Goal: Task Accomplishment & Management: Manage account settings

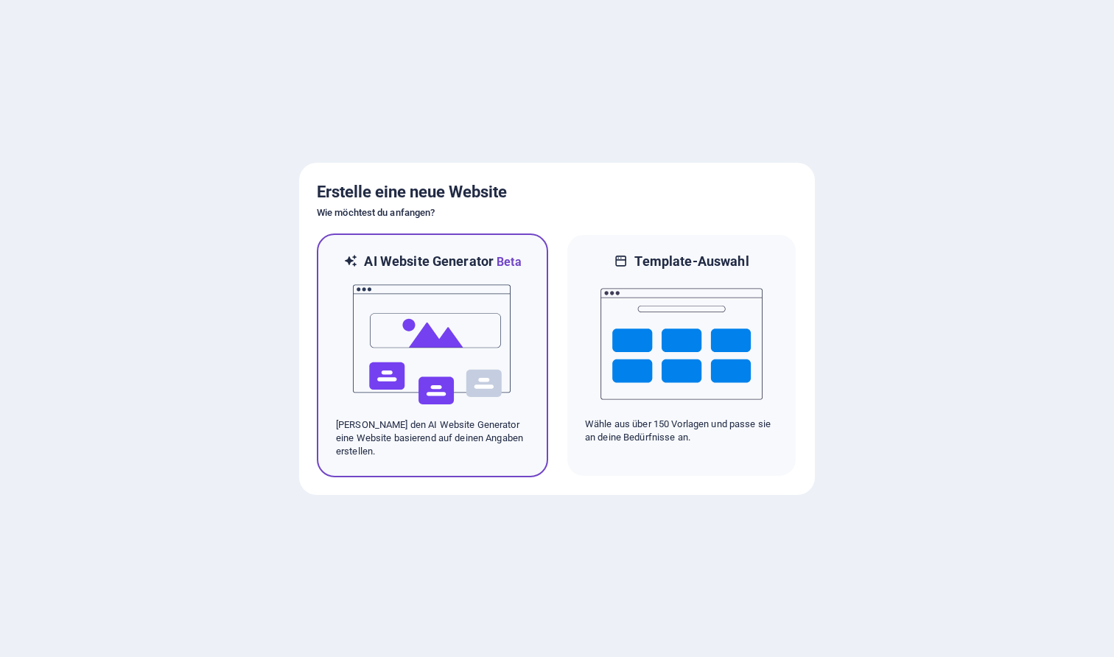
click at [445, 295] on img at bounding box center [432, 344] width 162 height 147
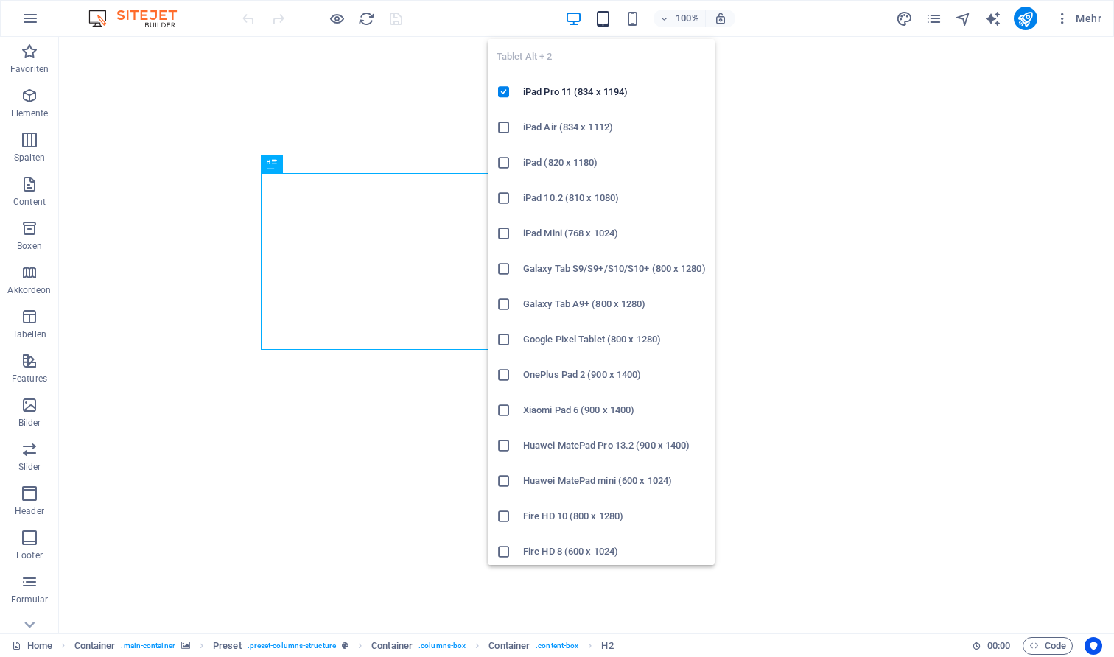
click at [609, 17] on icon "button" at bounding box center [602, 18] width 17 height 17
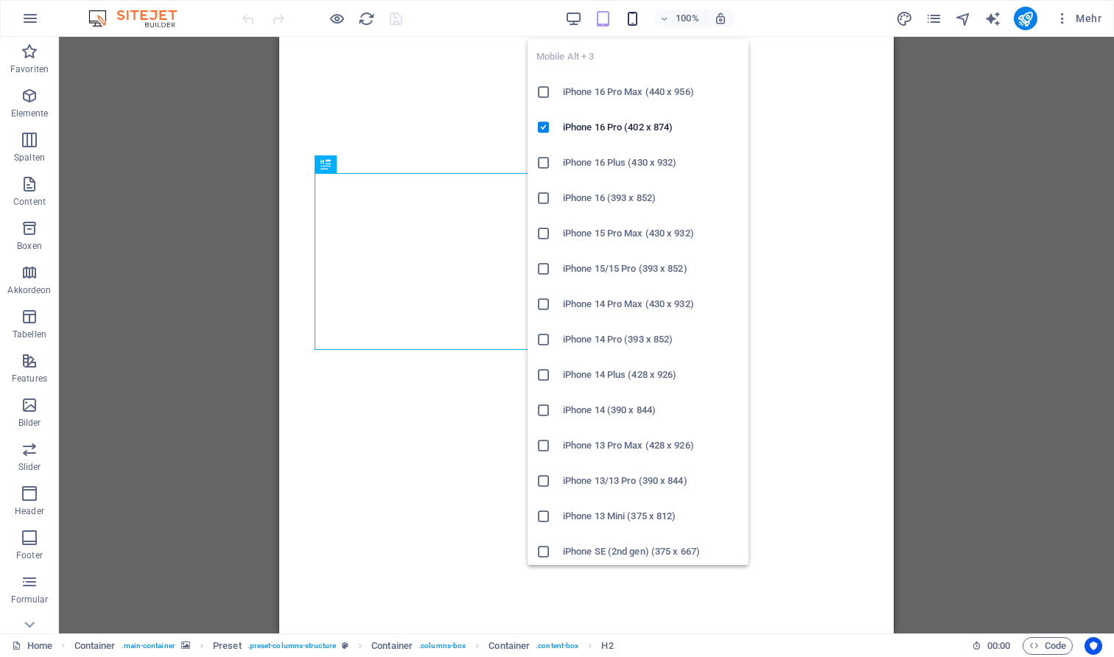
click at [632, 18] on icon "button" at bounding box center [632, 18] width 17 height 17
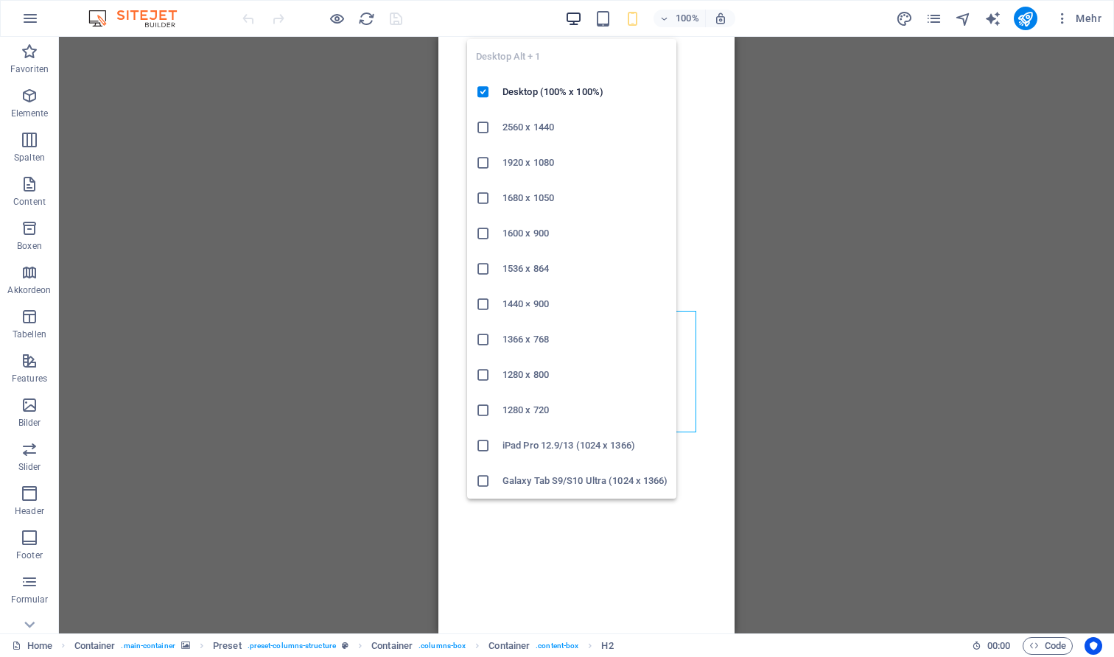
click at [571, 12] on icon "button" at bounding box center [573, 18] width 17 height 17
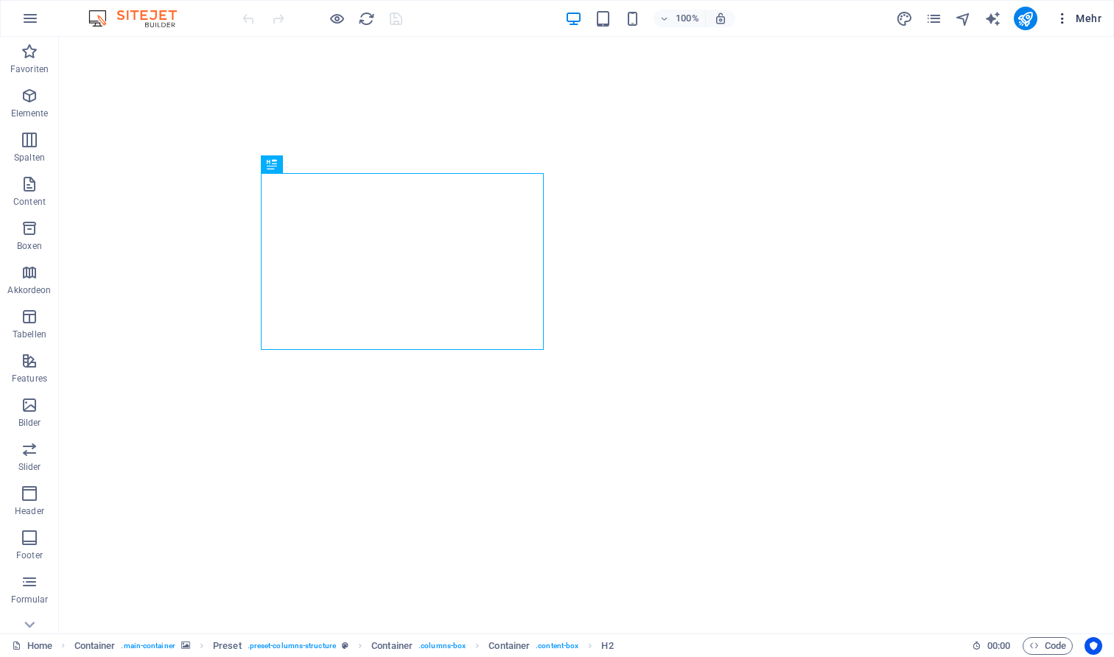
click at [1066, 19] on icon "button" at bounding box center [1062, 18] width 15 height 15
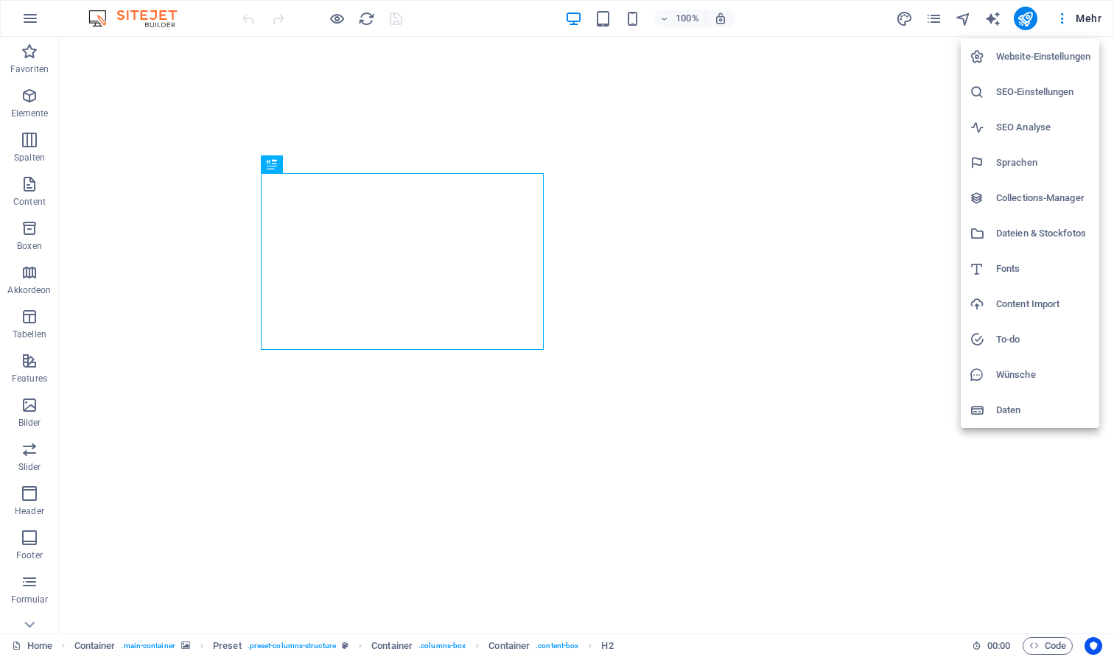
click at [1030, 108] on li "SEO-Einstellungen" at bounding box center [1029, 91] width 138 height 35
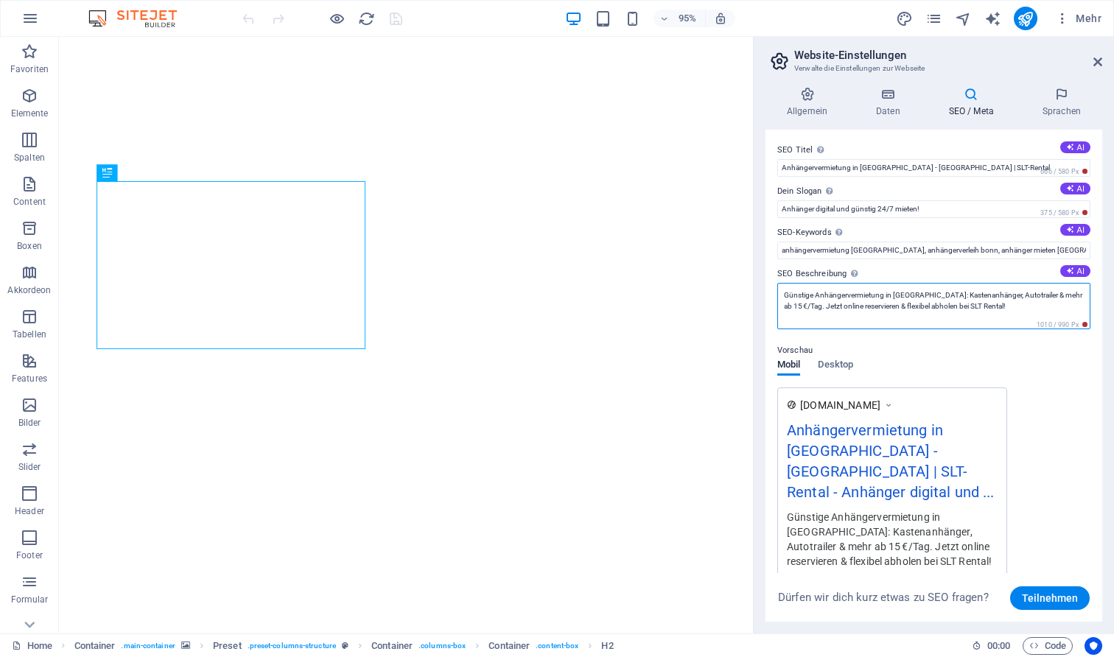
click at [941, 310] on textarea "Günstige Anhängervermietung in [GEOGRAPHIC_DATA]: Kastenanhänger, Autotrailer &…" at bounding box center [933, 306] width 313 height 46
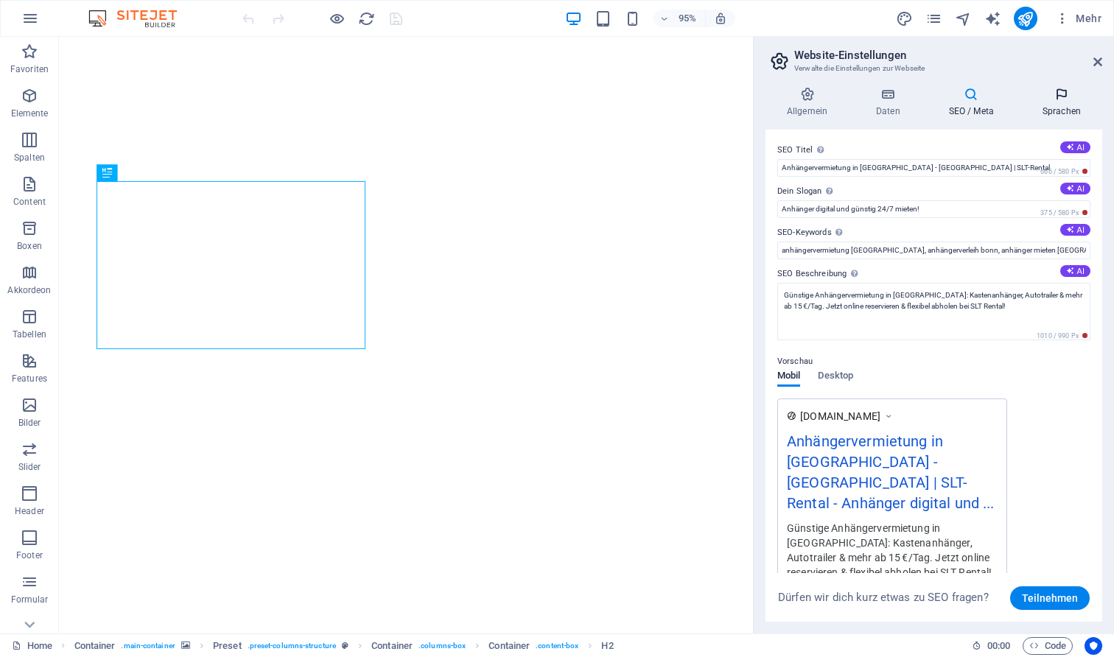
click at [1058, 107] on h4 "Sprachen" at bounding box center [1061, 102] width 81 height 31
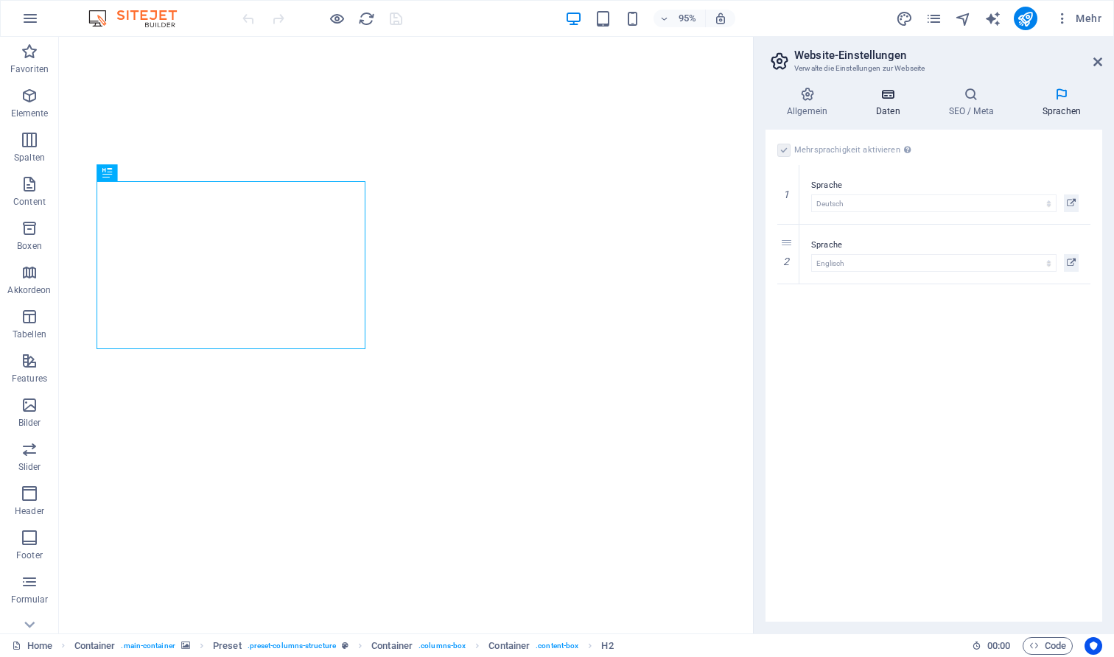
click at [876, 97] on icon at bounding box center [887, 94] width 67 height 15
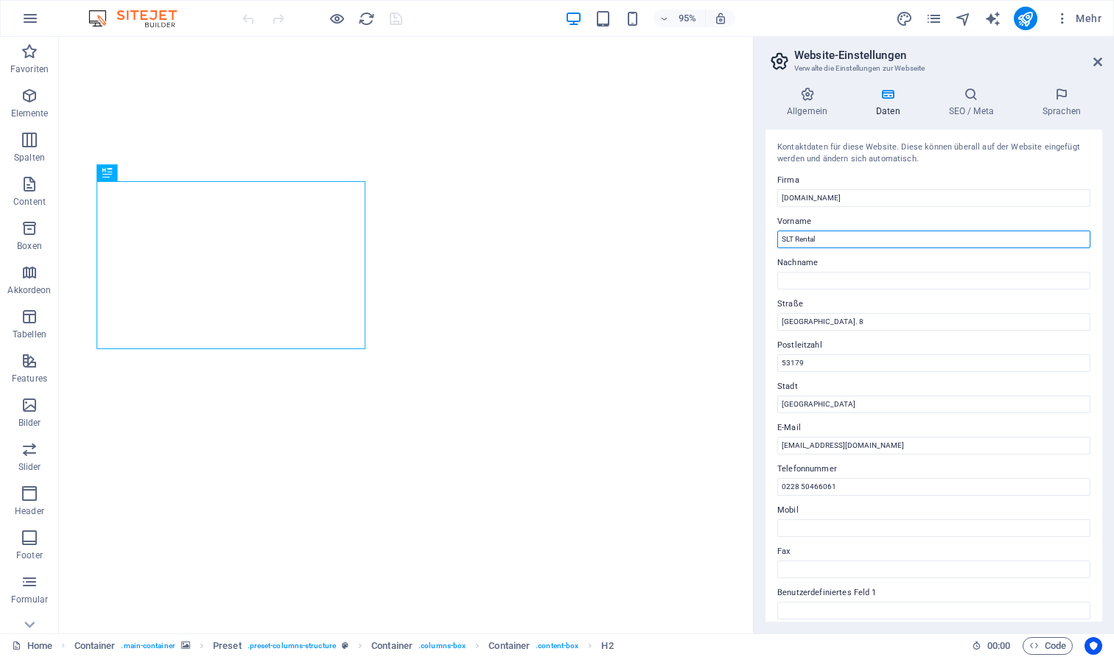
click at [858, 242] on input "SLT Rental" at bounding box center [933, 240] width 313 height 18
click at [829, 313] on input "[GEOGRAPHIC_DATA]. 8" at bounding box center [933, 322] width 313 height 18
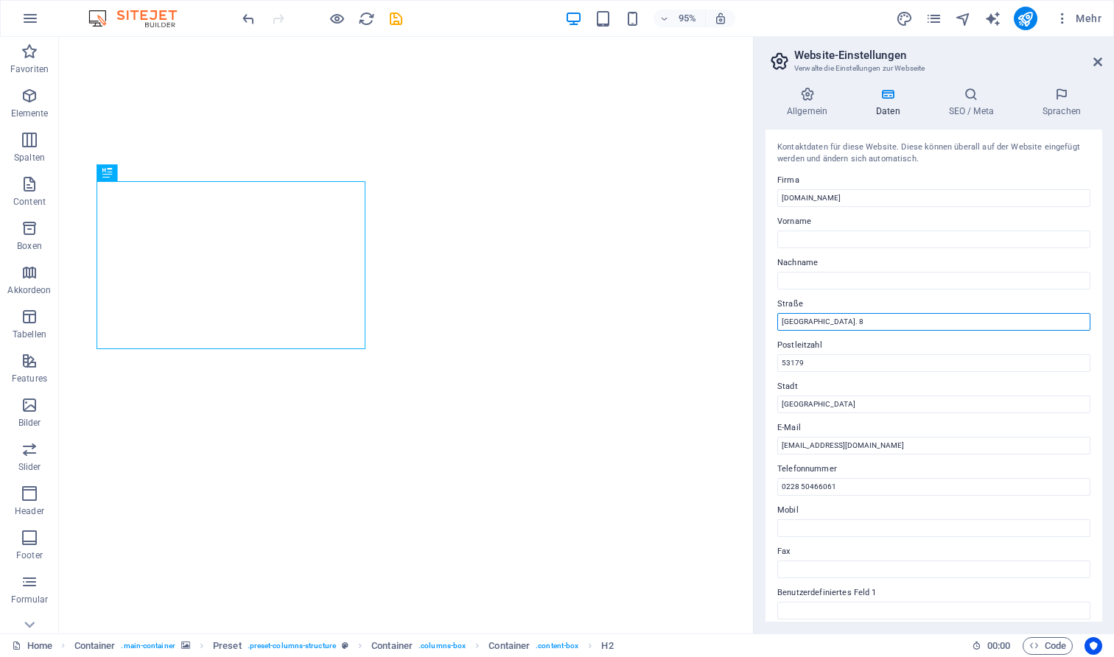
click at [829, 313] on input "[GEOGRAPHIC_DATA]. 8" at bounding box center [933, 322] width 313 height 18
click at [819, 91] on icon at bounding box center [806, 94] width 83 height 15
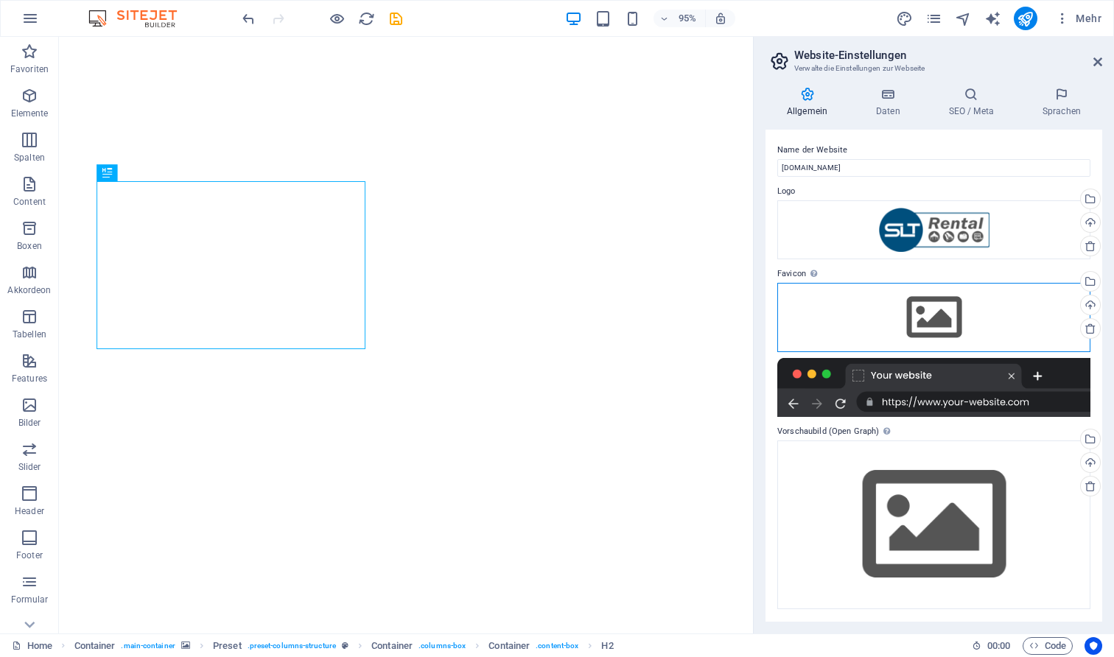
click at [952, 317] on div "Ziehe Dateien zum Hochladen hierher oder klicke hier, um aus Dateien oder koste…" at bounding box center [933, 317] width 313 height 69
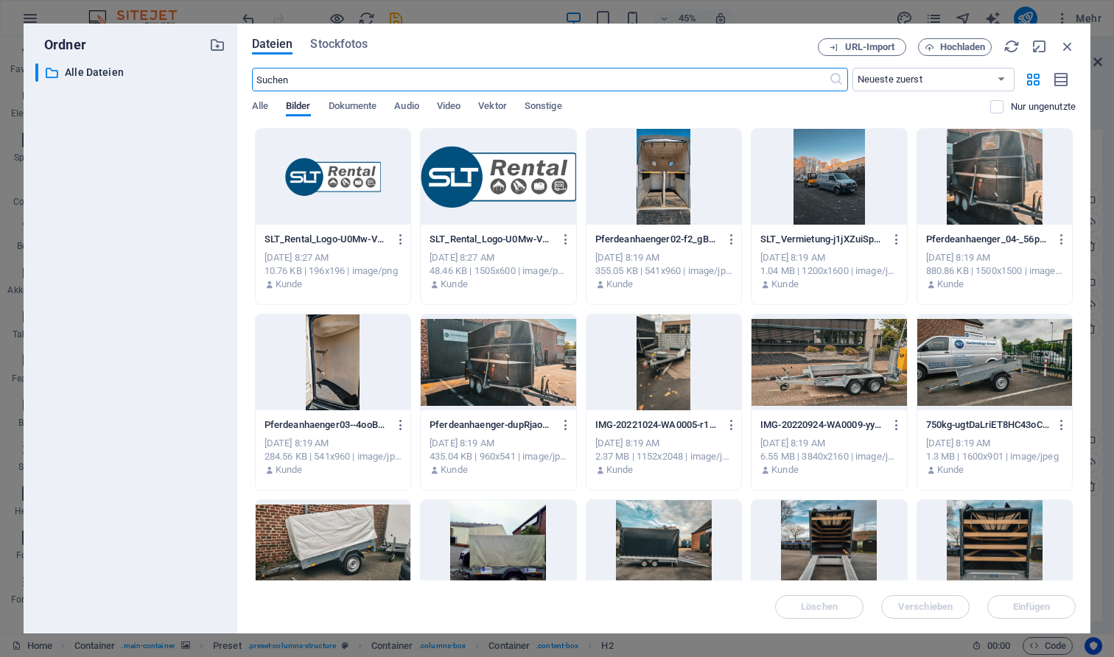
click at [499, 158] on div at bounding box center [498, 177] width 155 height 96
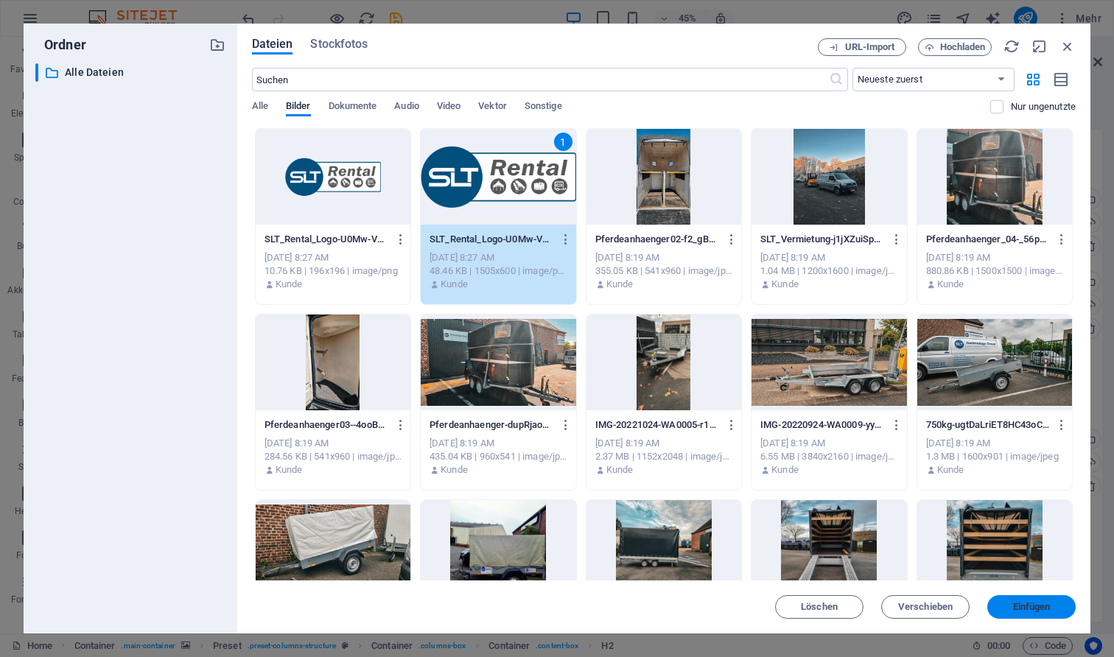
click at [1062, 602] on button "Einfügen" at bounding box center [1031, 607] width 88 height 24
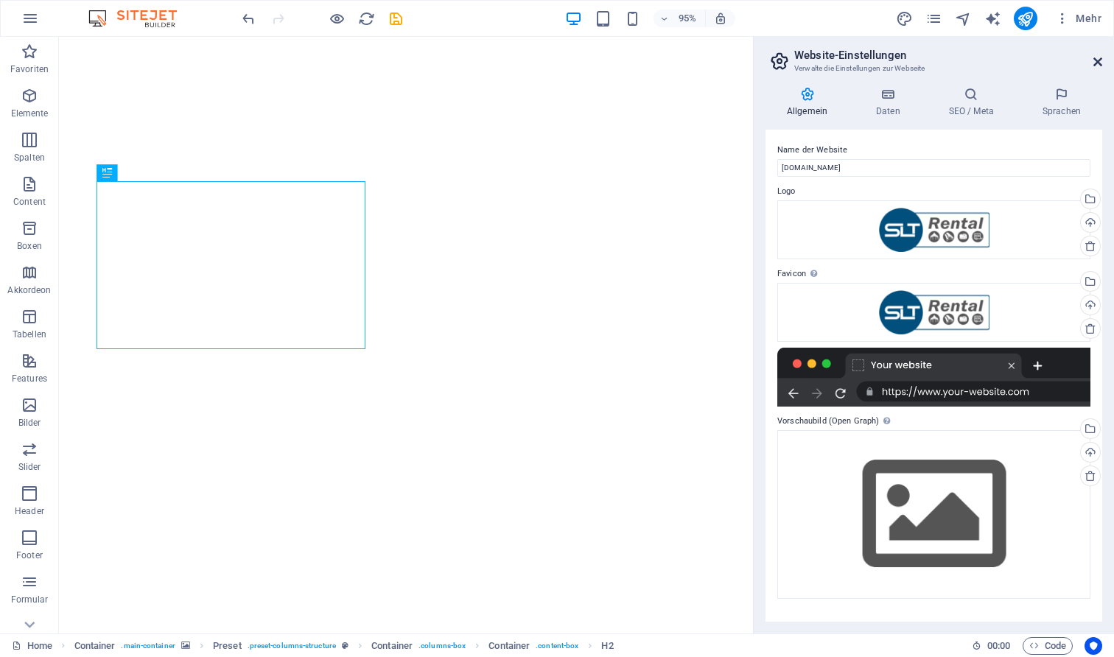
click at [1094, 59] on icon at bounding box center [1097, 62] width 9 height 12
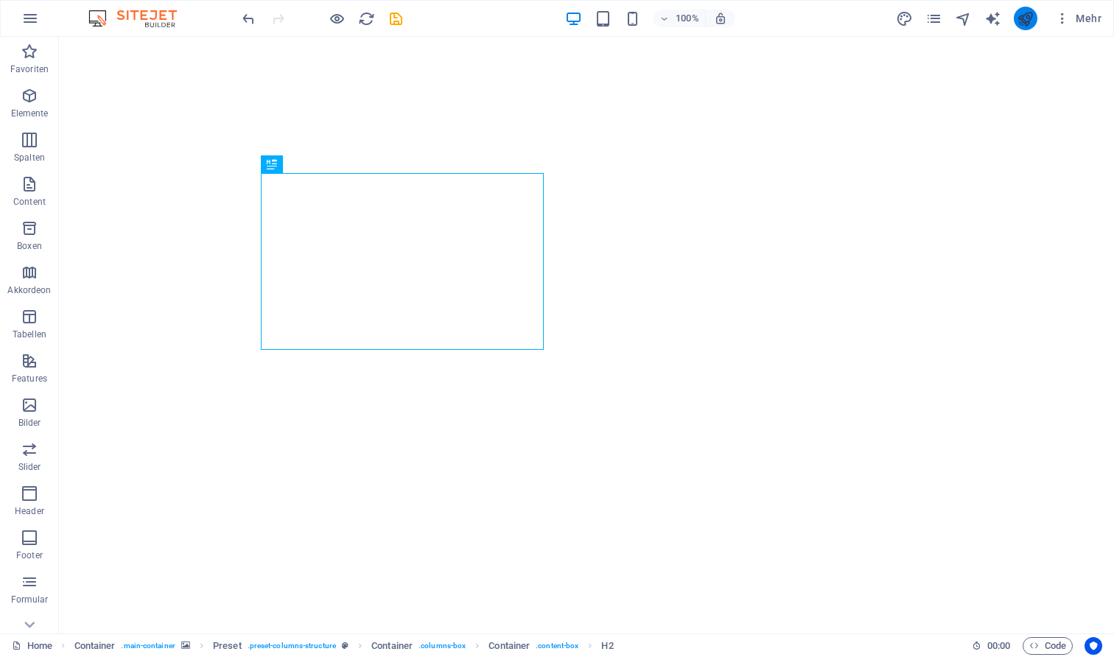
click at [1030, 20] on icon "publish" at bounding box center [1024, 18] width 17 height 17
click at [941, 24] on icon "pages" at bounding box center [933, 18] width 17 height 17
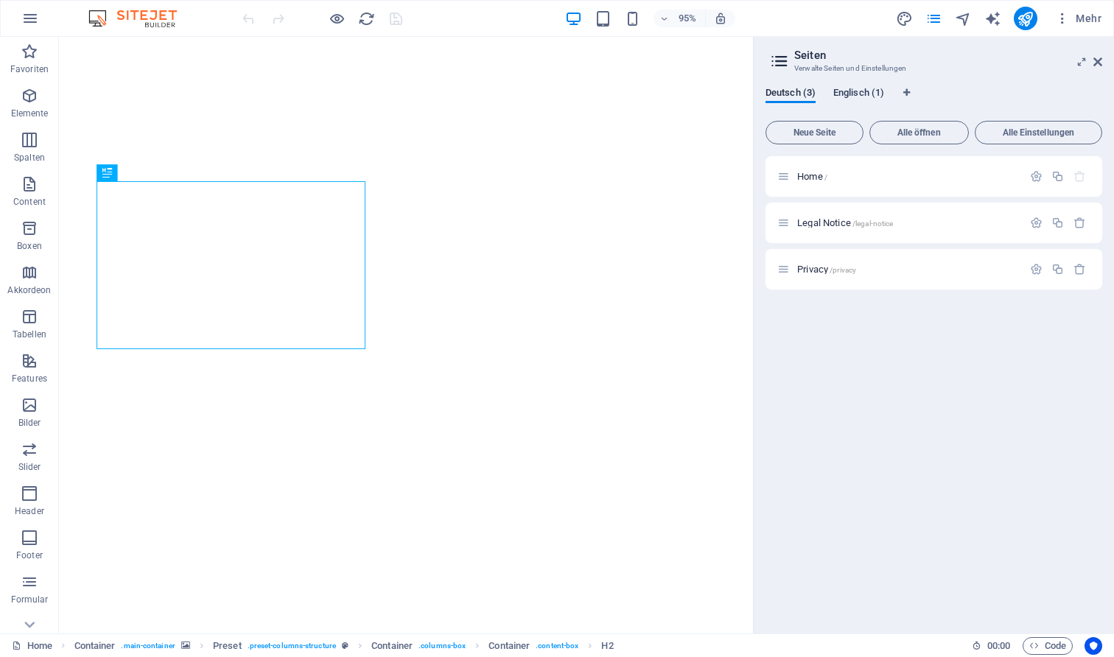
click at [861, 94] on span "Englisch (1)" at bounding box center [858, 94] width 51 height 21
click at [815, 96] on span "Deutsch (3)" at bounding box center [790, 94] width 50 height 21
click at [868, 177] on p "Home /" at bounding box center [907, 177] width 221 height 10
click at [871, 227] on span "/legal-notice" at bounding box center [872, 223] width 41 height 8
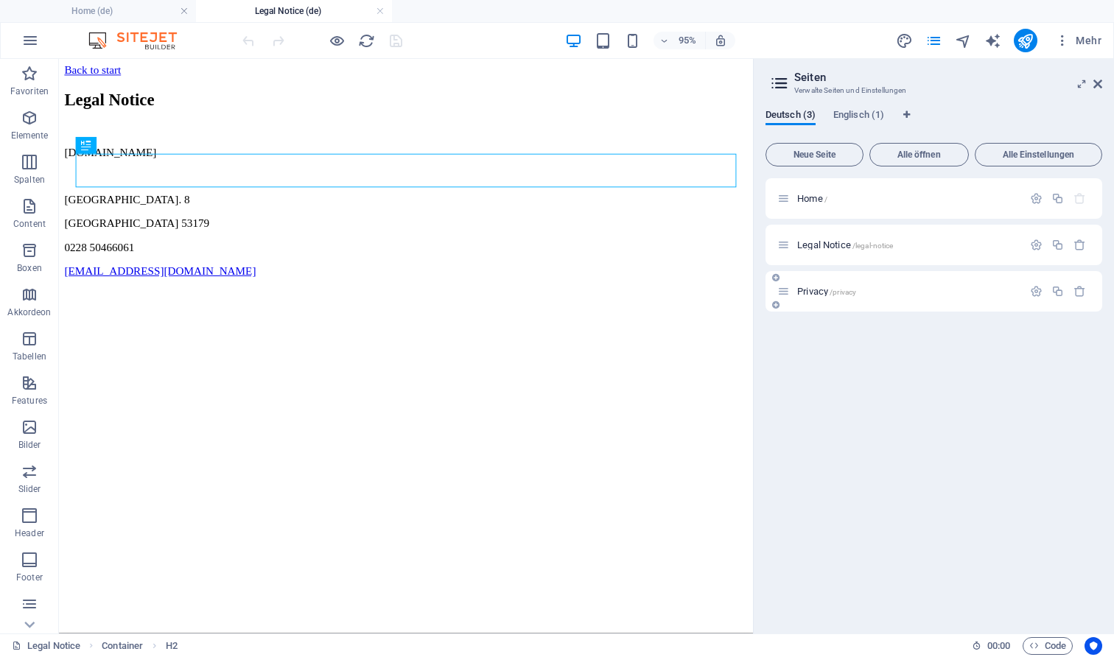
click at [858, 284] on div "Privacy /privacy" at bounding box center [899, 291] width 245 height 17
click at [840, 289] on span "/privacy" at bounding box center [842, 292] width 27 height 8
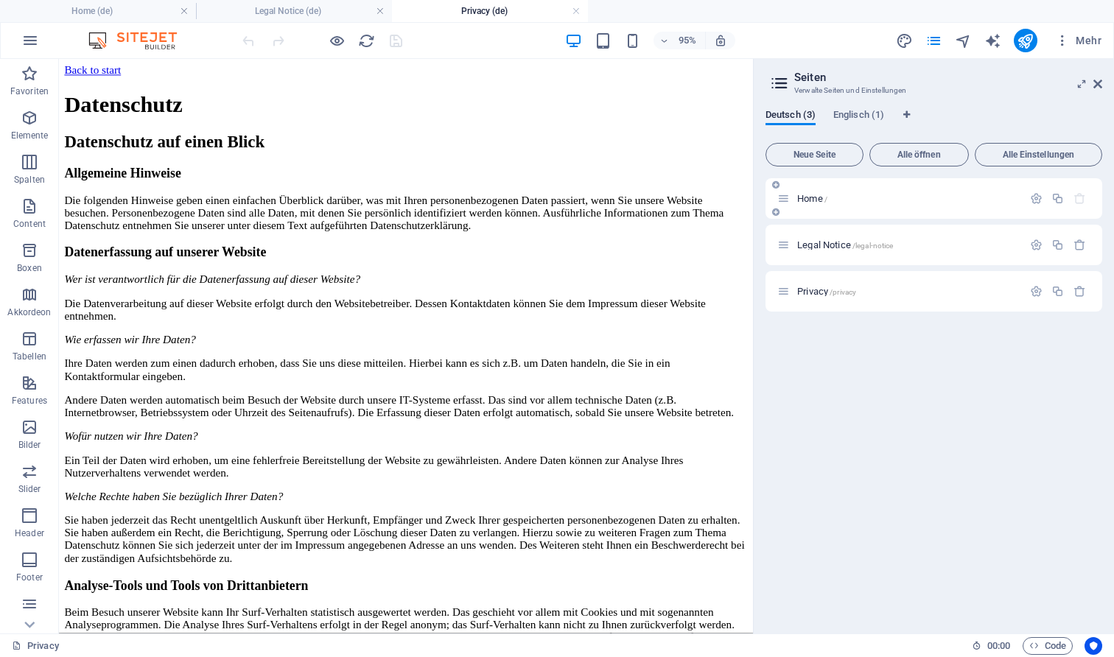
click at [816, 190] on div "Home /" at bounding box center [899, 198] width 245 height 17
click at [811, 200] on span "Home /" at bounding box center [812, 198] width 30 height 11
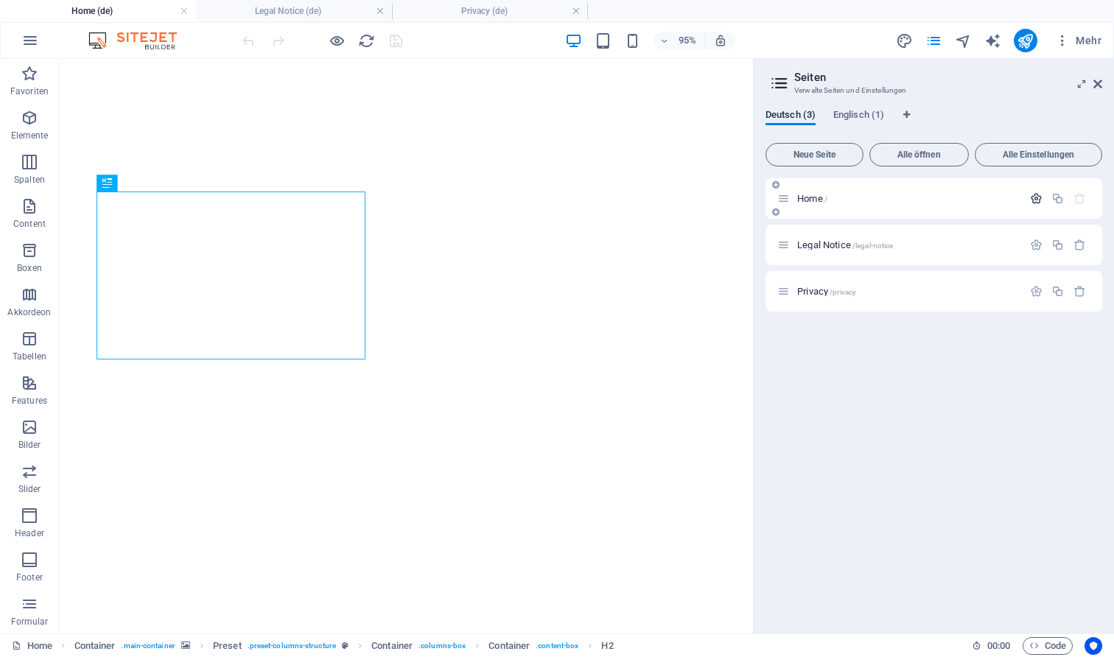
click at [1034, 199] on icon "button" at bounding box center [1036, 198] width 13 height 13
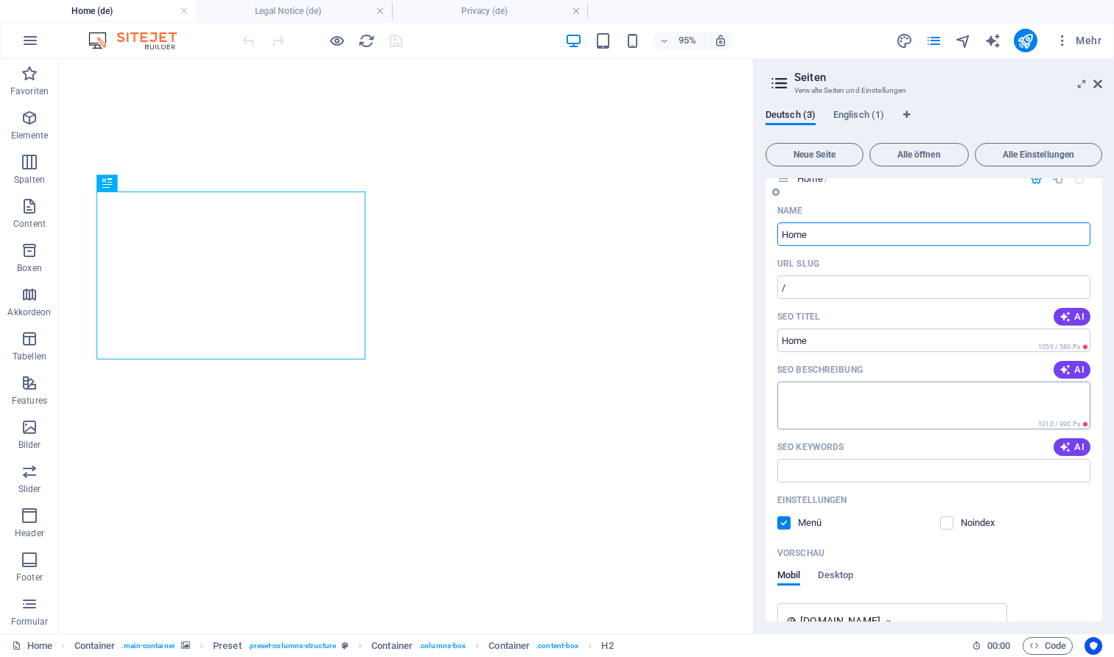
scroll to position [7, 0]
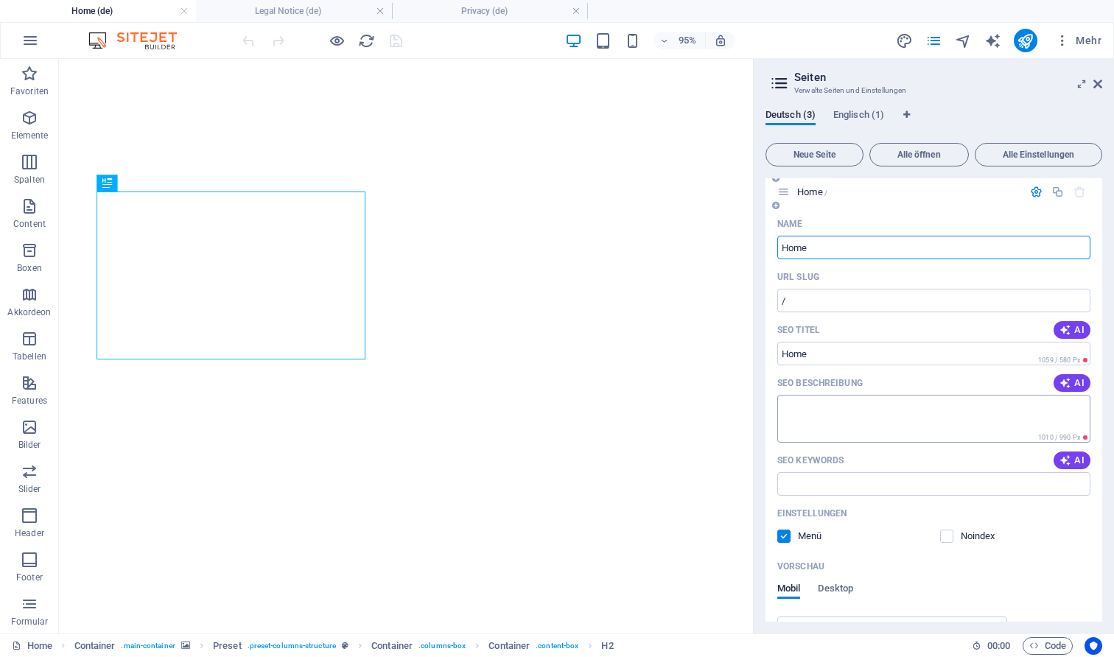
click at [876, 410] on textarea "SEO Beschreibung" at bounding box center [933, 419] width 313 height 48
type textarea "A"
click at [1060, 36] on icon "button" at bounding box center [1062, 40] width 15 height 15
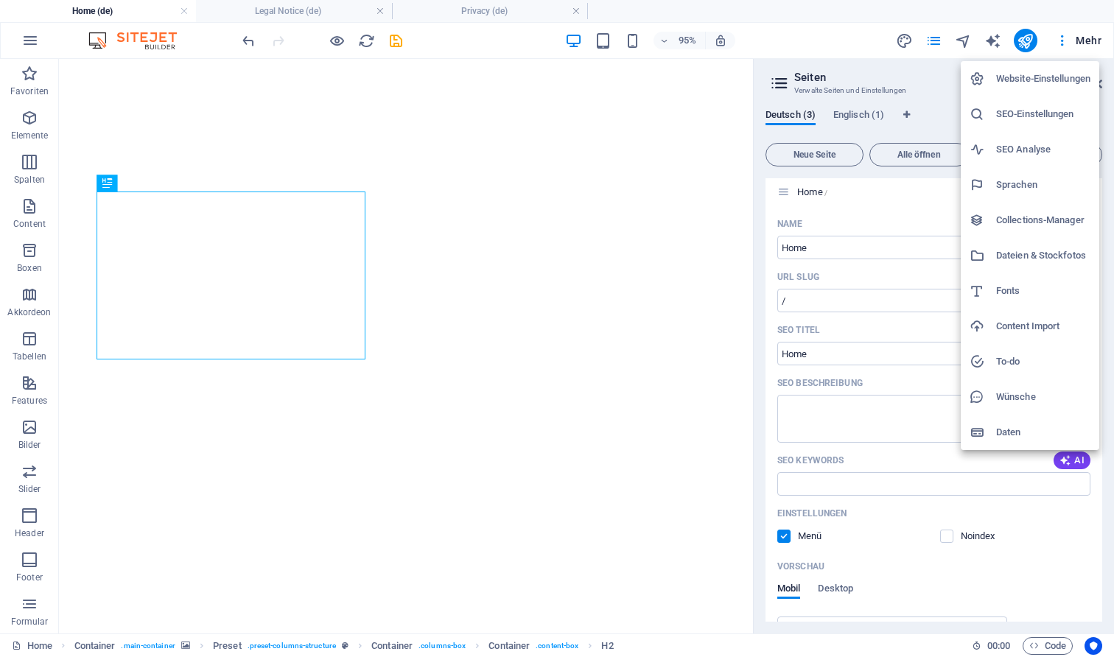
click at [1029, 115] on h6 "SEO-Einstellungen" at bounding box center [1043, 114] width 94 height 18
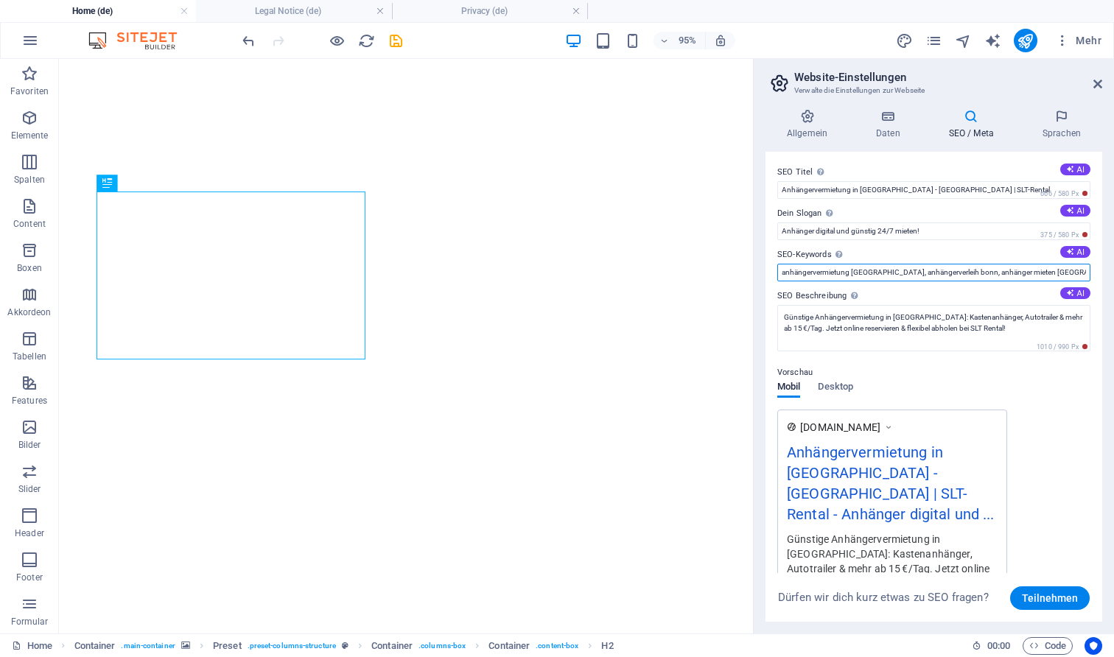
click at [885, 270] on input "anhängervermietung [GEOGRAPHIC_DATA], anhängerverleih bonn, anhänger mieten [GE…" at bounding box center [933, 273] width 313 height 18
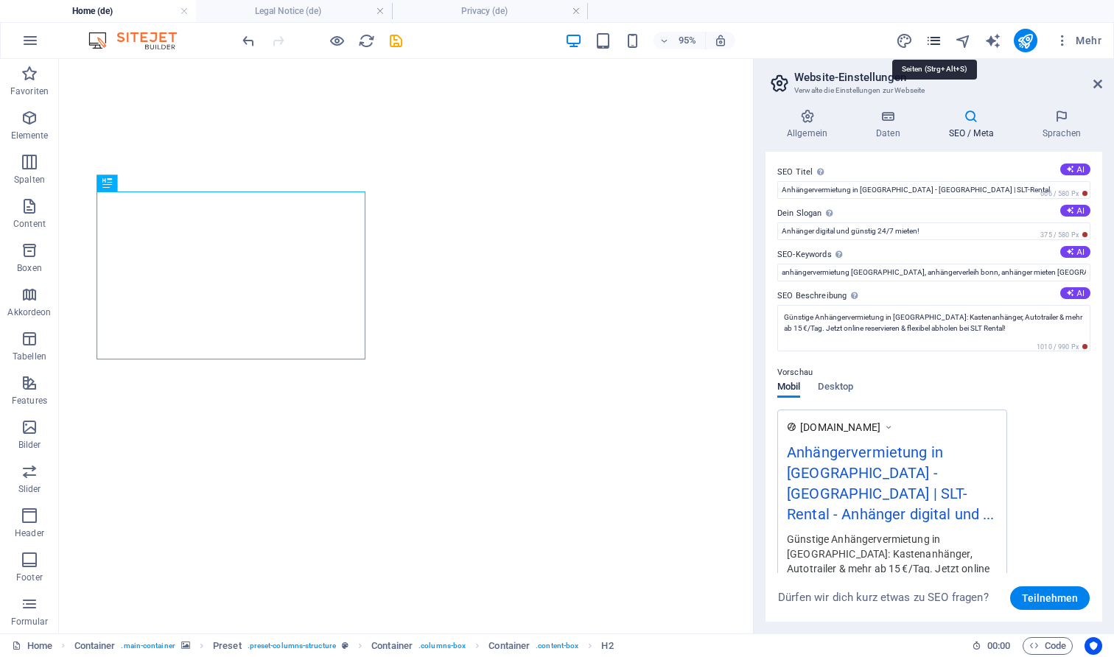
click at [932, 37] on icon "pages" at bounding box center [933, 40] width 17 height 17
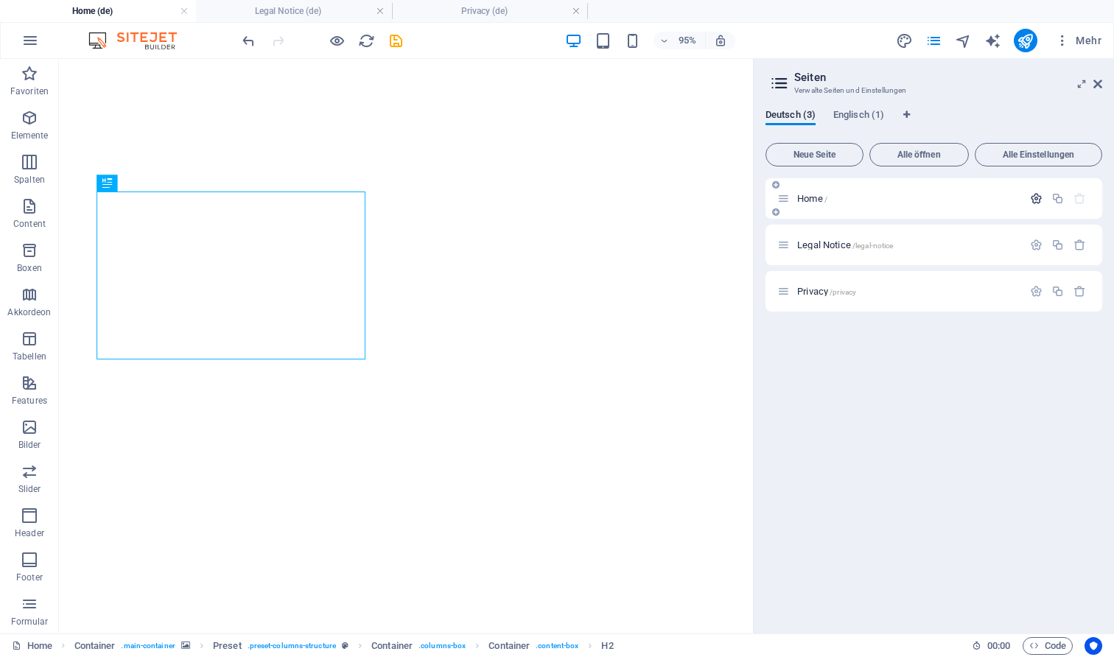
click at [1032, 196] on icon "button" at bounding box center [1036, 198] width 13 height 13
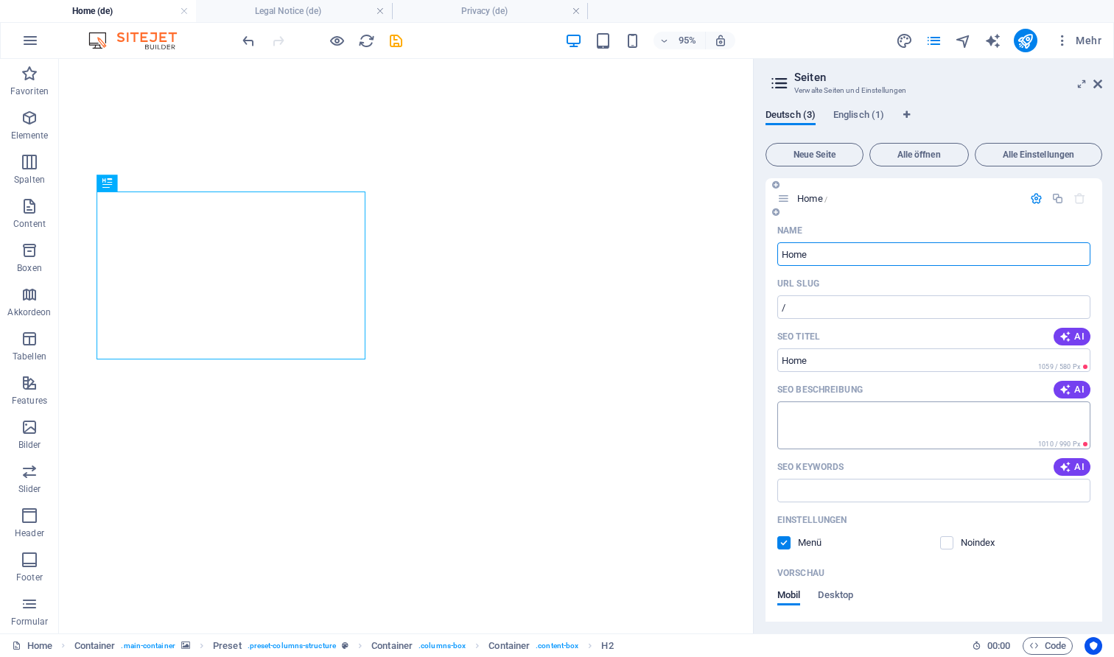
click at [836, 422] on textarea "SEO Beschreibung" at bounding box center [933, 425] width 313 height 48
click at [820, 491] on input "SEO Keywords" at bounding box center [933, 491] width 313 height 24
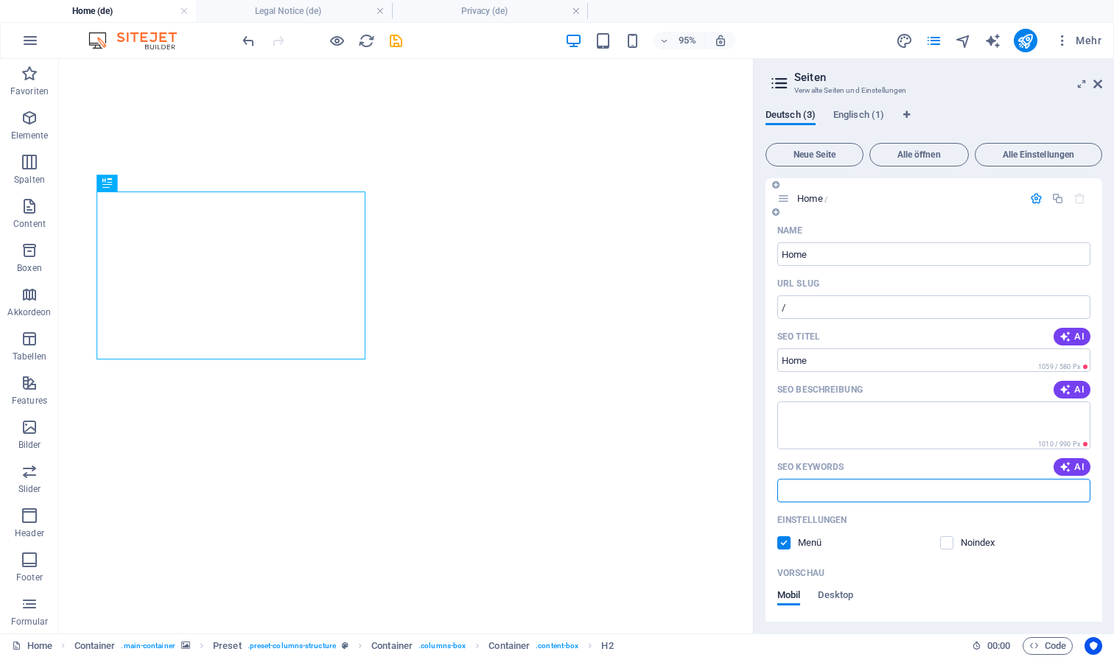
paste input "anhängervermietung [GEOGRAPHIC_DATA], anhängerverleih bonn, anhänger mieten [GE…"
type input "anhängervermietung [GEOGRAPHIC_DATA], anhängerverleih bonn, anhänger mieten [GE…"
click at [985, 76] on h2 "Seiten" at bounding box center [948, 77] width 308 height 13
click at [1059, 37] on icon "button" at bounding box center [1062, 40] width 15 height 15
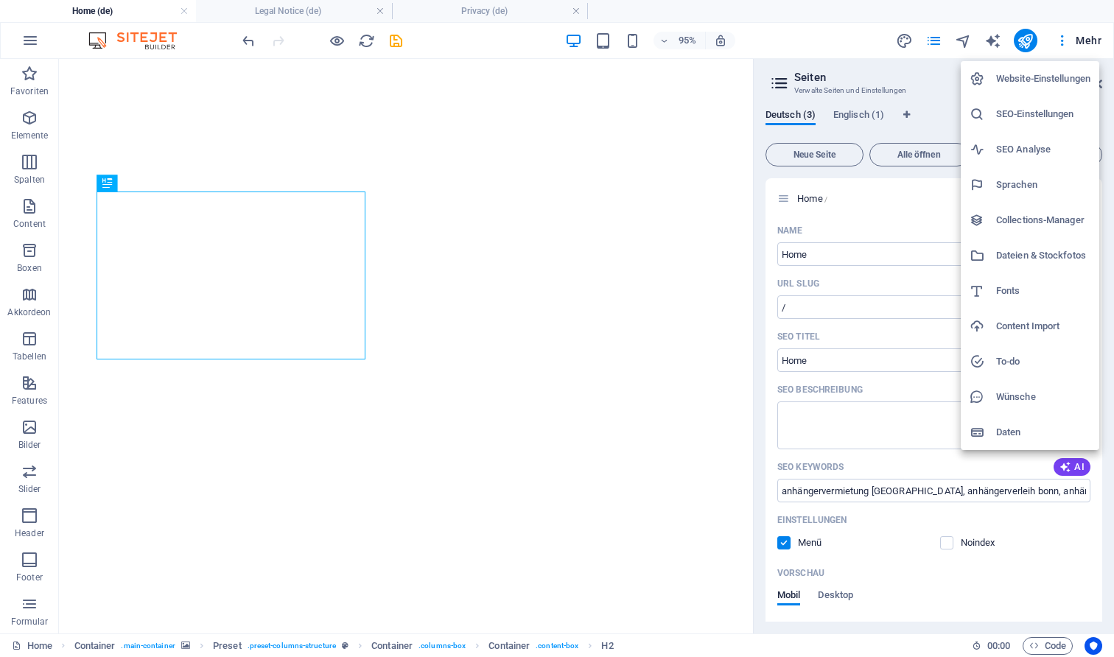
click at [1038, 124] on li "SEO-Einstellungen" at bounding box center [1029, 113] width 138 height 35
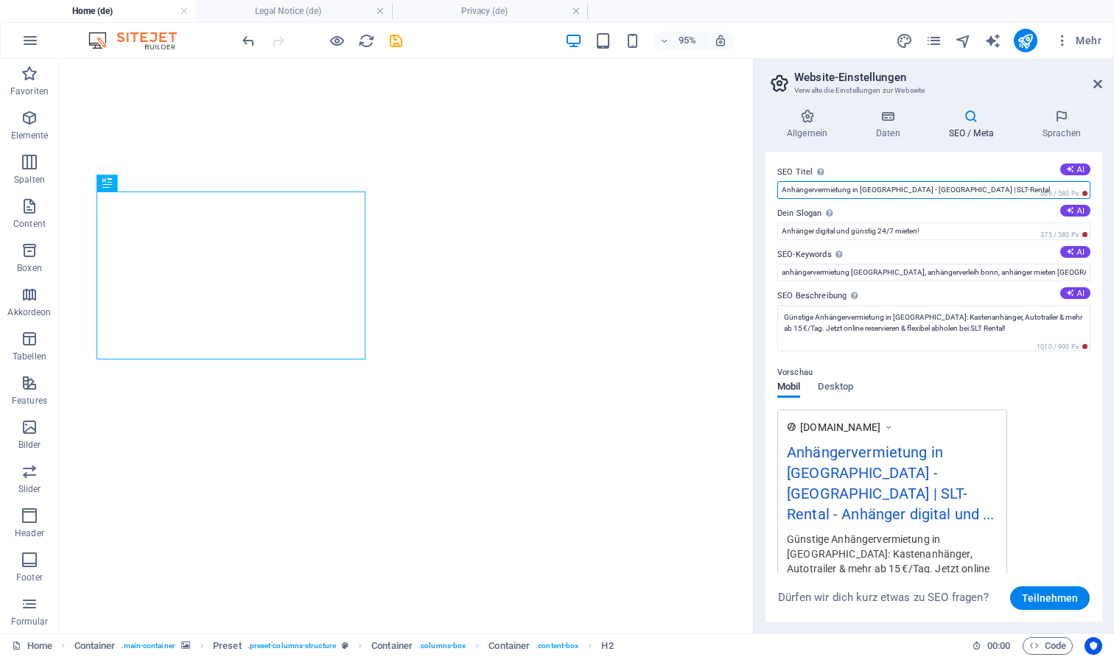
click at [884, 189] on input "Anhängervermietung in [GEOGRAPHIC_DATA] - [GEOGRAPHIC_DATA] | SLT-Rental" at bounding box center [933, 190] width 313 height 18
click at [927, 45] on icon "pages" at bounding box center [933, 40] width 17 height 17
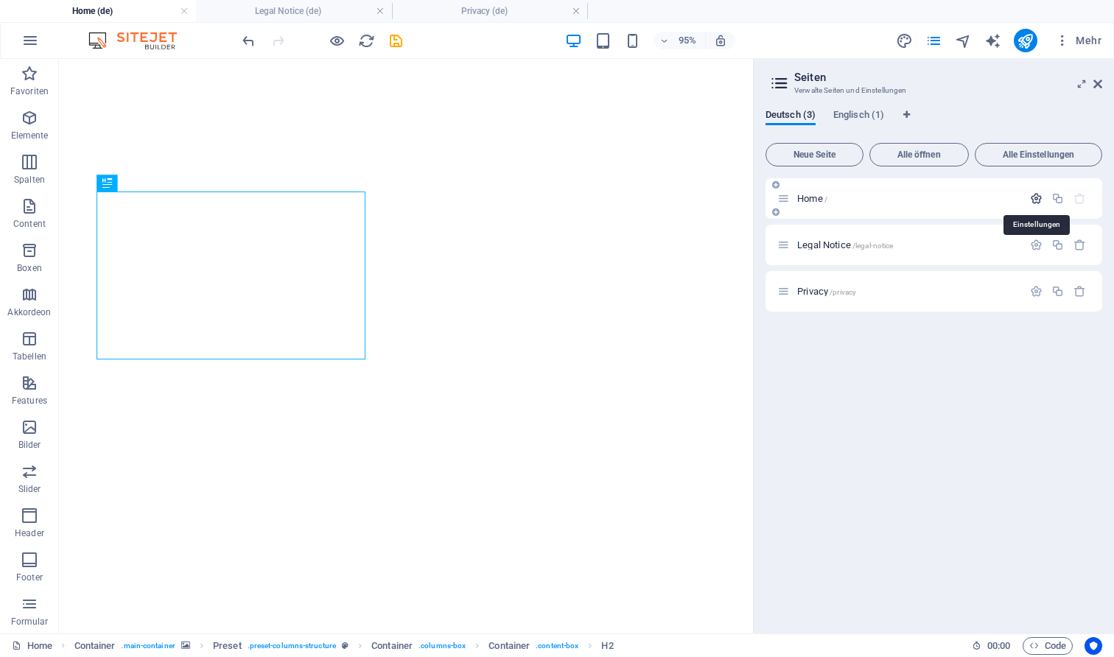
click at [1036, 197] on icon "button" at bounding box center [1036, 198] width 13 height 13
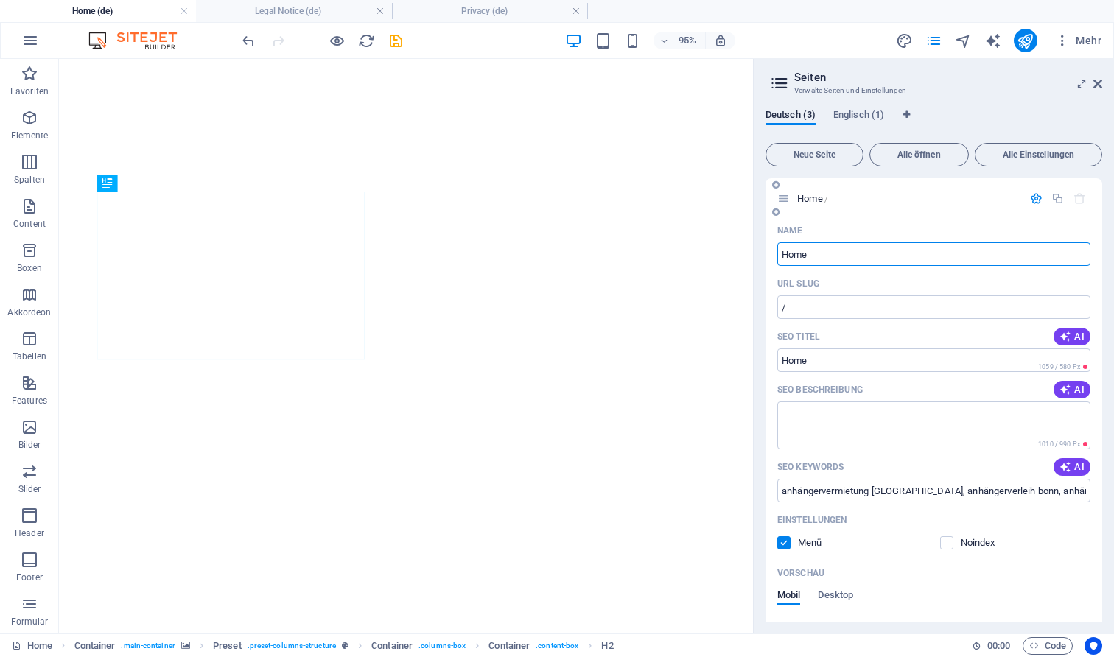
click at [899, 261] on input "Home" at bounding box center [933, 254] width 313 height 24
click at [854, 362] on input "SEO Titel" at bounding box center [933, 360] width 313 height 24
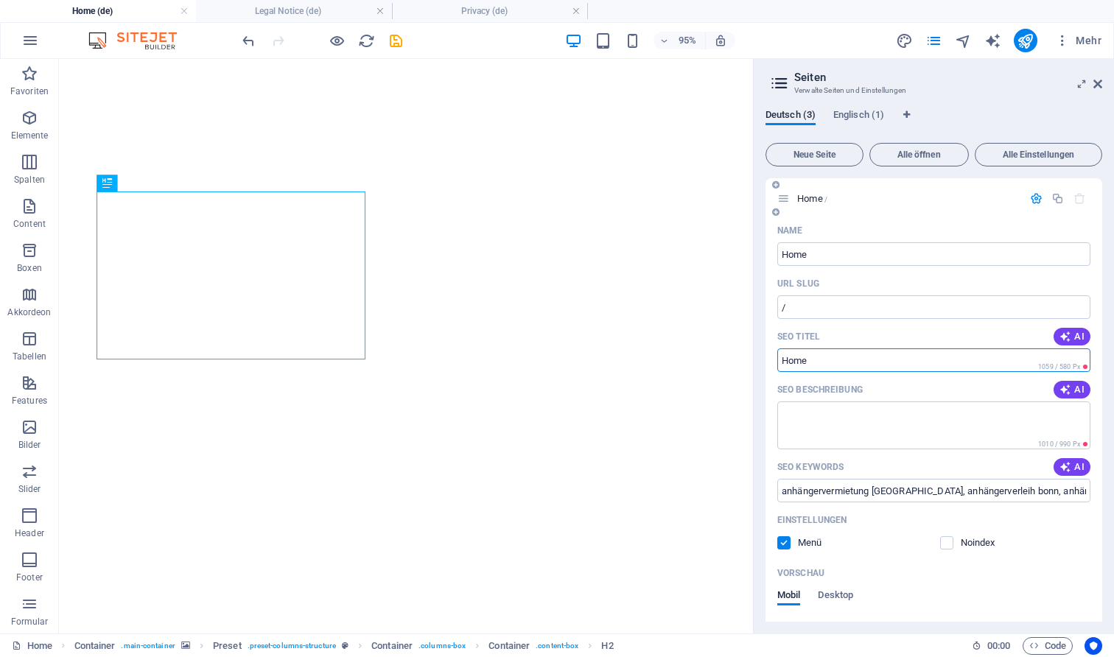
click at [854, 362] on input "SEO Titel" at bounding box center [933, 360] width 313 height 24
paste input "Anhängervermietung in [GEOGRAPHIC_DATA] - [GEOGRAPHIC_DATA] | SLT-Rental"
type input "Anhängervermietung in [GEOGRAPHIC_DATA] - [GEOGRAPHIC_DATA] | SLT-Rental"
click at [849, 443] on textarea "SEO Beschreibung" at bounding box center [933, 425] width 313 height 48
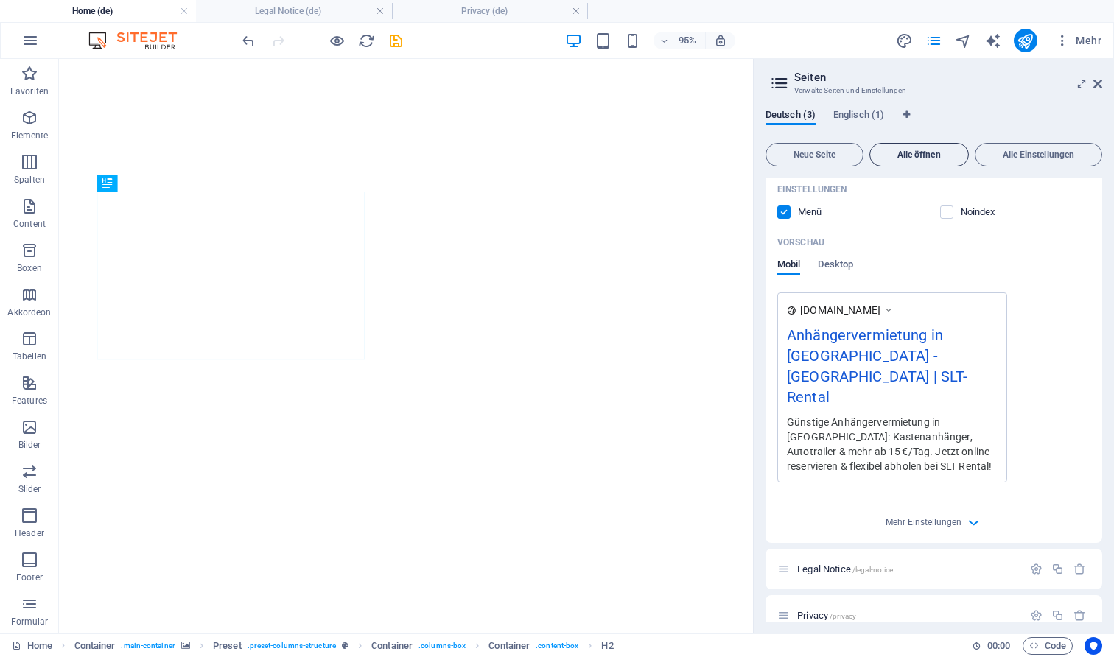
scroll to position [330, 0]
click at [1061, 35] on icon "button" at bounding box center [1062, 40] width 15 height 15
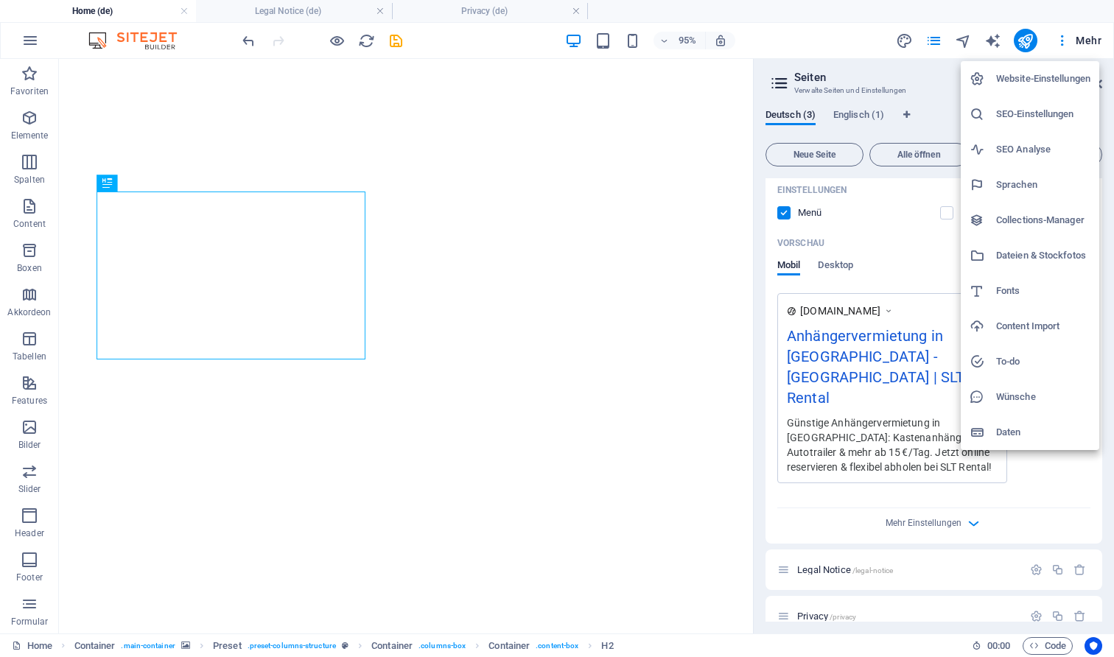
click at [1012, 119] on h6 "SEO-Einstellungen" at bounding box center [1043, 114] width 94 height 18
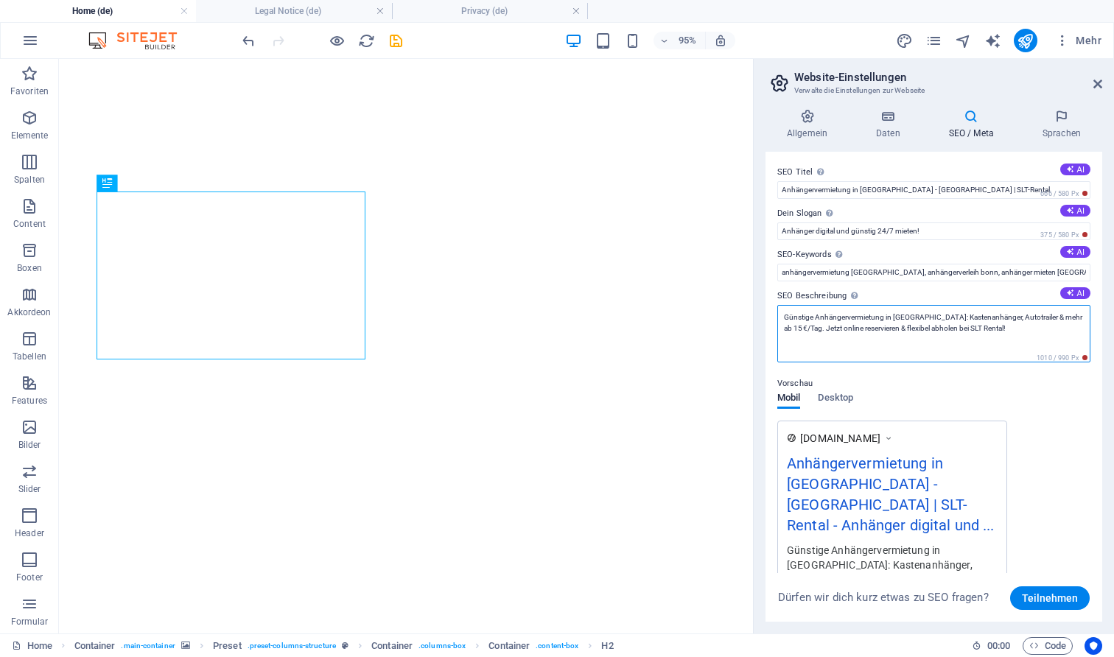
click at [846, 326] on textarea "Günstige Anhängervermietung in [GEOGRAPHIC_DATA]: Kastenanhänger, Autotrailer &…" at bounding box center [933, 333] width 313 height 57
click at [932, 35] on icon "pages" at bounding box center [933, 40] width 17 height 17
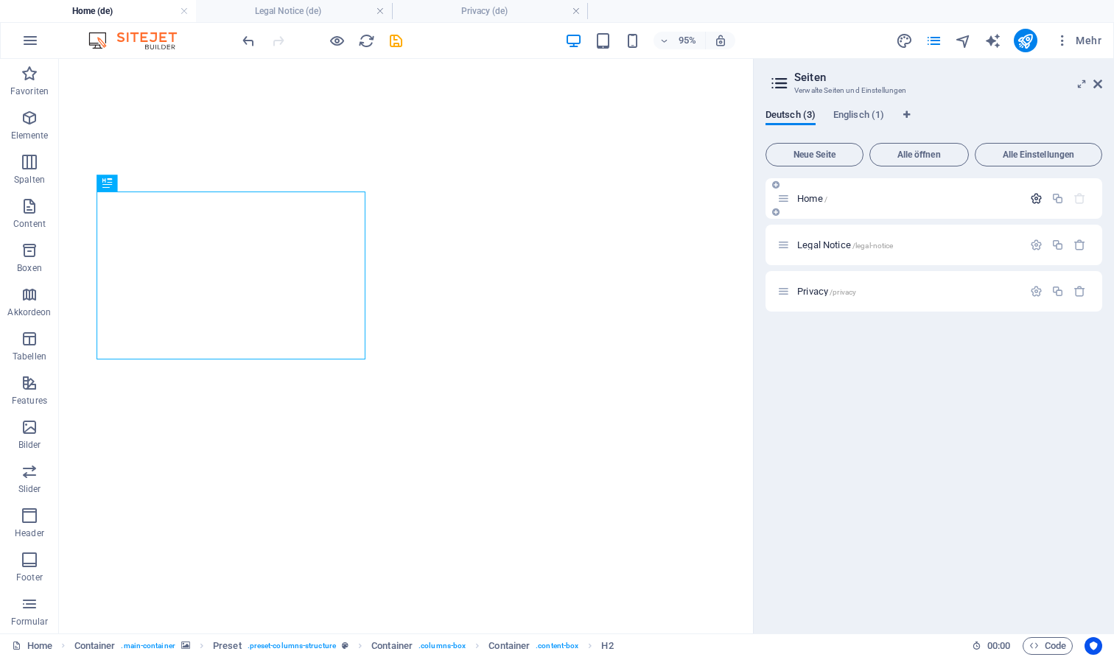
click at [1035, 196] on icon "button" at bounding box center [1036, 198] width 13 height 13
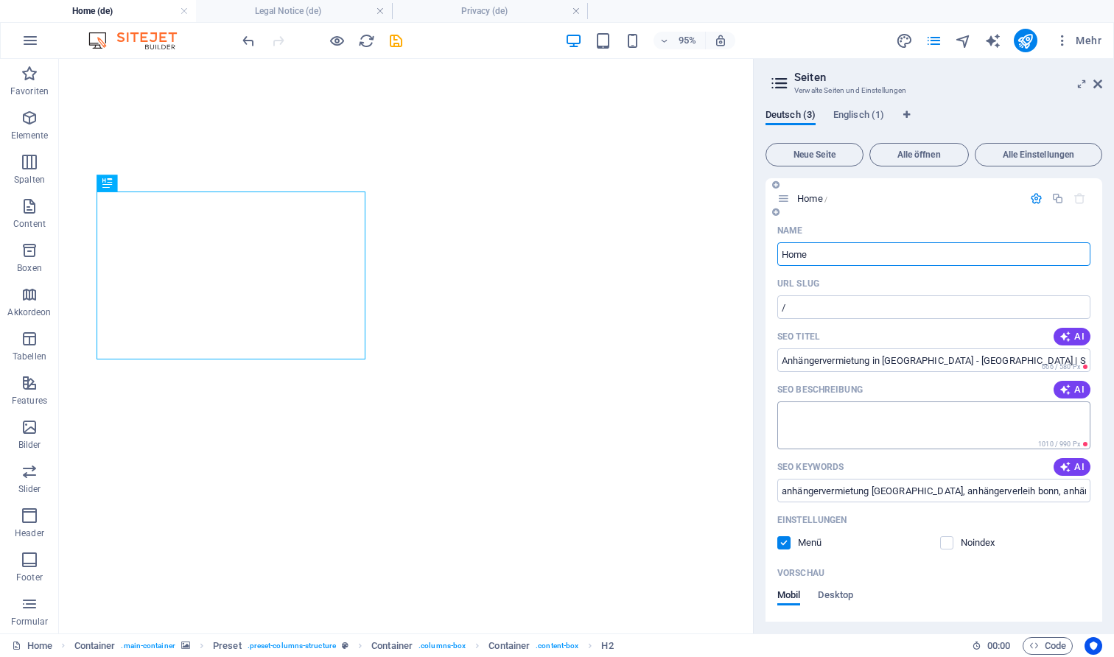
click at [857, 420] on textarea "SEO Beschreibung" at bounding box center [933, 425] width 313 height 48
paste textarea "Günstige Anhängervermietung in [GEOGRAPHIC_DATA]: Kastenanhänger, Autotrailer &…"
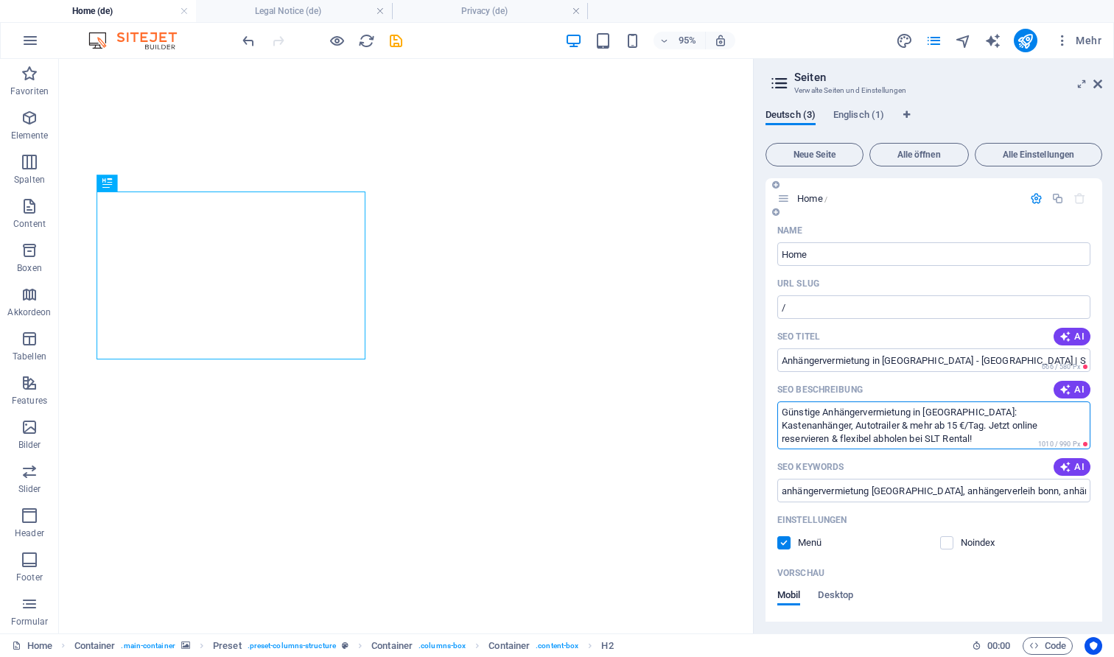
type textarea "Günstige Anhängervermietung in [GEOGRAPHIC_DATA]: Kastenanhänger, Autotrailer &…"
click at [1028, 519] on div "Einstellungen" at bounding box center [933, 520] width 313 height 24
click at [26, 29] on button "button" at bounding box center [30, 40] width 35 height 35
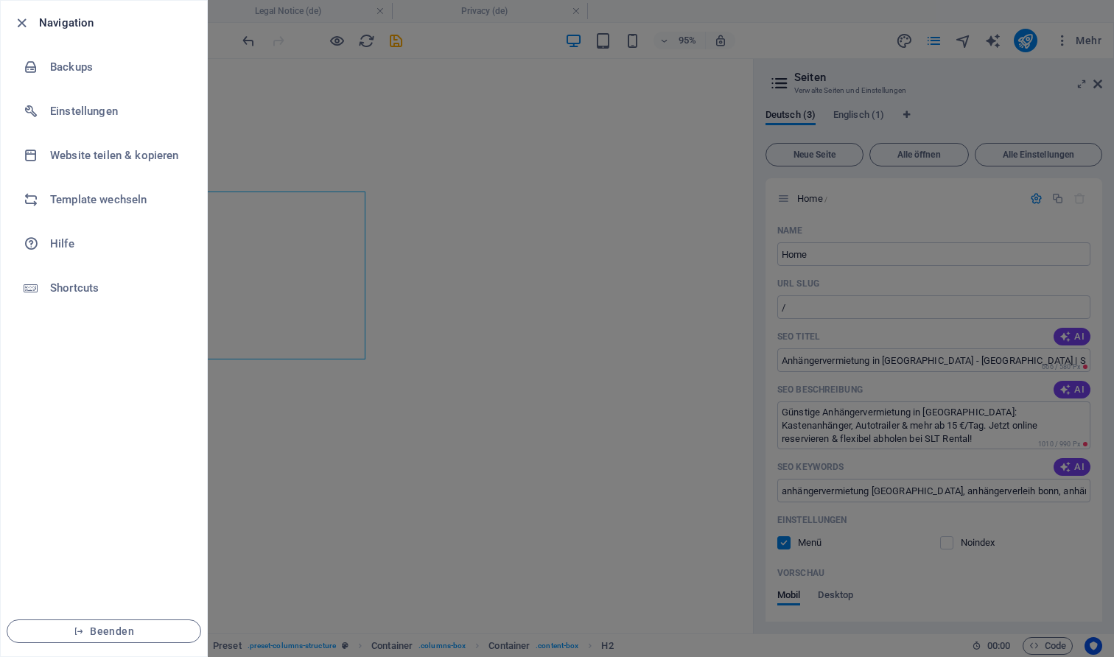
click at [254, 89] on div at bounding box center [557, 328] width 1114 height 657
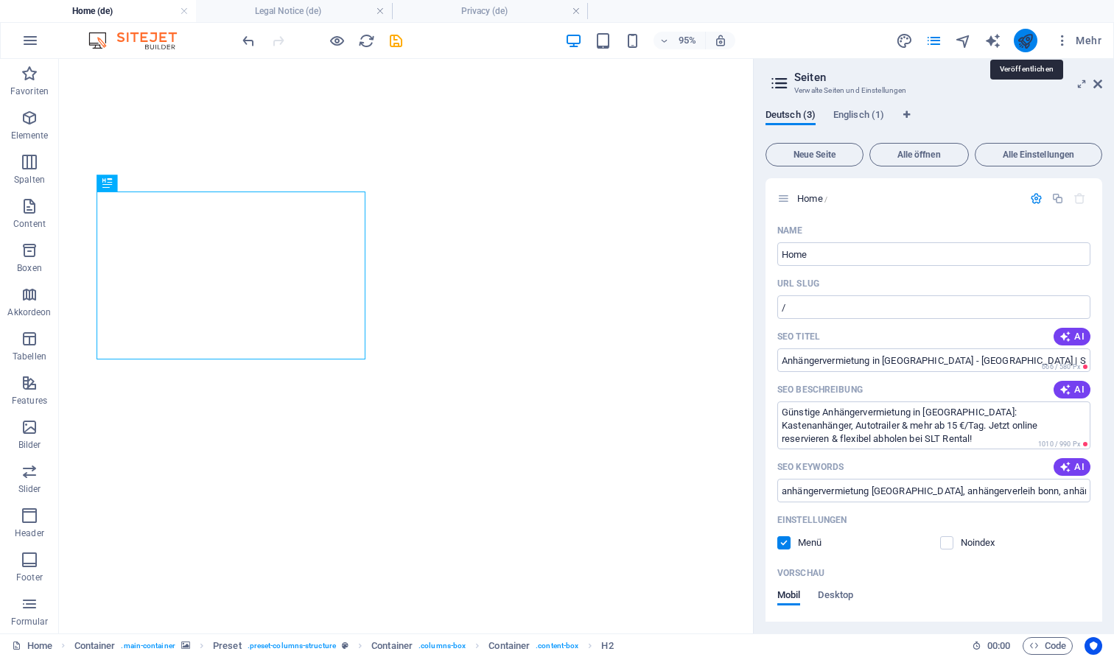
click at [1018, 35] on icon "publish" at bounding box center [1024, 40] width 17 height 17
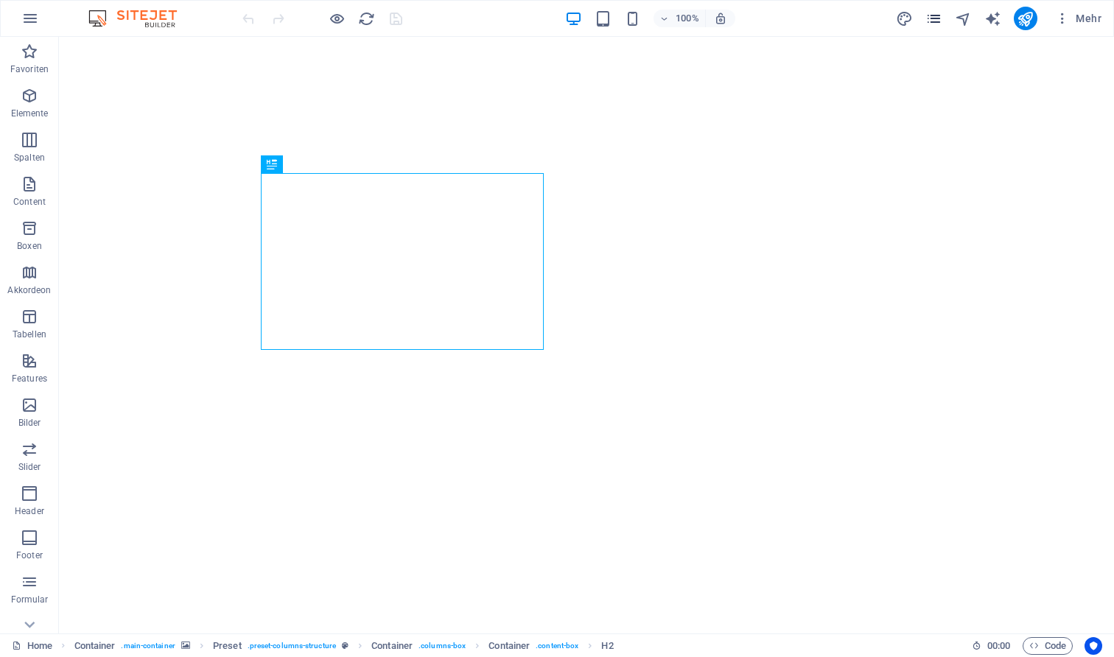
click at [931, 18] on icon "pages" at bounding box center [933, 18] width 17 height 17
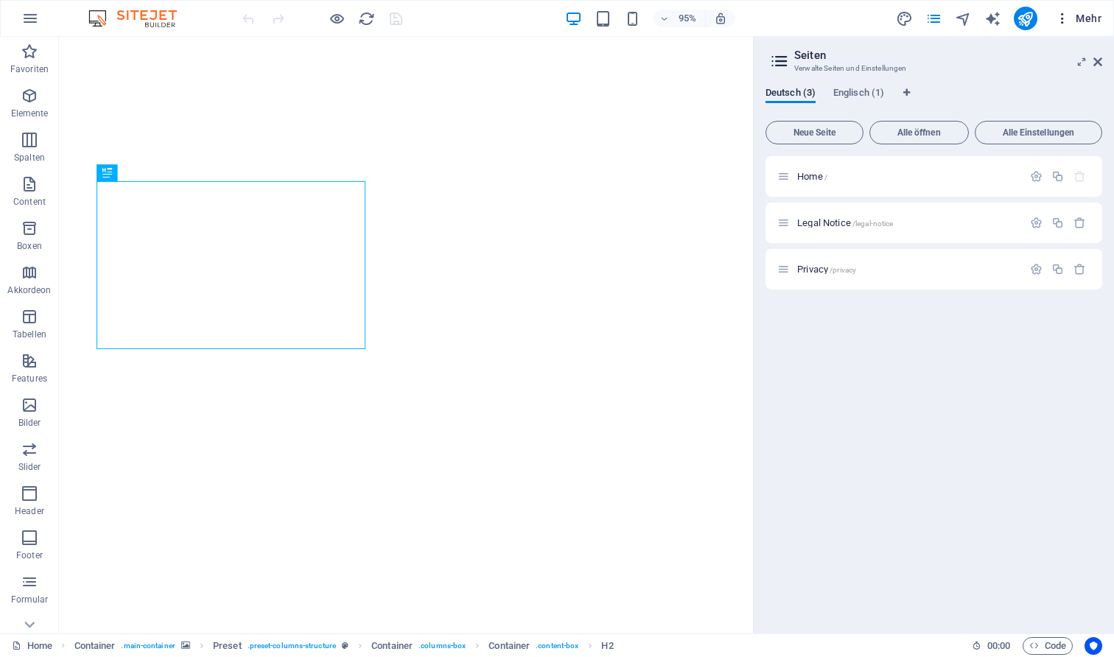
click at [1066, 13] on icon "button" at bounding box center [1062, 18] width 15 height 15
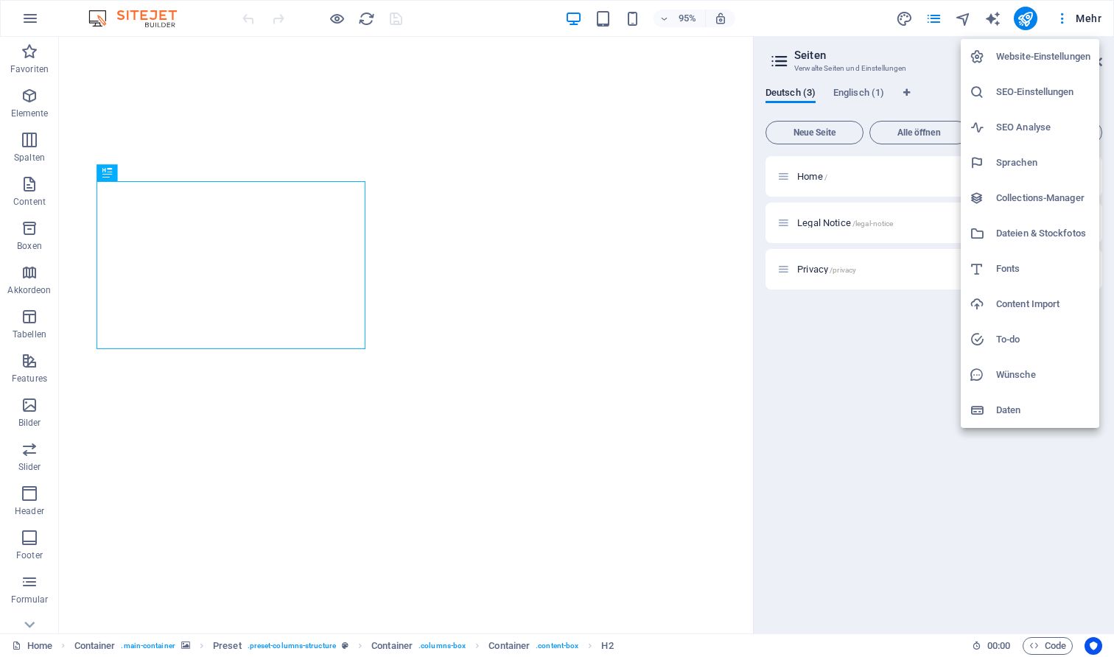
click at [1045, 85] on h6 "SEO-Einstellungen" at bounding box center [1043, 92] width 94 height 18
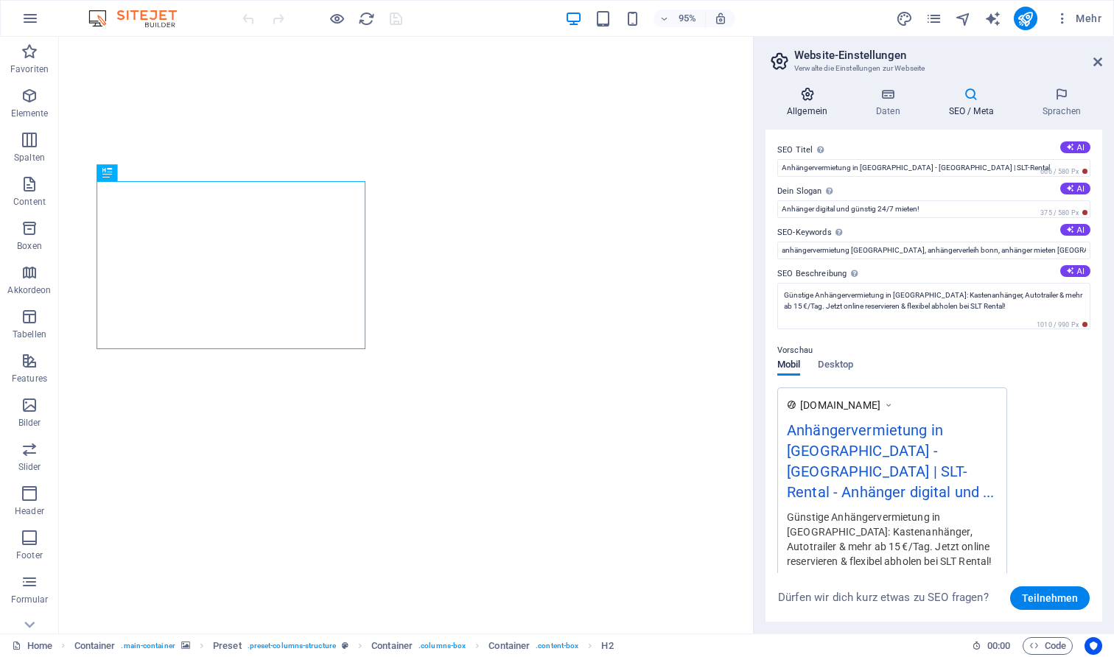
click at [815, 93] on icon at bounding box center [806, 94] width 83 height 15
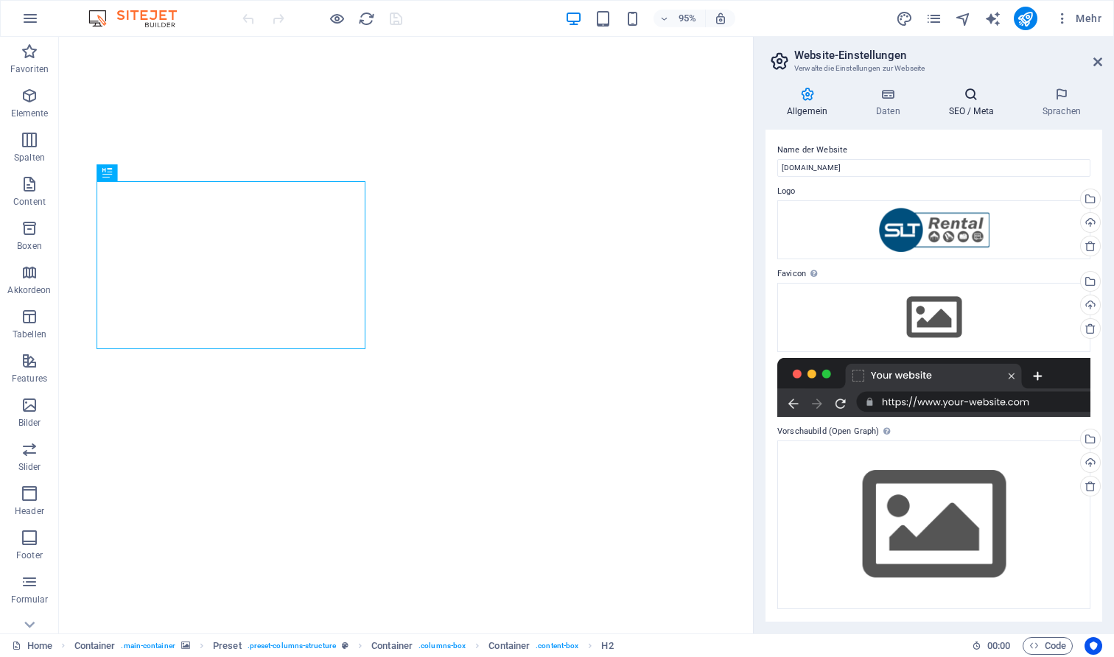
click at [966, 94] on icon at bounding box center [971, 94] width 88 height 15
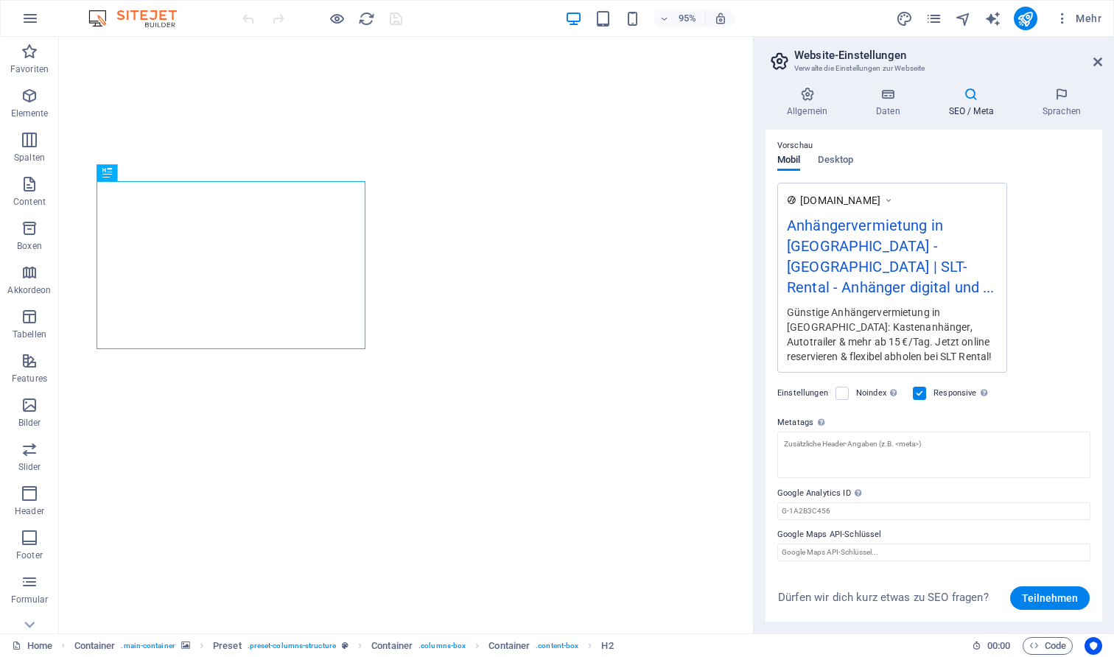
scroll to position [204, 0]
click at [1039, 96] on icon at bounding box center [1061, 94] width 81 height 15
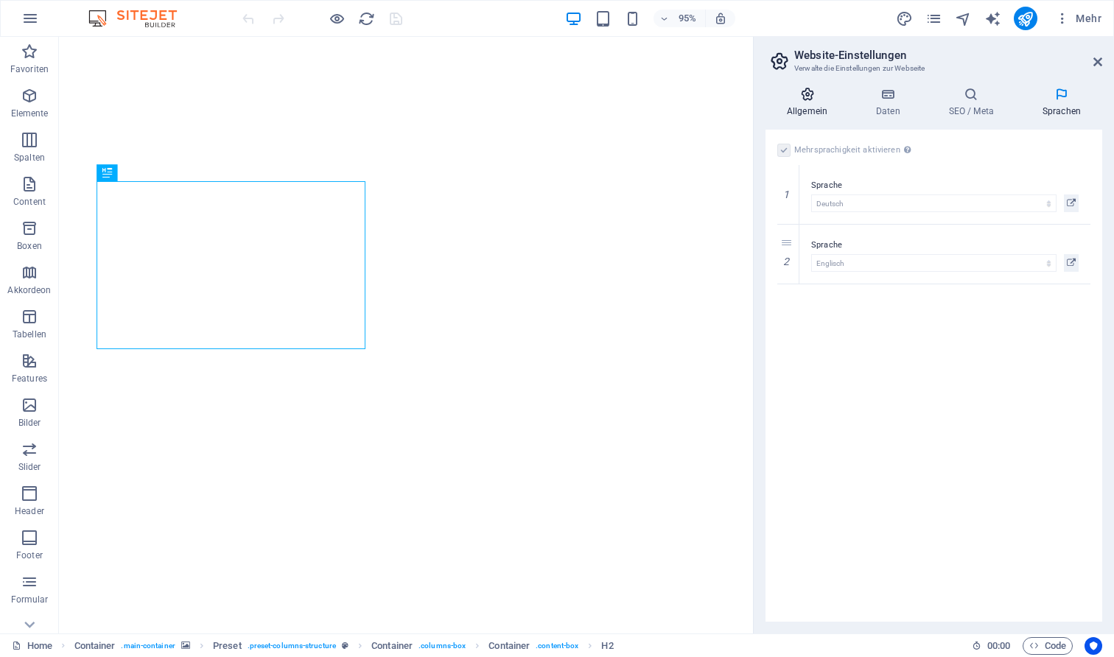
click at [811, 90] on icon at bounding box center [806, 94] width 83 height 15
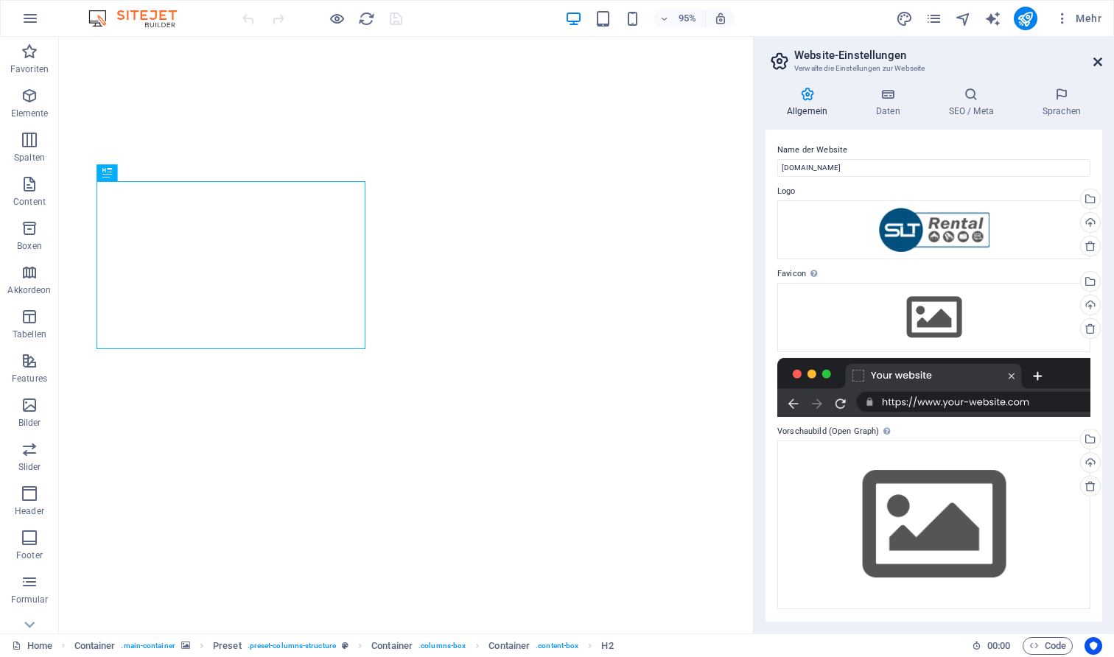
click at [1097, 68] on link at bounding box center [1097, 62] width 9 height 13
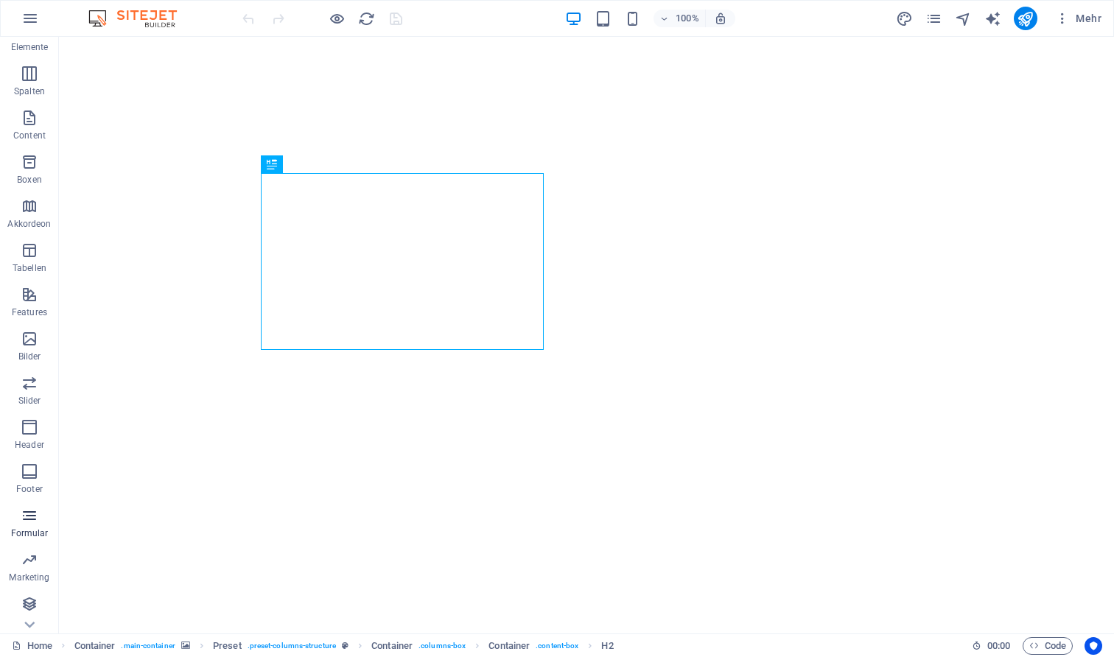
scroll to position [66, 0]
click at [935, 15] on icon "pages" at bounding box center [933, 18] width 17 height 17
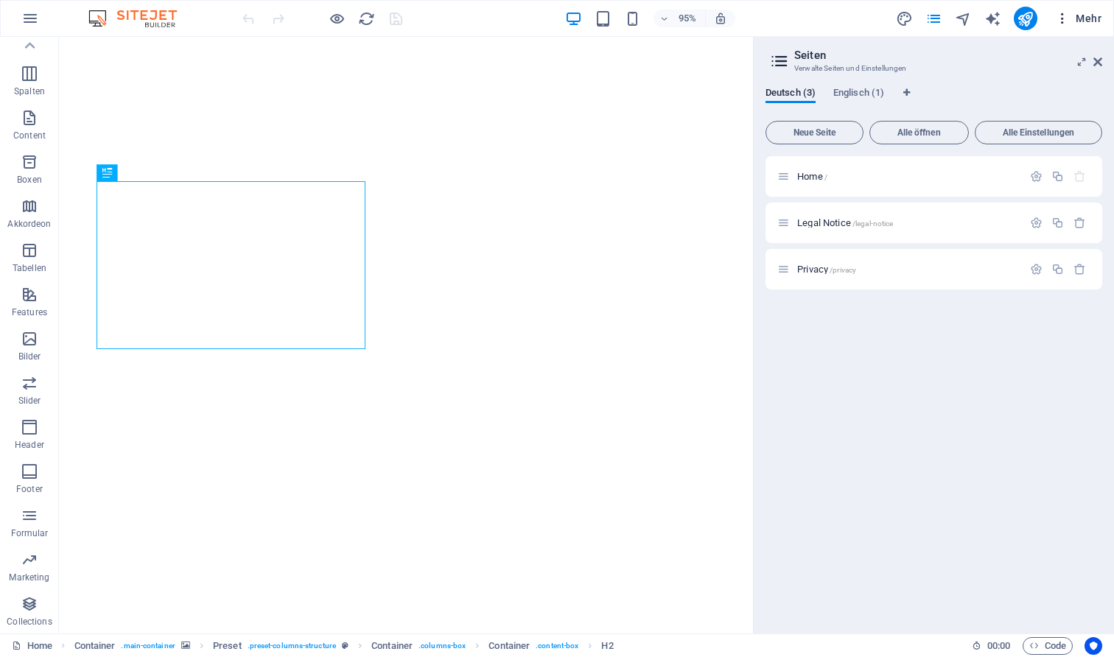
click at [1064, 19] on icon "button" at bounding box center [1062, 18] width 15 height 15
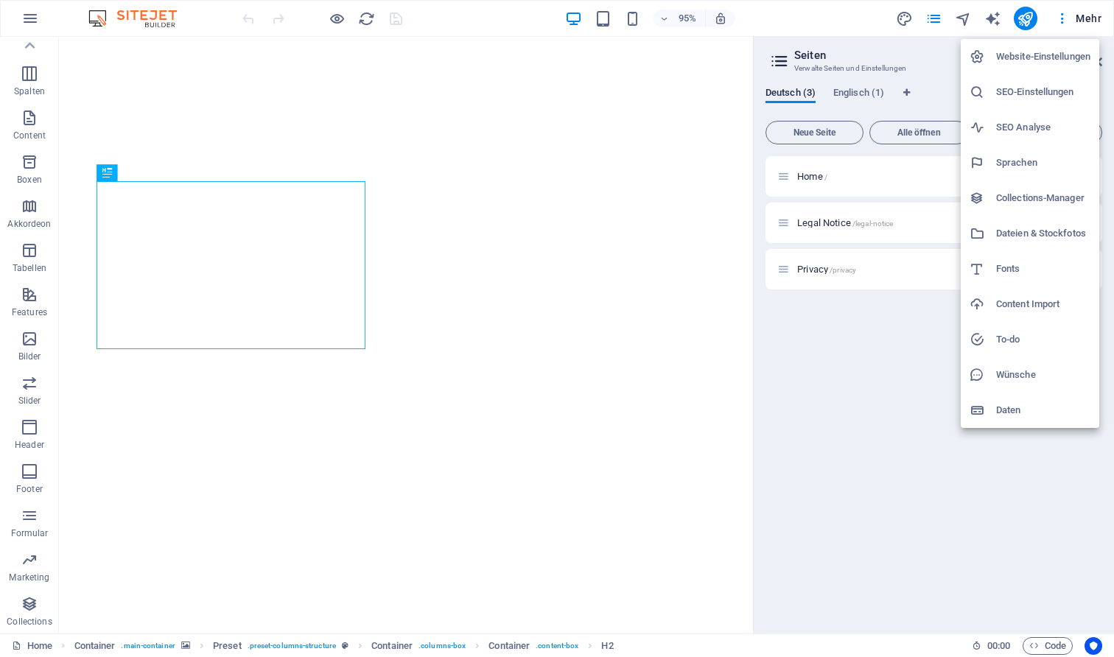
click at [1024, 404] on h6 "Daten" at bounding box center [1043, 410] width 94 height 18
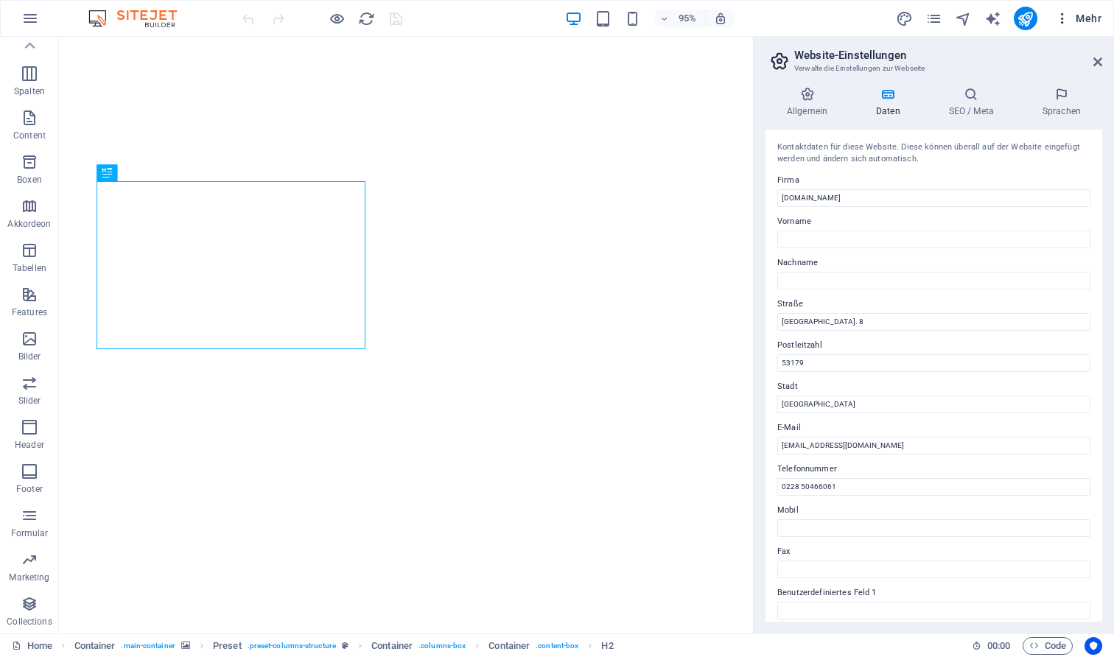
scroll to position [0, 0]
click at [1077, 18] on span "Mehr" at bounding box center [1078, 18] width 46 height 15
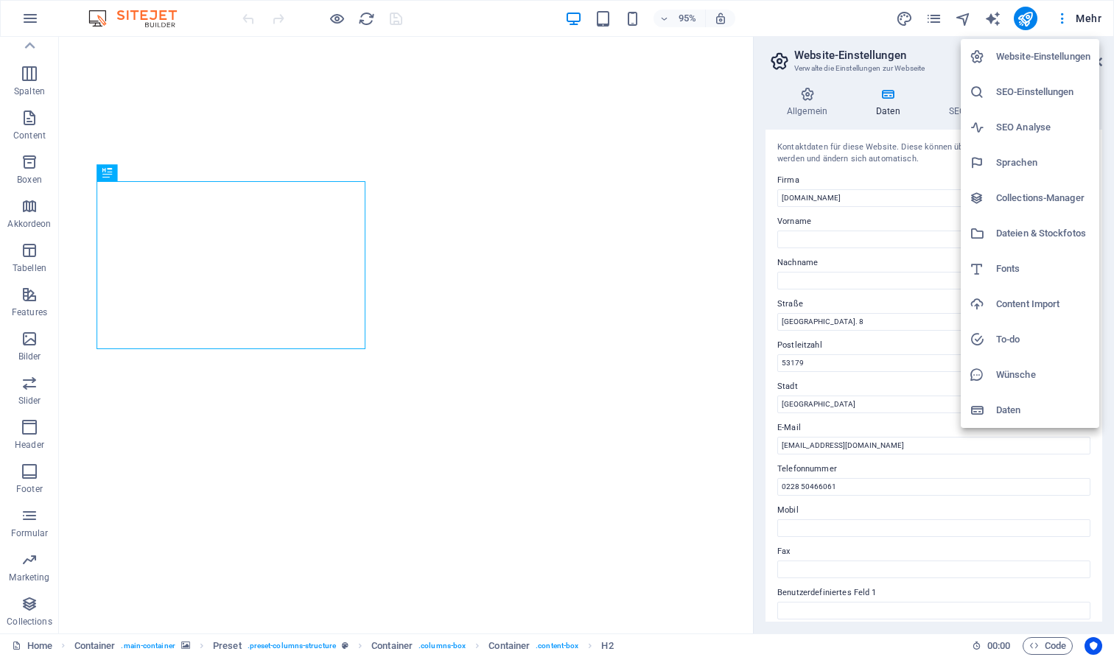
click at [1000, 114] on li "SEO Analyse" at bounding box center [1029, 127] width 138 height 35
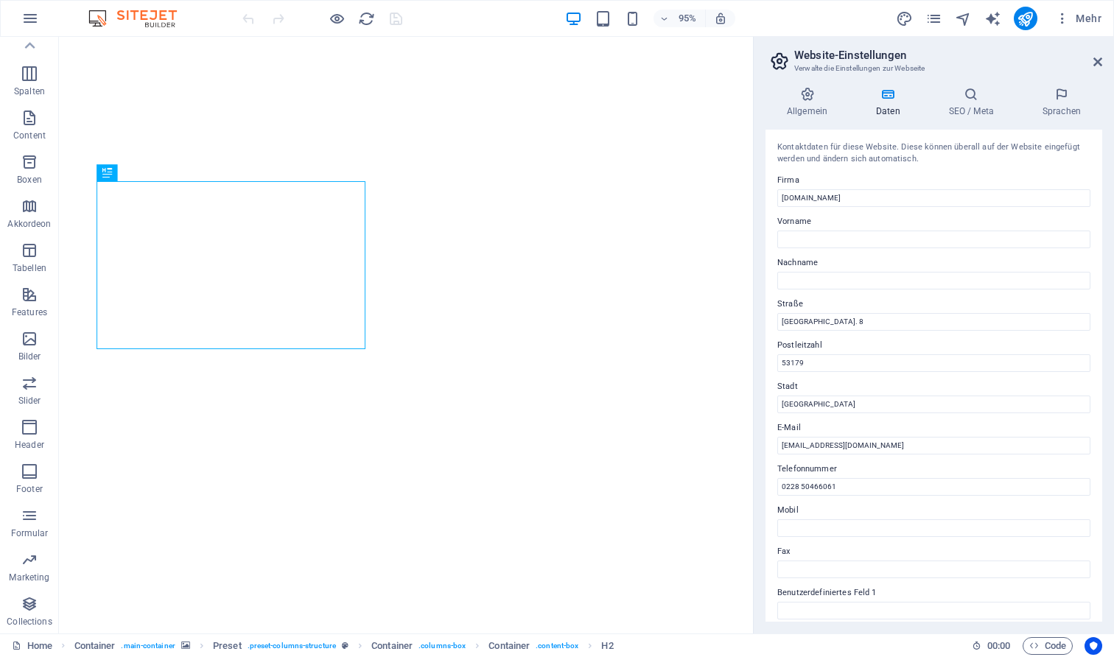
select select "google.com"
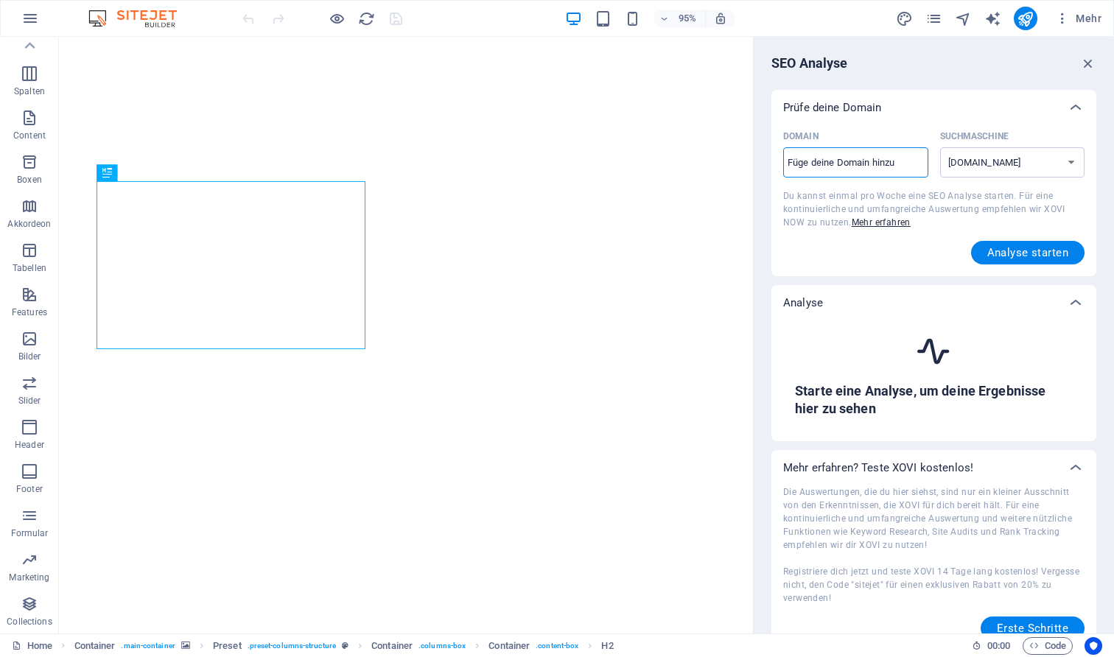
click at [868, 158] on input "Domain ​" at bounding box center [855, 163] width 145 height 24
click at [1083, 57] on icon "button" at bounding box center [1088, 63] width 16 height 16
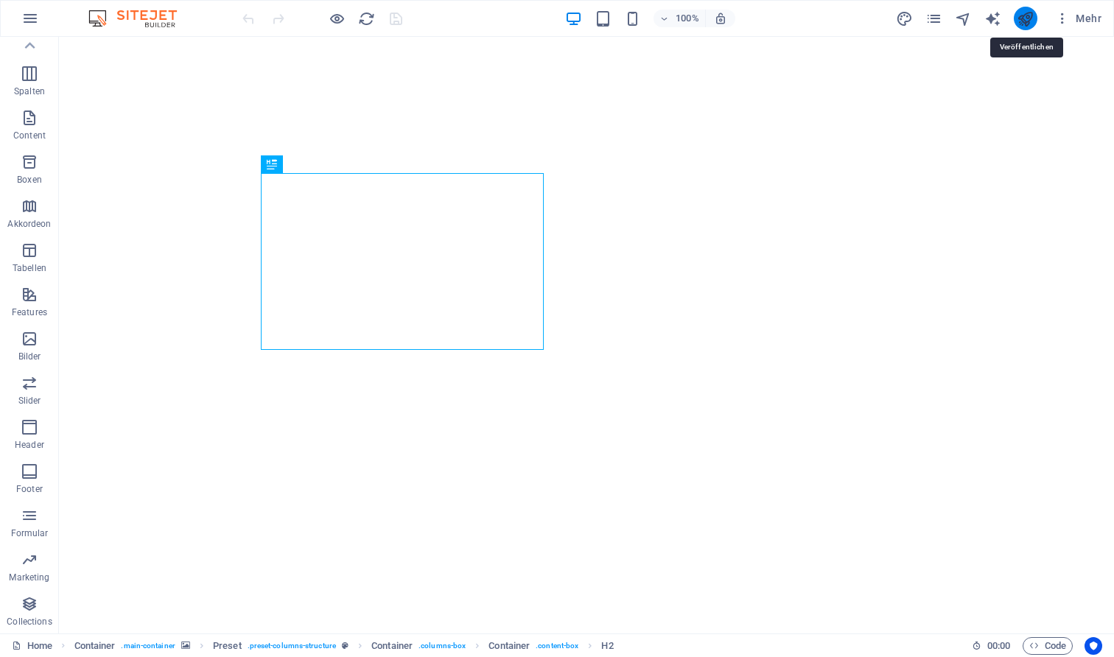
click at [1026, 15] on icon "publish" at bounding box center [1024, 18] width 17 height 17
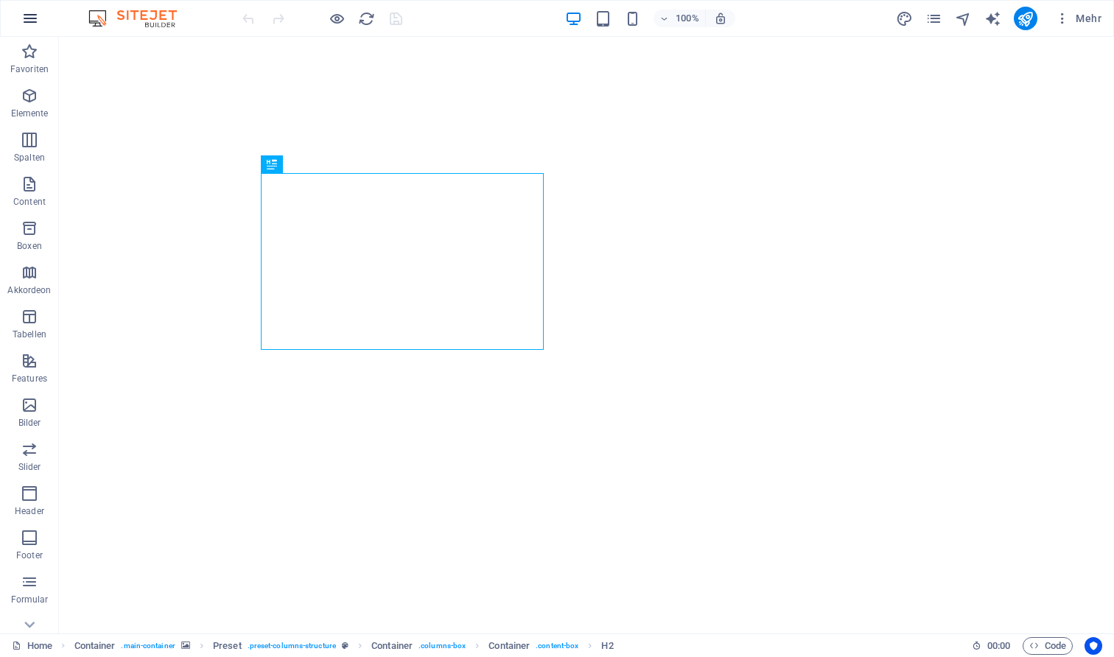
click at [35, 14] on icon "button" at bounding box center [30, 19] width 18 height 18
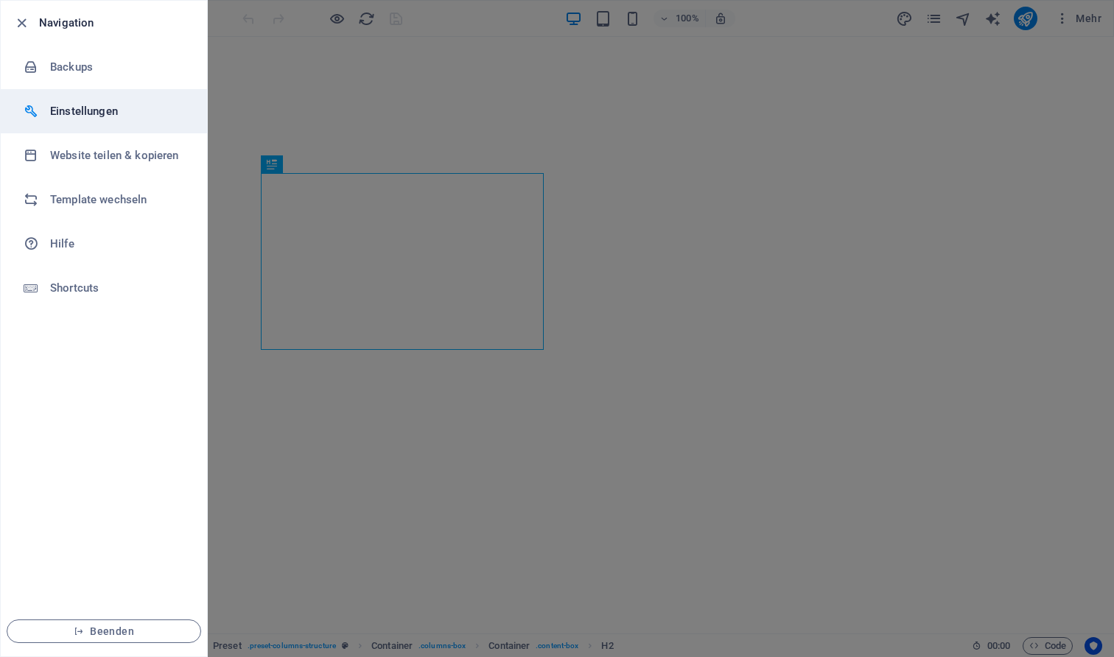
click at [59, 103] on h6 "Einstellungen" at bounding box center [118, 111] width 136 height 18
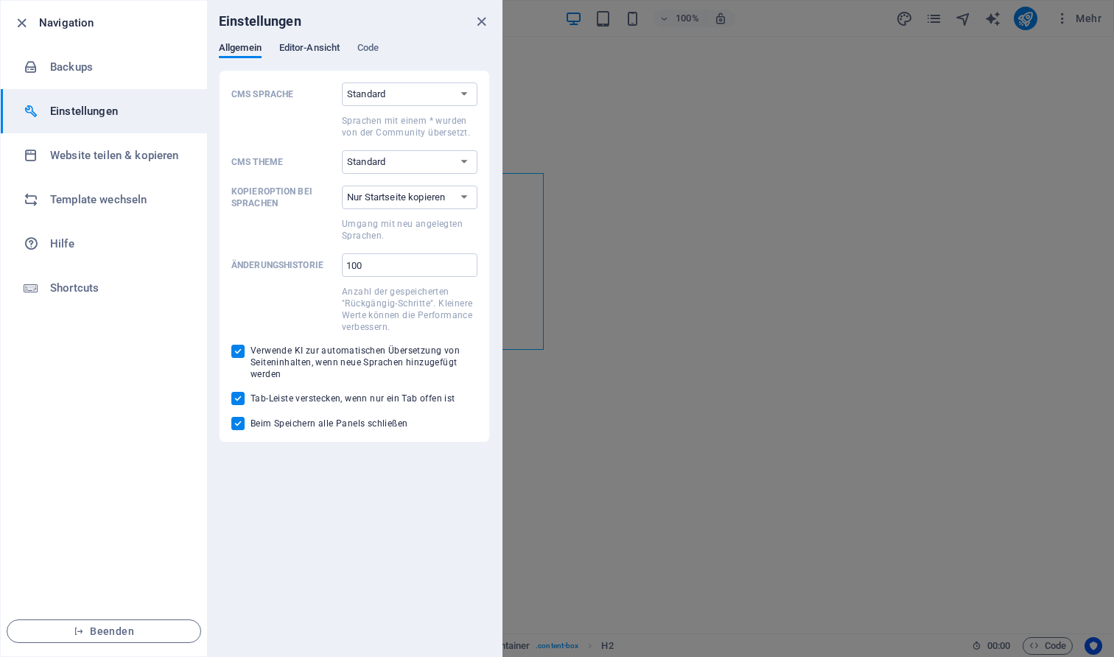
click at [298, 52] on span "Editor-Ansicht" at bounding box center [309, 49] width 60 height 21
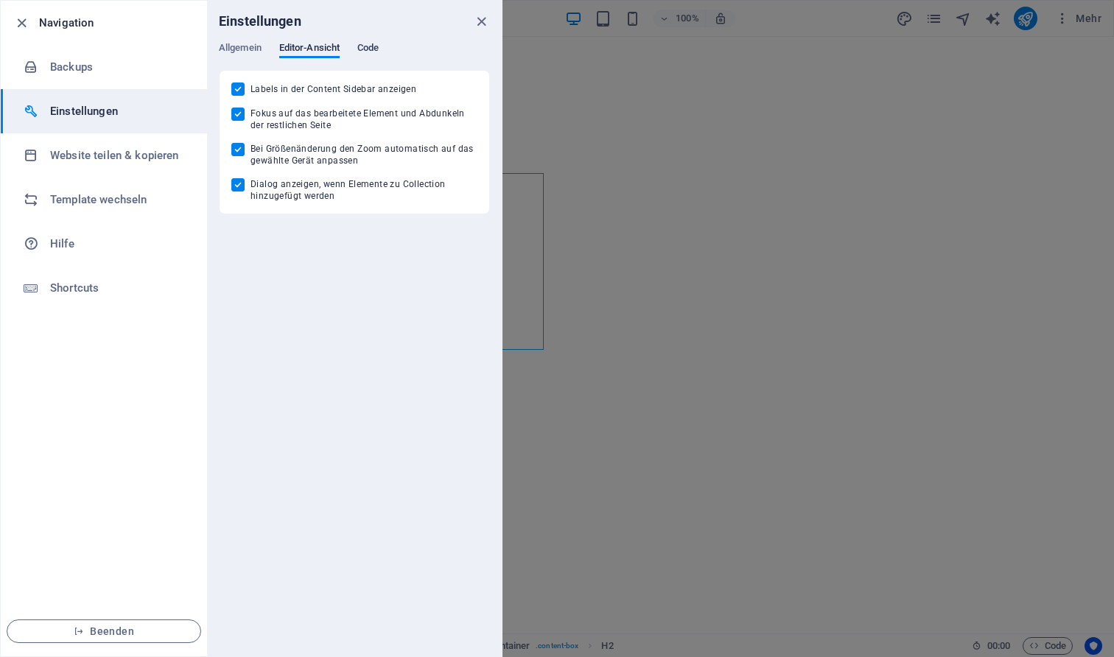
click at [379, 49] on span "Code" at bounding box center [367, 49] width 21 height 21
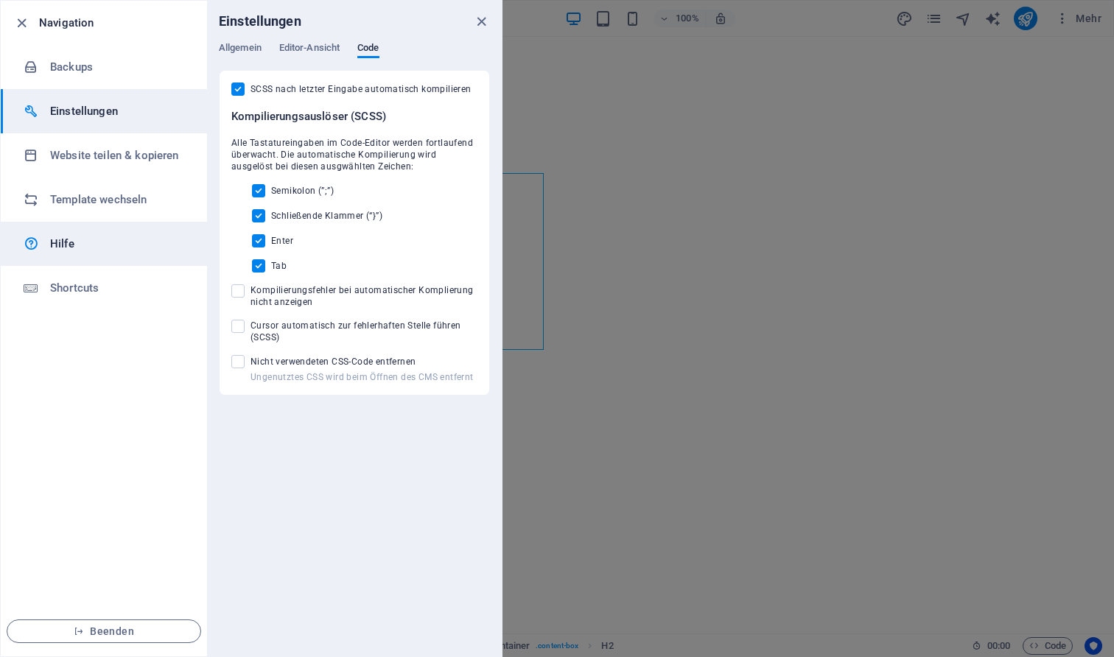
click at [103, 251] on h6 "Hilfe" at bounding box center [118, 244] width 136 height 18
click at [313, 40] on div "Einstellungen" at bounding box center [354, 21] width 295 height 41
click at [312, 52] on span "Editor-Ansicht" at bounding box center [309, 49] width 60 height 21
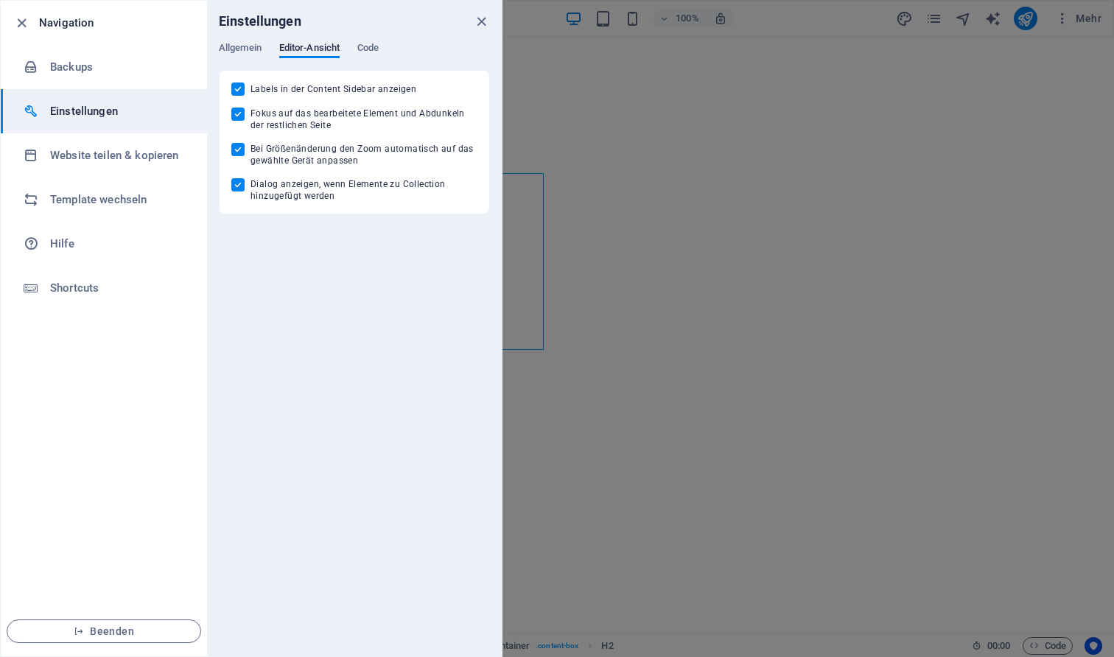
click at [247, 40] on div "Einstellungen" at bounding box center [354, 21] width 295 height 41
click at [250, 44] on span "Allgemein" at bounding box center [240, 49] width 43 height 21
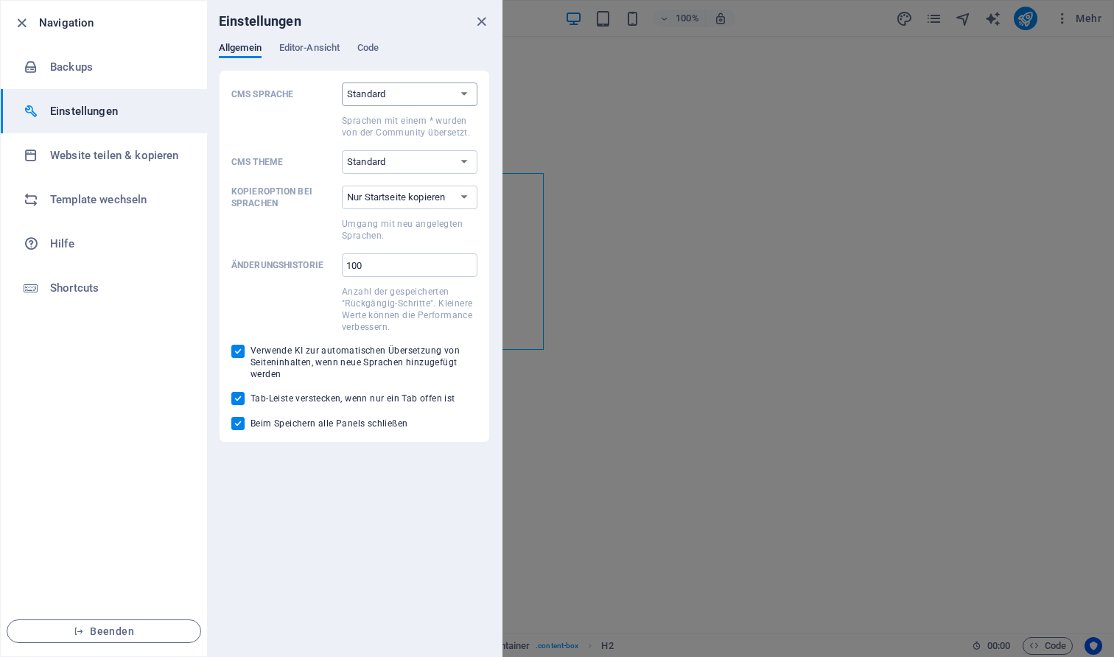
select select "de"
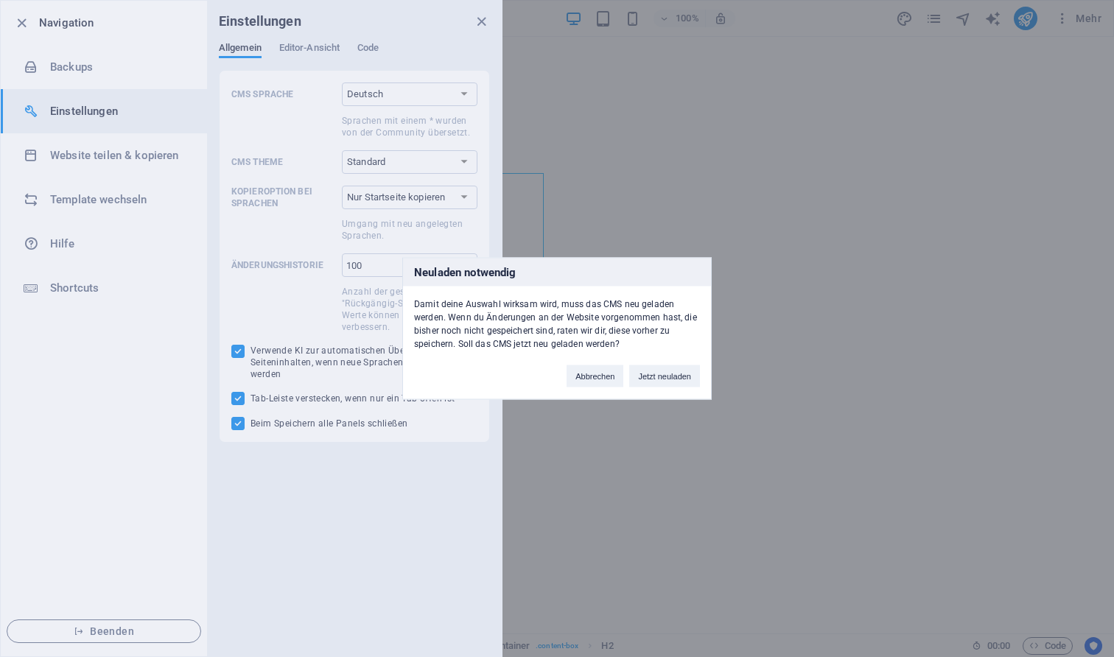
click at [396, 152] on div "Neuladen notwendig Damit deine Auswahl wirksam wird, muss das CMS neu geladen w…" at bounding box center [557, 328] width 1114 height 657
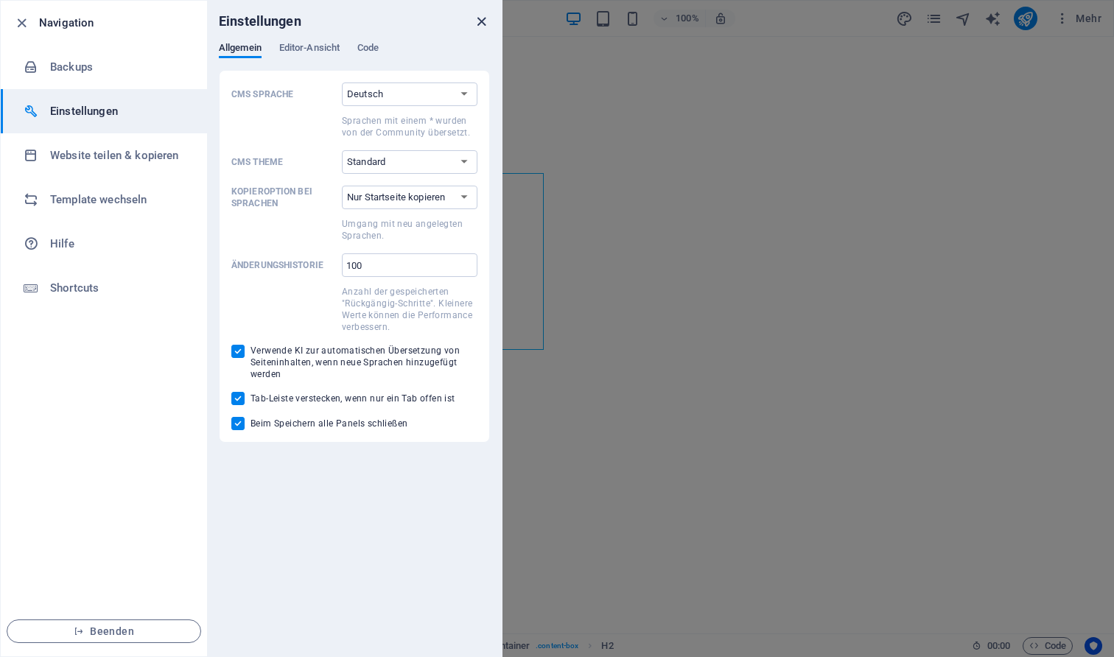
click at [482, 19] on icon "close" at bounding box center [481, 21] width 17 height 17
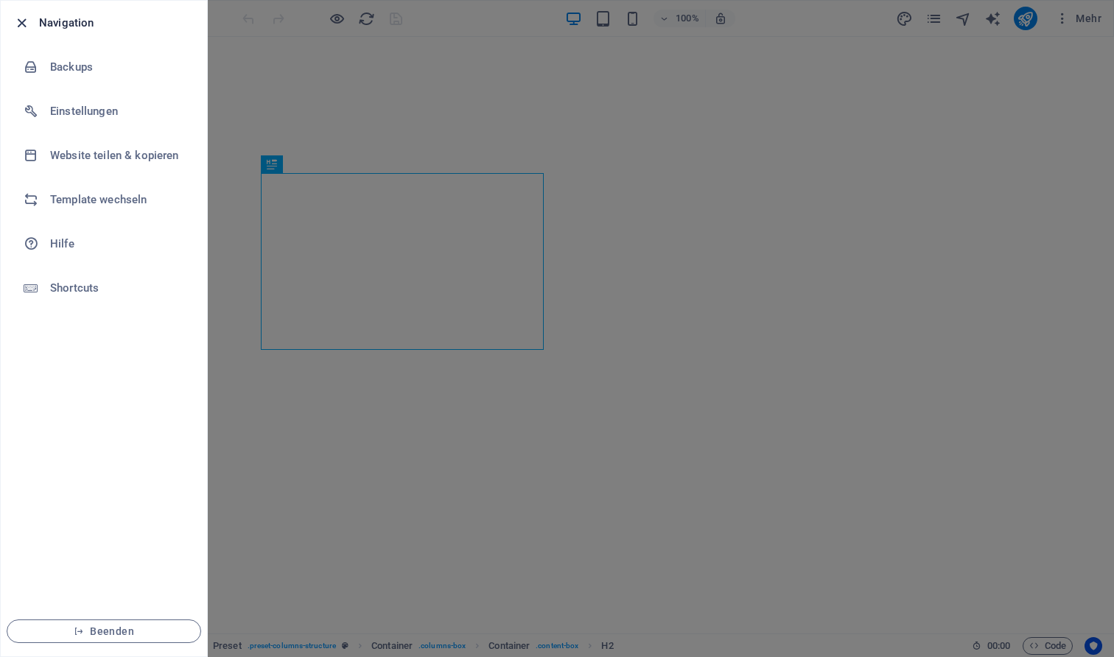
click at [23, 20] on icon "button" at bounding box center [21, 23] width 17 height 17
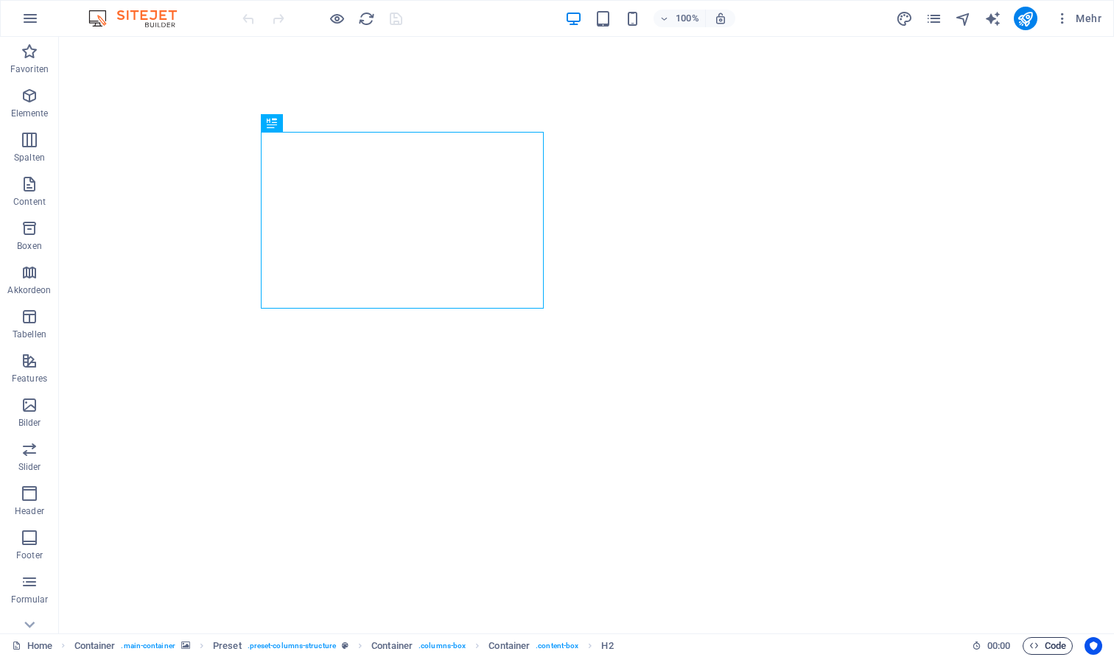
click at [1050, 643] on span "Code" at bounding box center [1047, 646] width 37 height 18
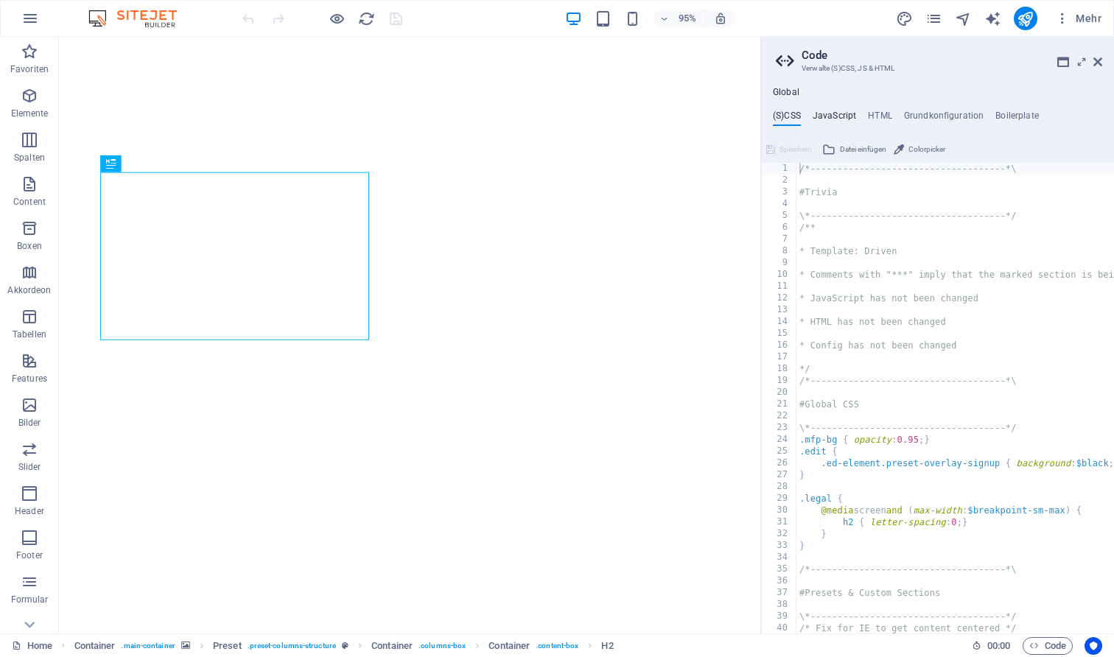
click at [826, 116] on h4 "JavaScript" at bounding box center [833, 118] width 43 height 16
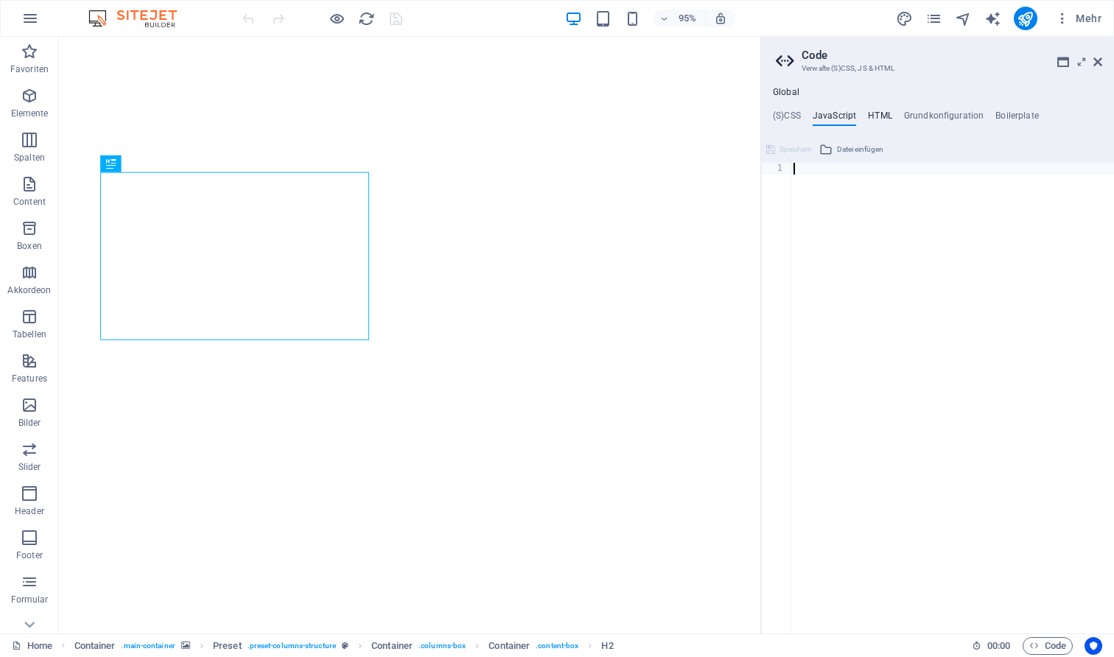
click at [886, 115] on h4 "HTML" at bounding box center [880, 118] width 24 height 16
type textarea "{{content}}"
click at [952, 113] on h4 "Grundkonfiguration" at bounding box center [944, 118] width 80 height 16
type textarea "$logo-background: false;"
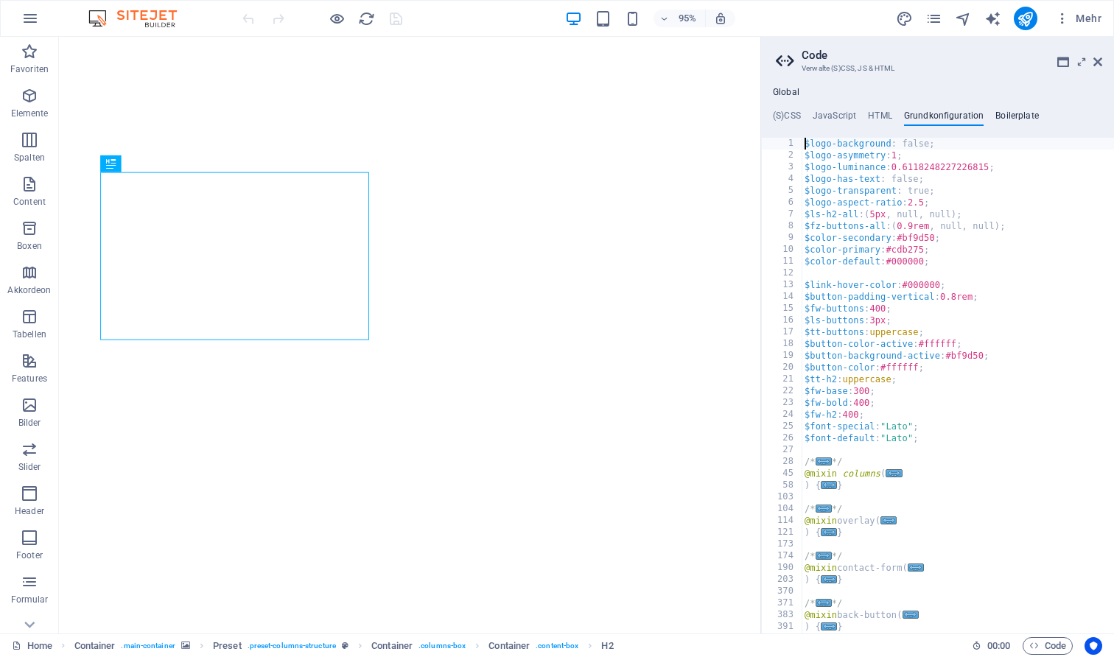
click at [1013, 117] on h4 "Boilerplate" at bounding box center [1016, 118] width 43 height 16
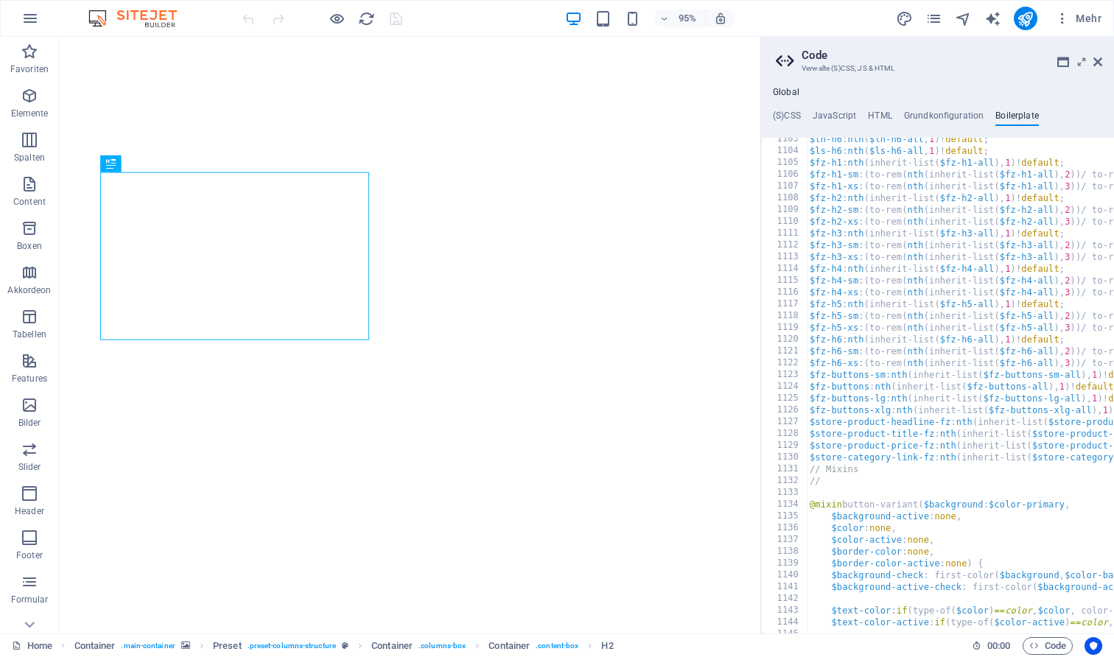
scroll to position [6394, 0]
type textarea "}"
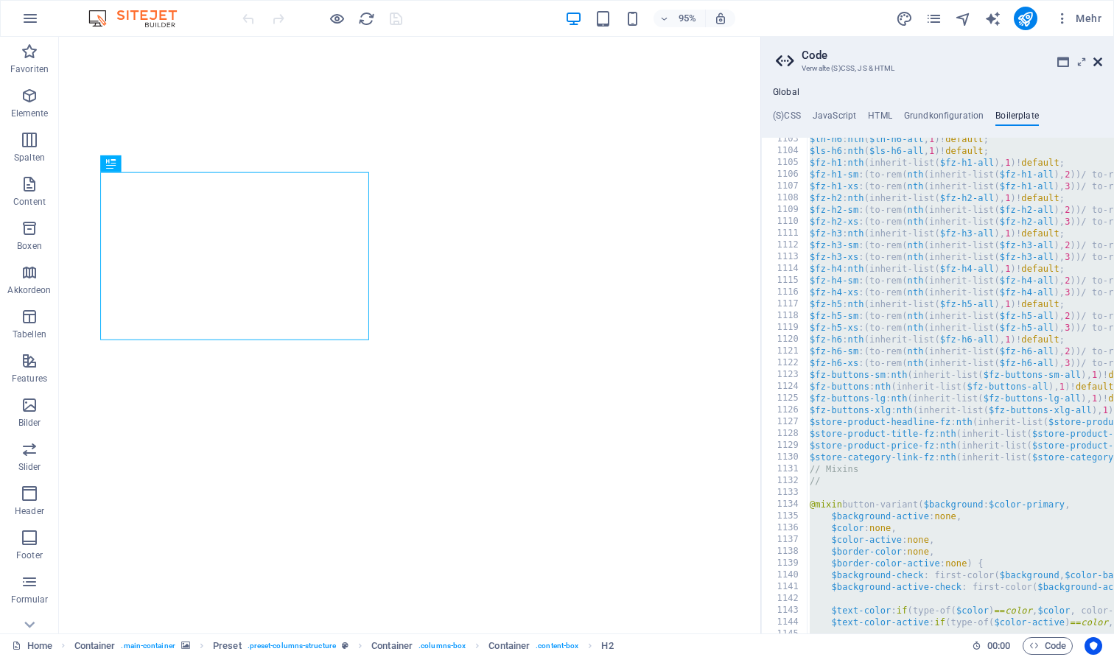
click at [1094, 62] on icon at bounding box center [1097, 62] width 9 height 12
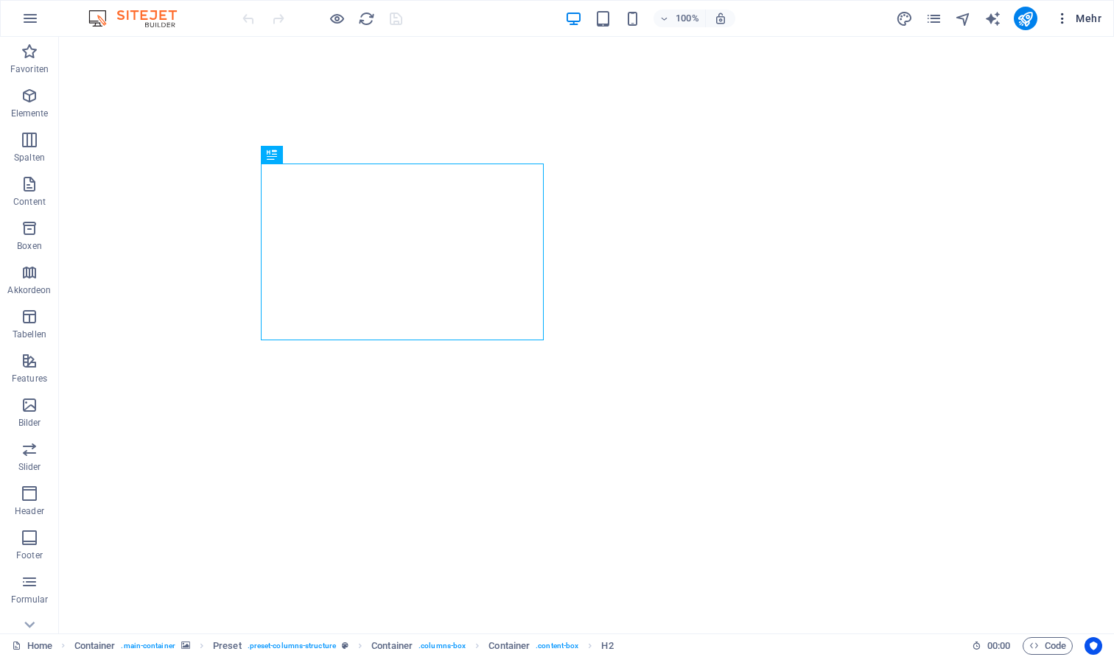
click at [1058, 15] on icon "button" at bounding box center [1062, 18] width 15 height 15
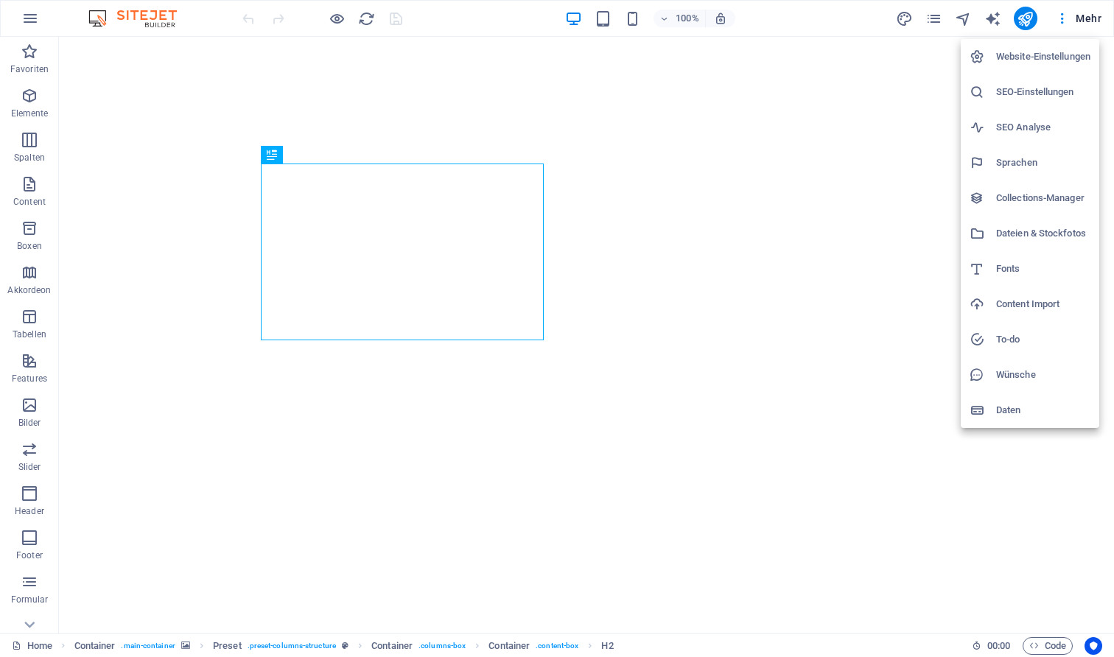
click at [1047, 91] on h6 "SEO-Einstellungen" at bounding box center [1043, 92] width 94 height 18
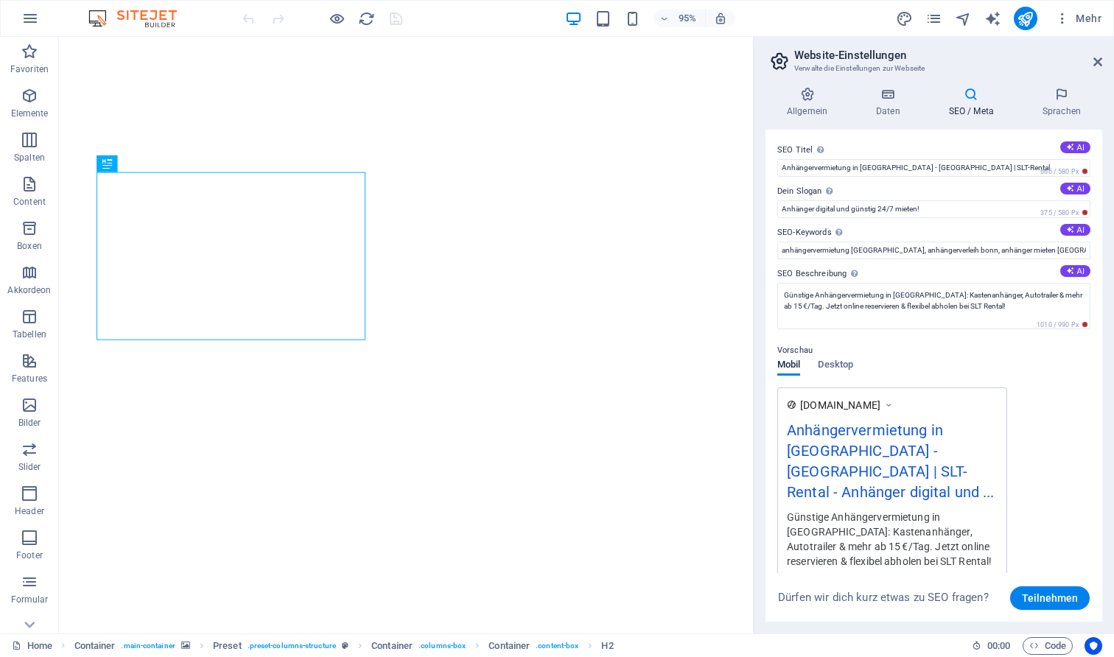
scroll to position [0, 0]
click at [1096, 58] on icon at bounding box center [1097, 62] width 9 height 12
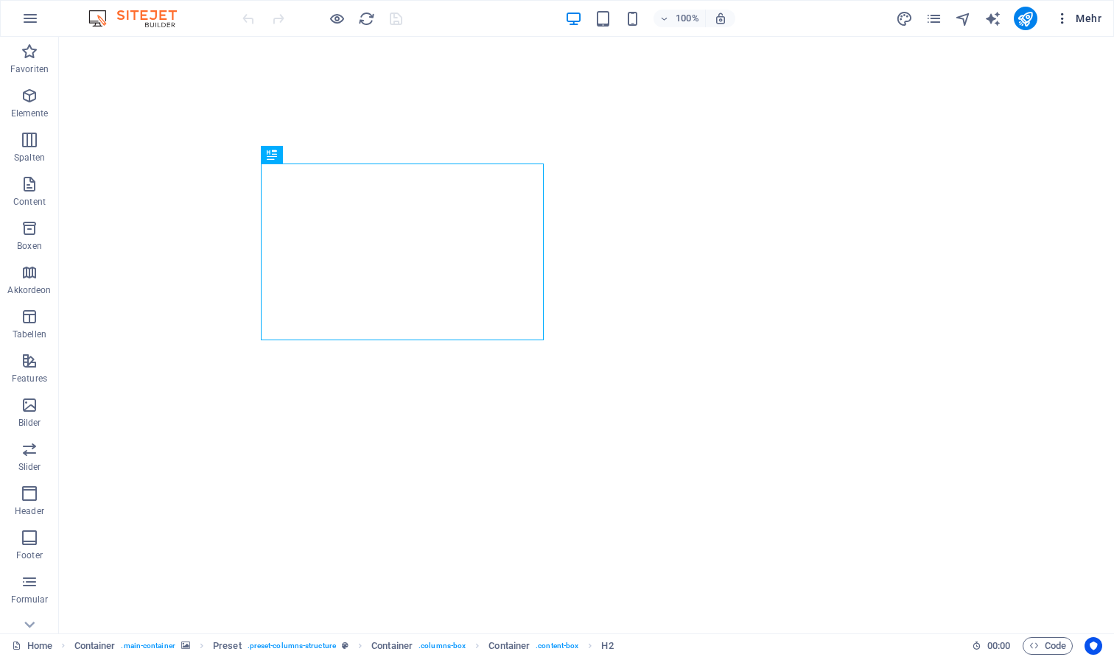
click at [1085, 11] on span "Mehr" at bounding box center [1078, 18] width 46 height 15
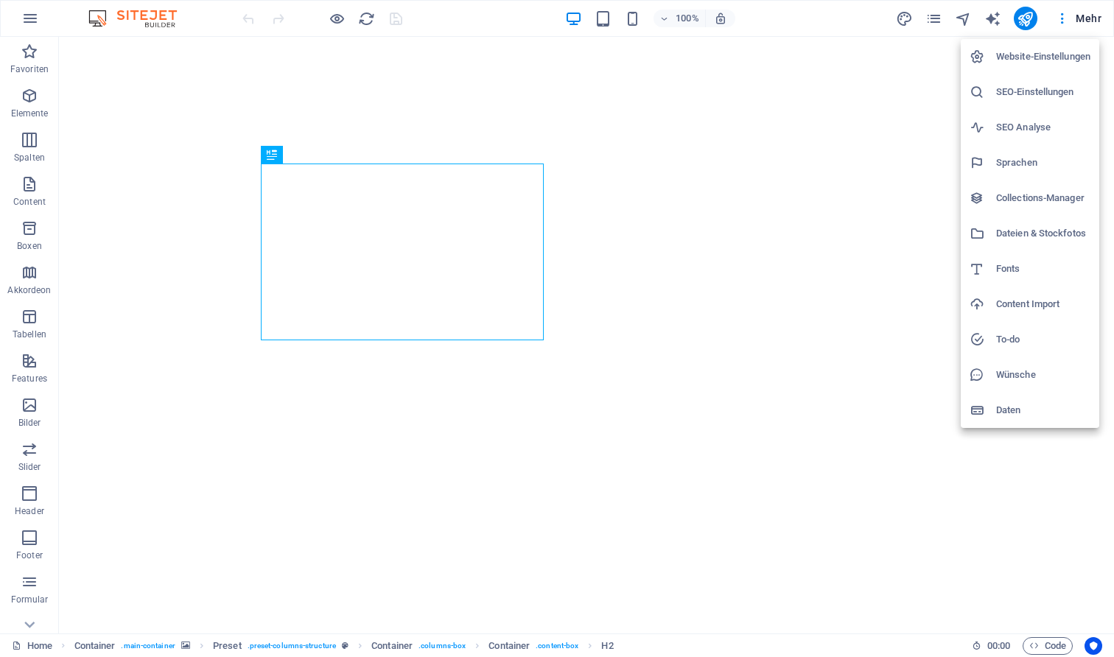
click at [1064, 15] on div at bounding box center [557, 328] width 1114 height 657
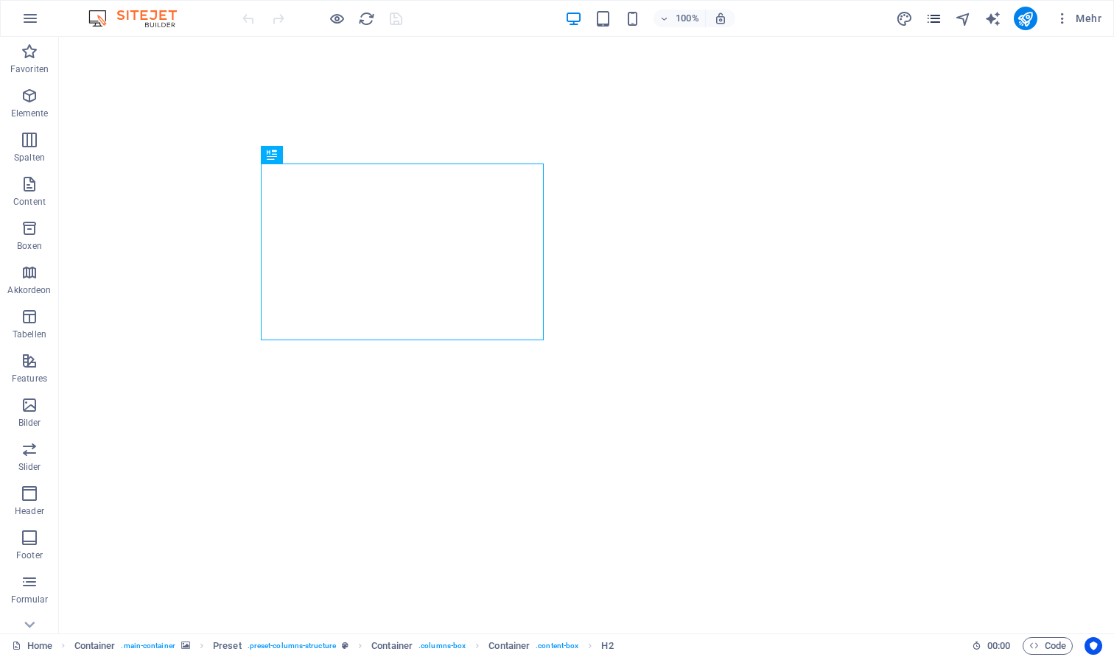
click at [940, 18] on icon "pages" at bounding box center [933, 18] width 17 height 17
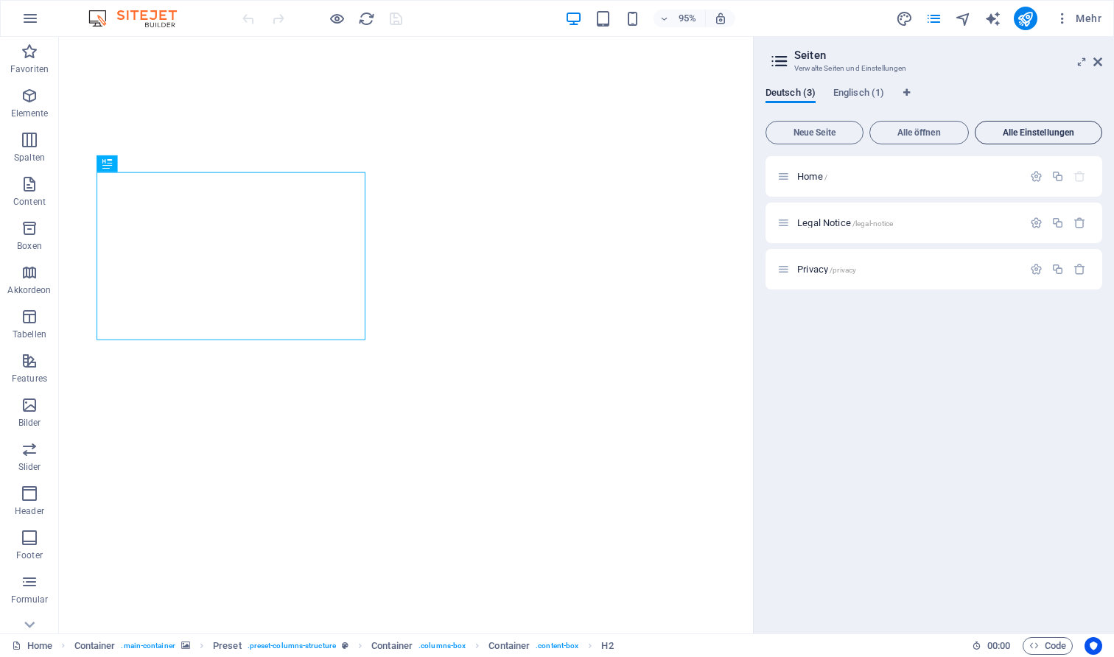
click at [1005, 125] on button "Alle Einstellungen" at bounding box center [1037, 133] width 127 height 24
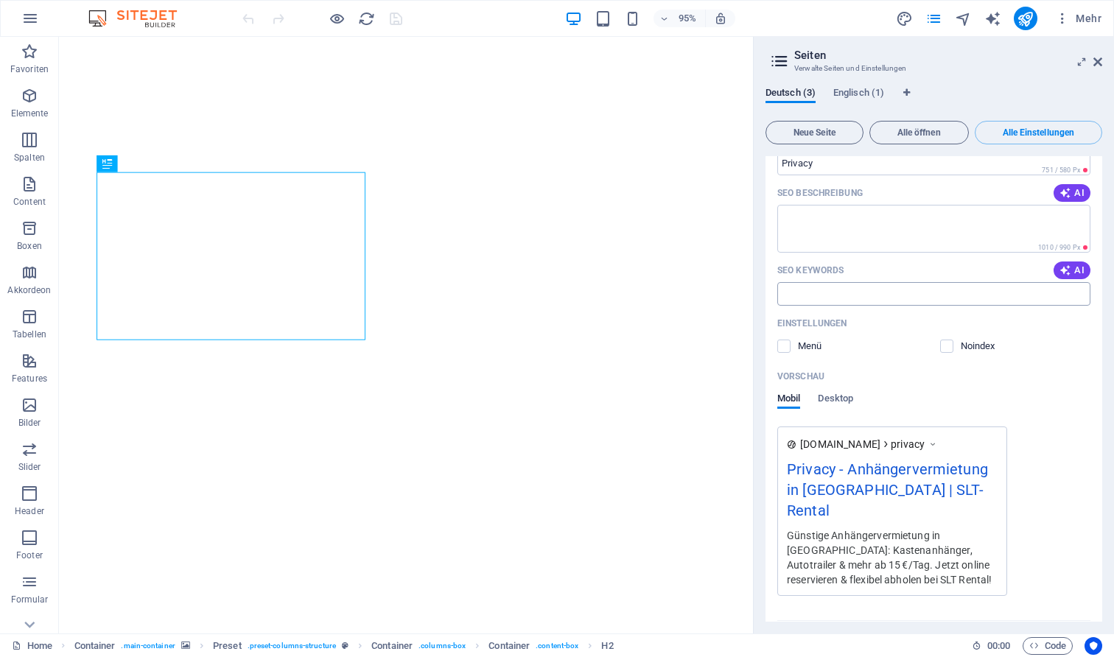
scroll to position [1597, 0]
click at [929, 631] on span "Mehr Einstellungen" at bounding box center [923, 636] width 76 height 10
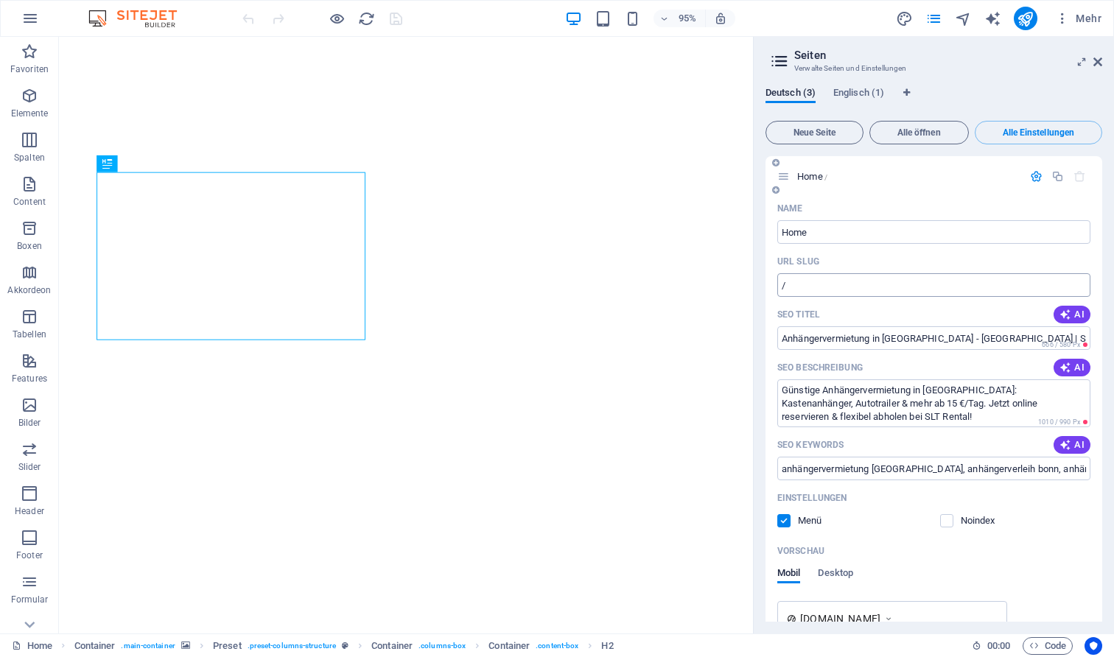
scroll to position [0, 0]
click at [866, 95] on span "Englisch (1)" at bounding box center [858, 94] width 51 height 21
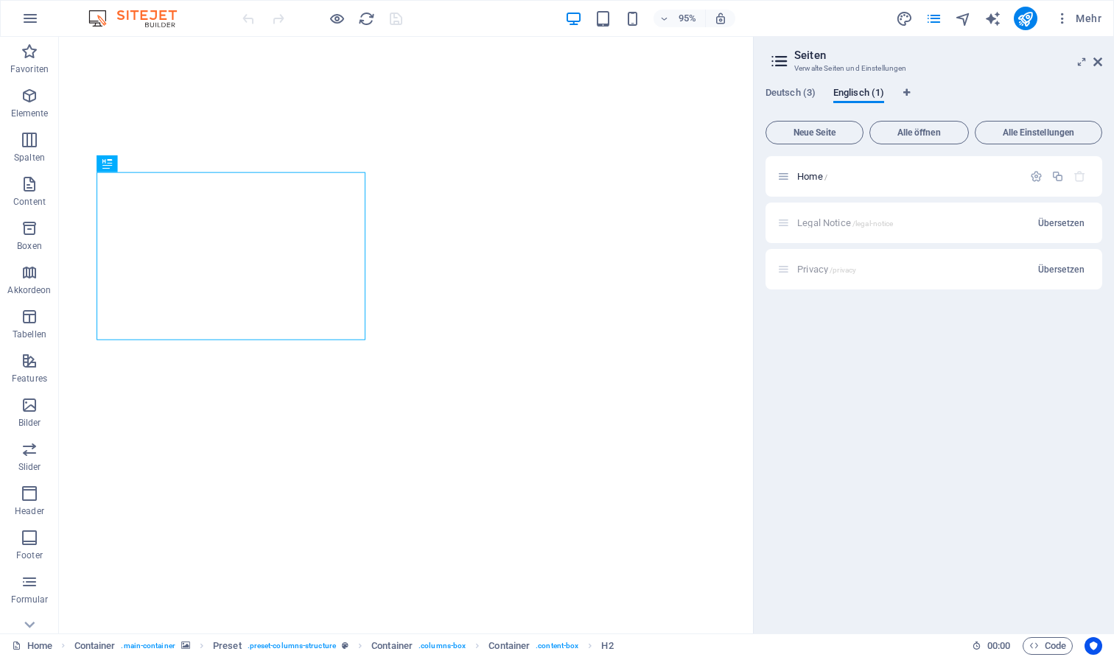
click at [927, 222] on div "Legal Notice /legal-notice Übersetzen" at bounding box center [933, 223] width 337 height 41
click at [1049, 222] on span "Übersetzen" at bounding box center [1061, 223] width 46 height 12
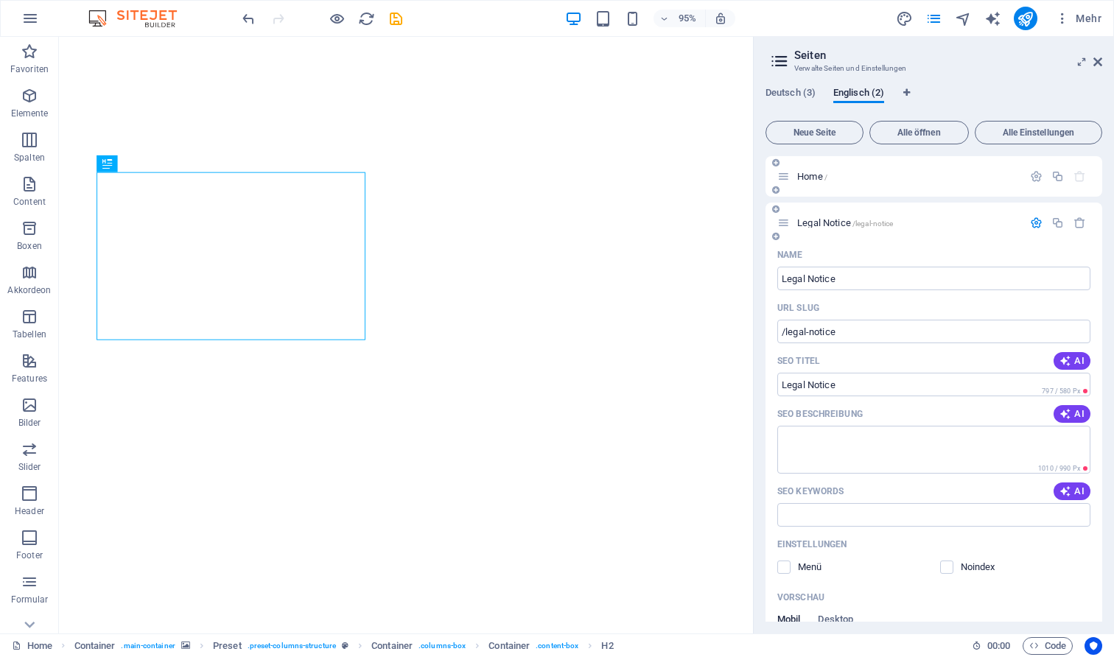
click at [874, 177] on p "Home /" at bounding box center [907, 177] width 221 height 10
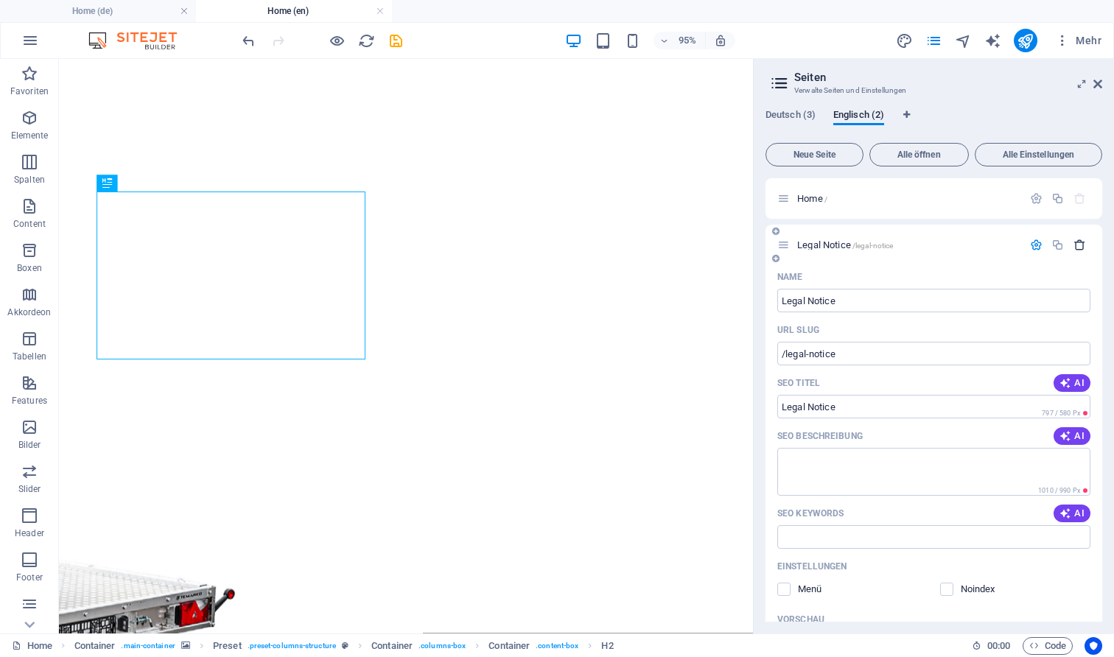
click at [1075, 241] on icon "button" at bounding box center [1079, 245] width 13 height 13
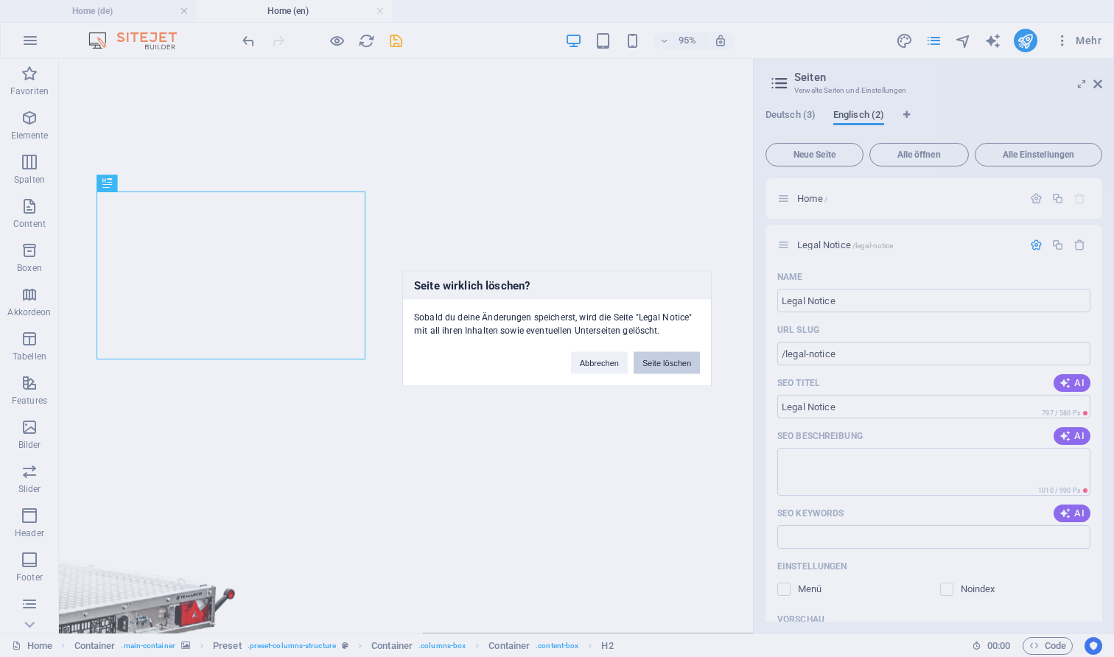
click at [651, 370] on button "Seite löschen" at bounding box center [666, 363] width 66 height 22
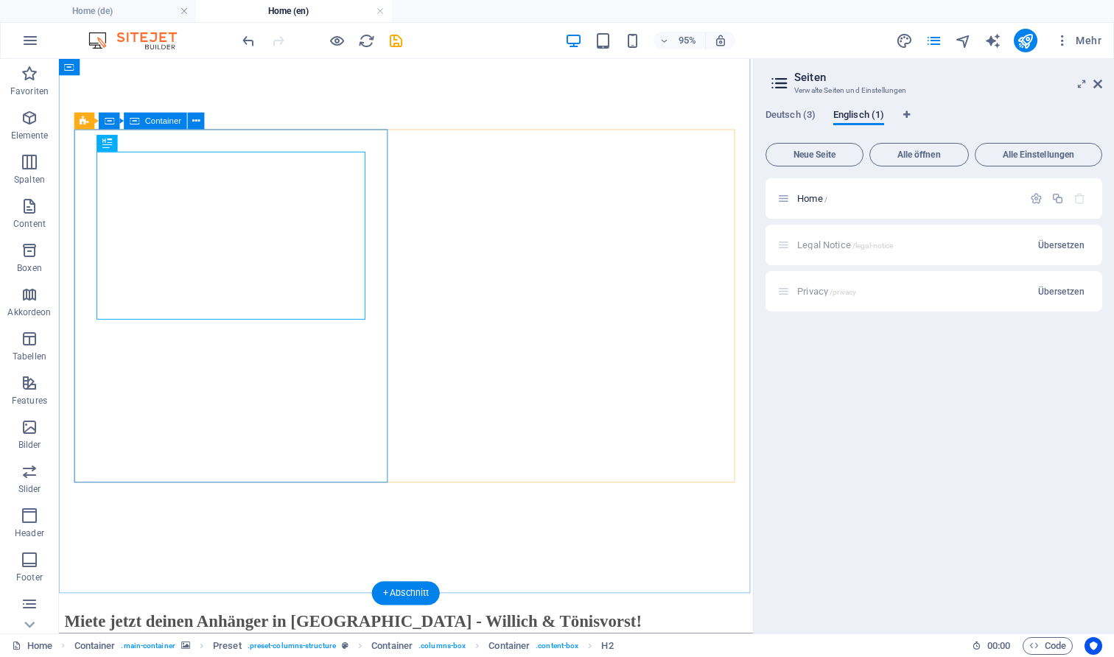
scroll to position [41, 0]
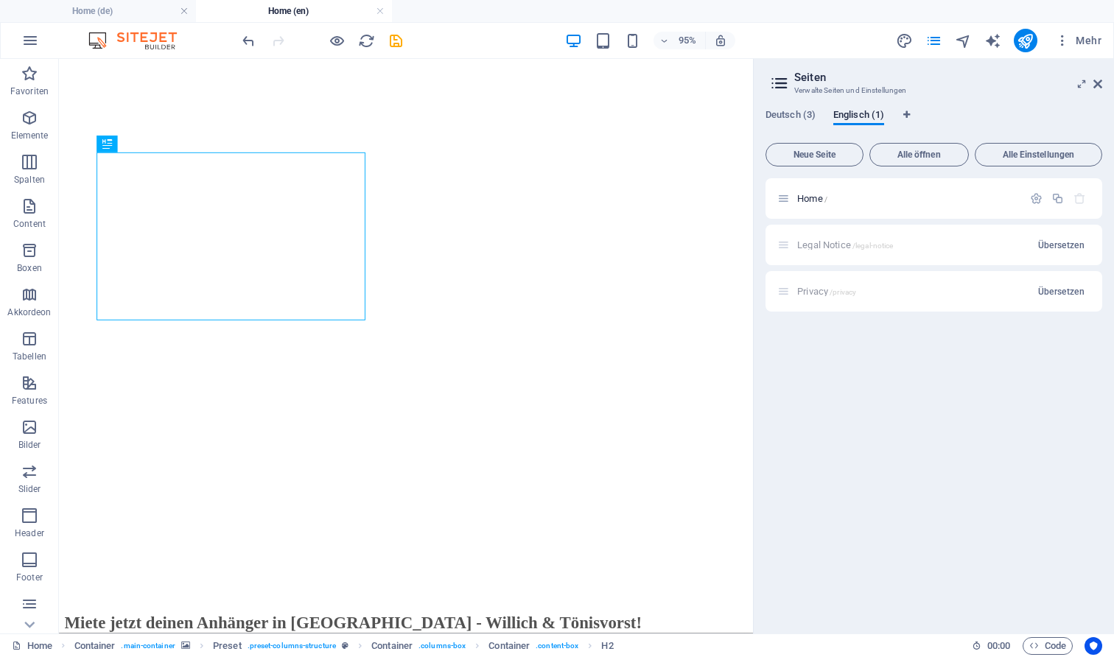
click at [985, 245] on div "Legal Notice /legal-notice Übersetzen" at bounding box center [933, 245] width 337 height 41
click at [978, 290] on div "Privacy /privacy Übersetzen" at bounding box center [933, 291] width 337 height 41
click at [798, 117] on span "Deutsch (3)" at bounding box center [790, 116] width 50 height 21
click at [1083, 247] on icon "button" at bounding box center [1079, 245] width 13 height 13
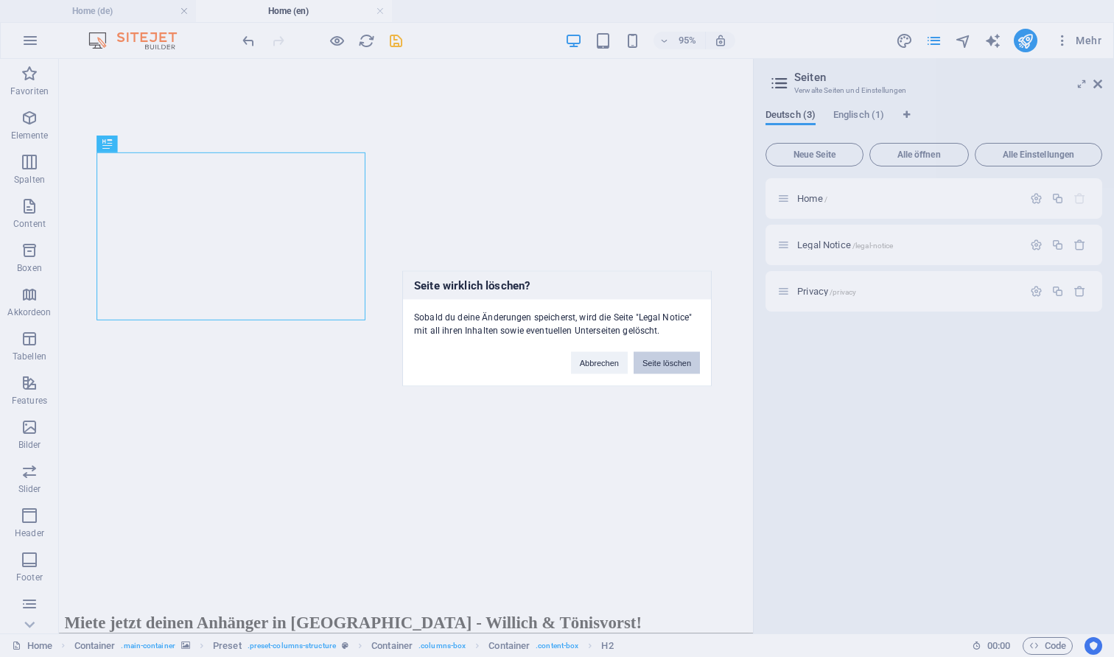
click at [659, 357] on button "Seite löschen" at bounding box center [666, 363] width 66 height 22
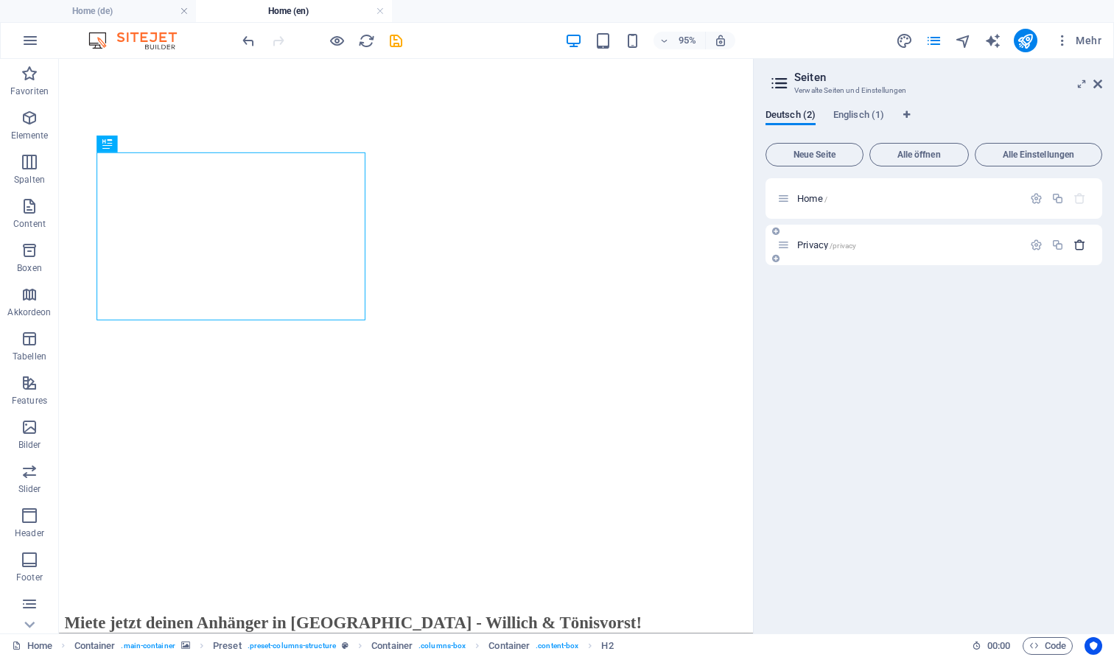
click at [1083, 246] on icon "button" at bounding box center [1079, 245] width 13 height 13
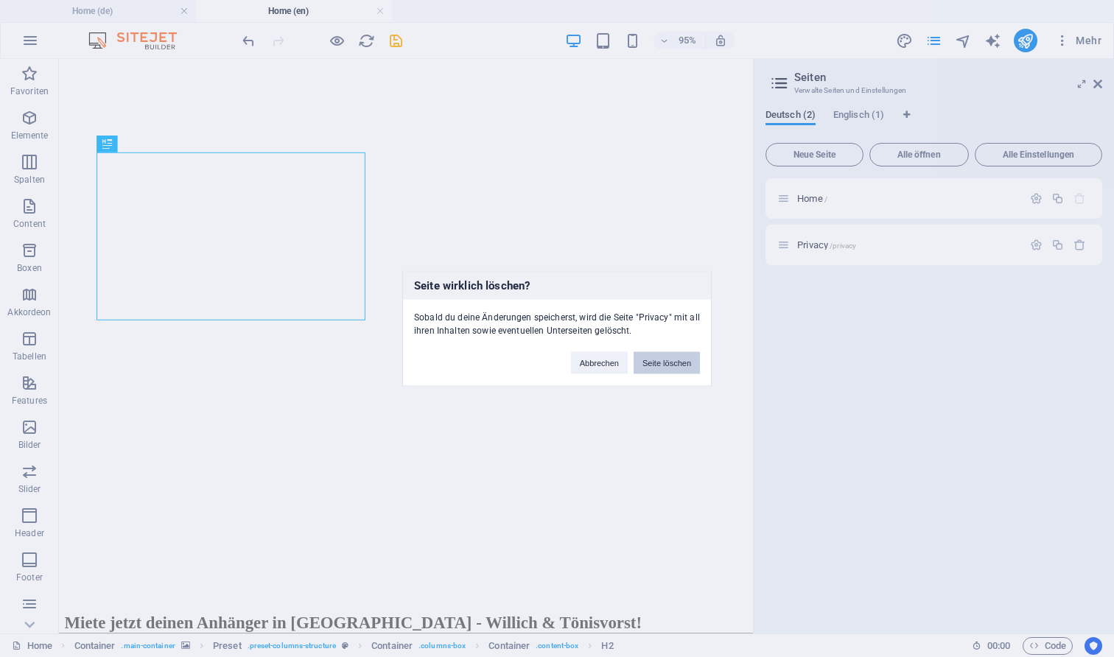
click at [686, 356] on button "Seite löschen" at bounding box center [666, 363] width 66 height 22
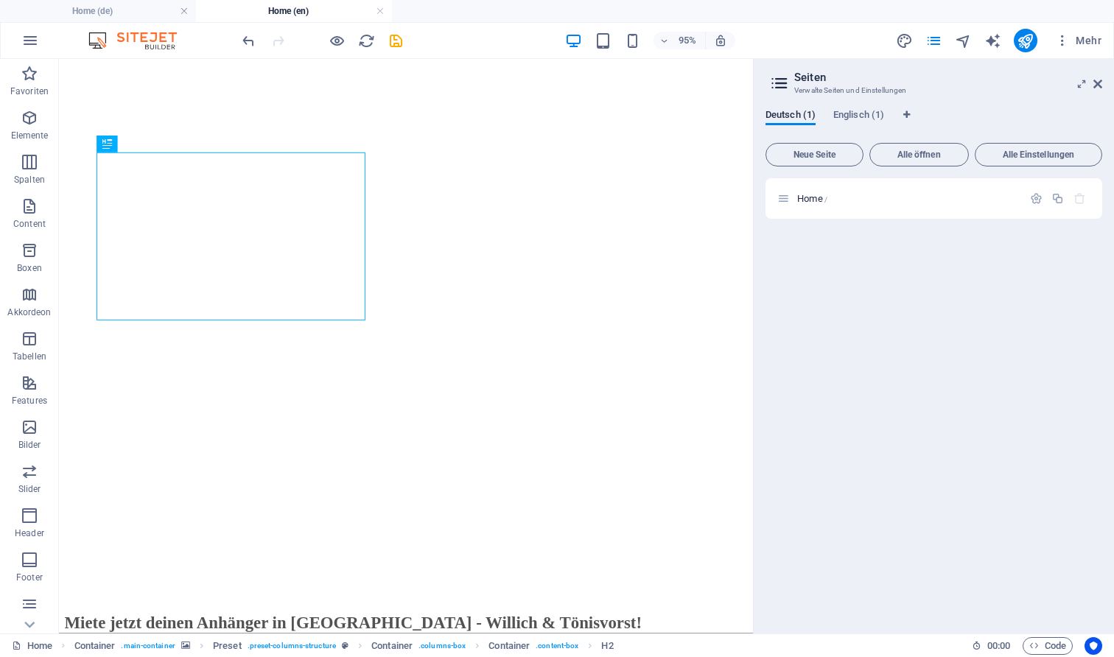
click at [1103, 86] on aside "Seiten Verwalte Seiten und Einstellungen Deutsch (1) Englisch (1) Neue Seite Al…" at bounding box center [933, 346] width 361 height 574
click at [1097, 83] on icon at bounding box center [1097, 84] width 9 height 12
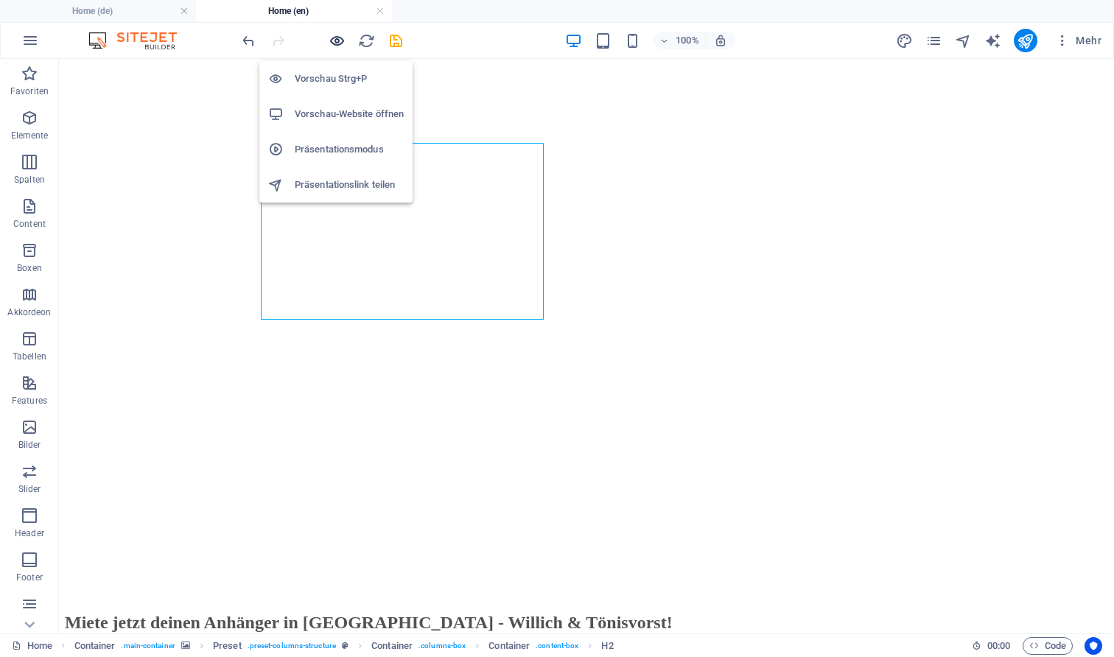
click at [330, 40] on icon "button" at bounding box center [336, 40] width 17 height 17
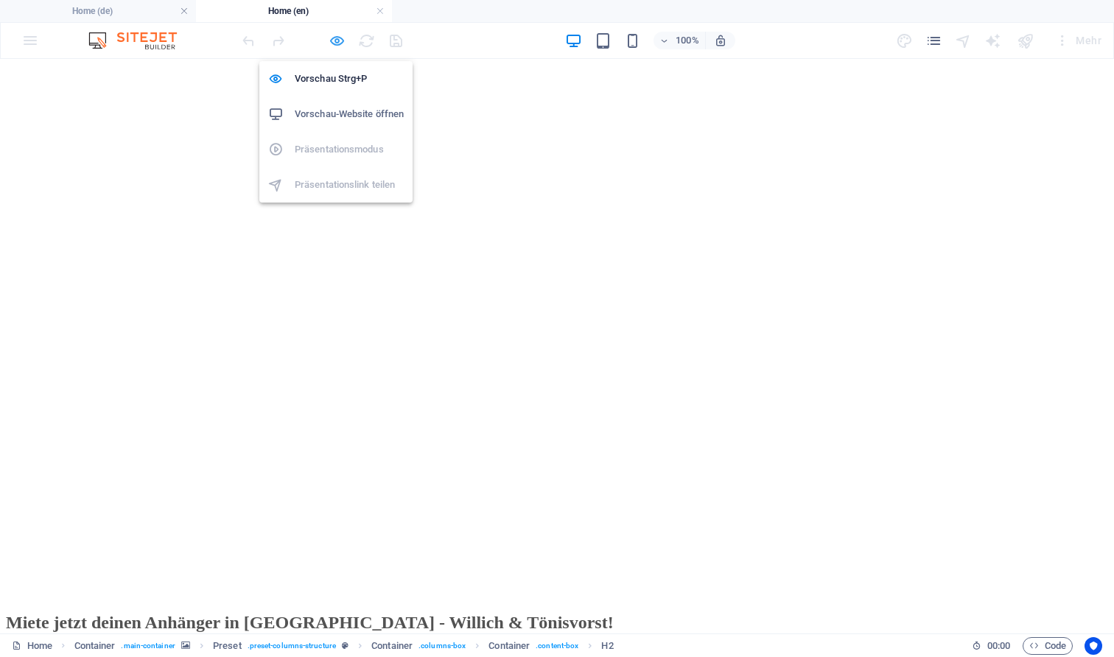
click at [338, 39] on icon "button" at bounding box center [336, 40] width 17 height 17
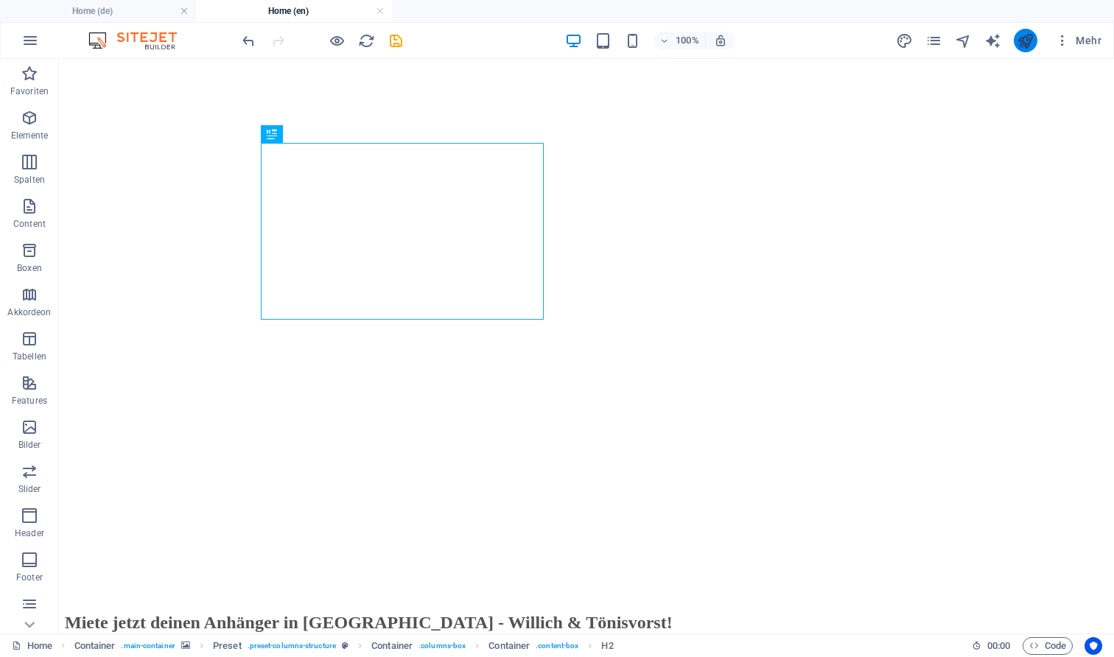
click at [1023, 45] on icon "publish" at bounding box center [1024, 40] width 17 height 17
